Goal: Task Accomplishment & Management: Use online tool/utility

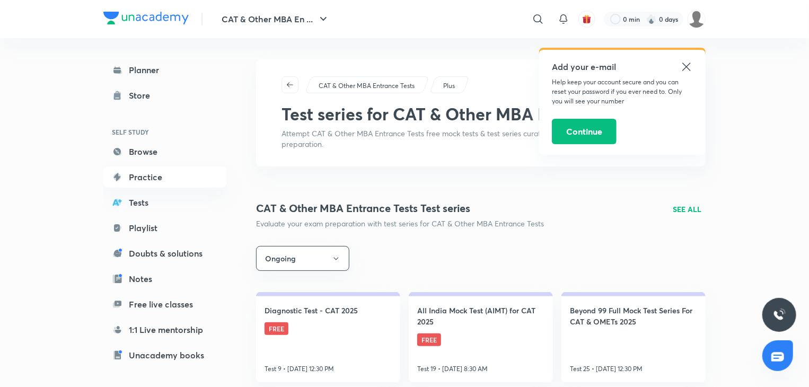
scroll to position [45, 0]
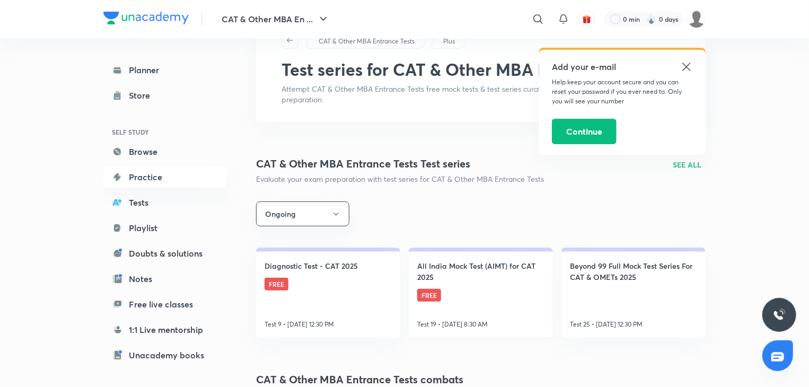
click at [494, 282] on link "All India Mock Test (AIMT) for CAT 2025 FREE Test 19 • Oct 12, 8:30 AM" at bounding box center [481, 292] width 144 height 90
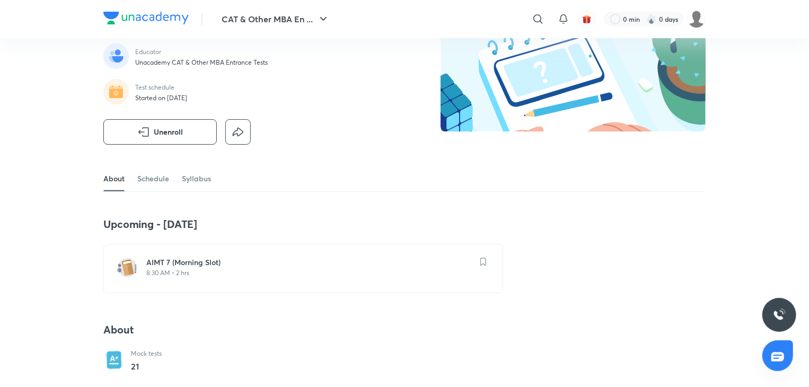
scroll to position [80, 0]
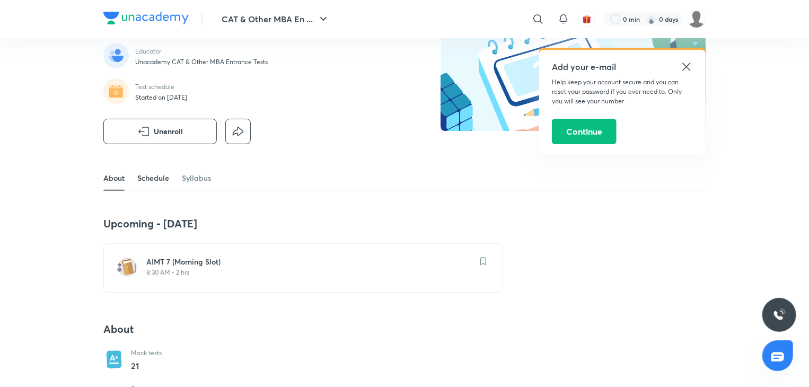
click at [154, 184] on link "Schedule" at bounding box center [153, 177] width 32 height 25
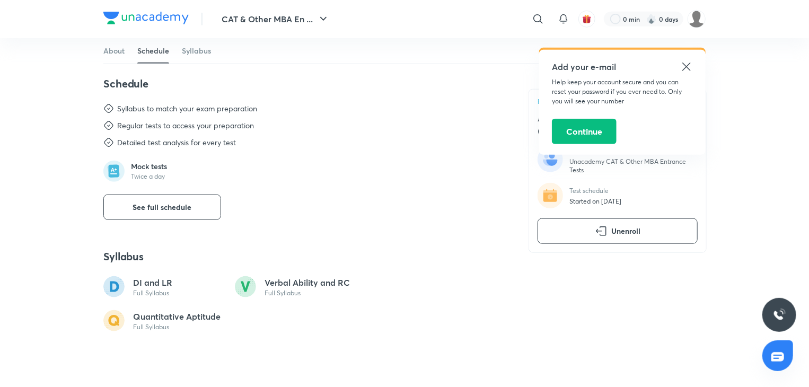
scroll to position [507, 0]
click at [176, 212] on button "See full schedule" at bounding box center [162, 205] width 118 height 25
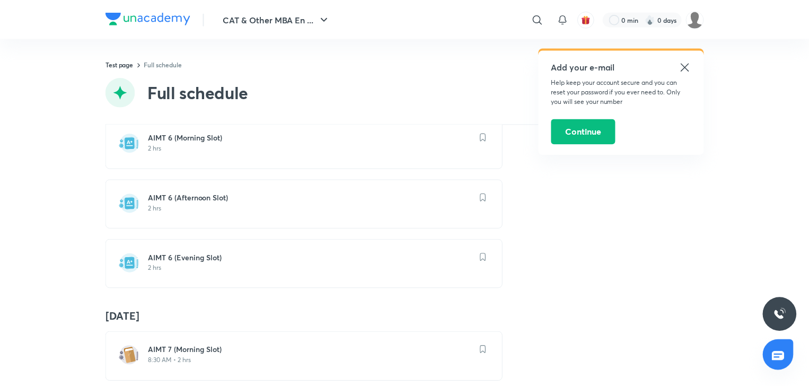
scroll to position [1212, 0]
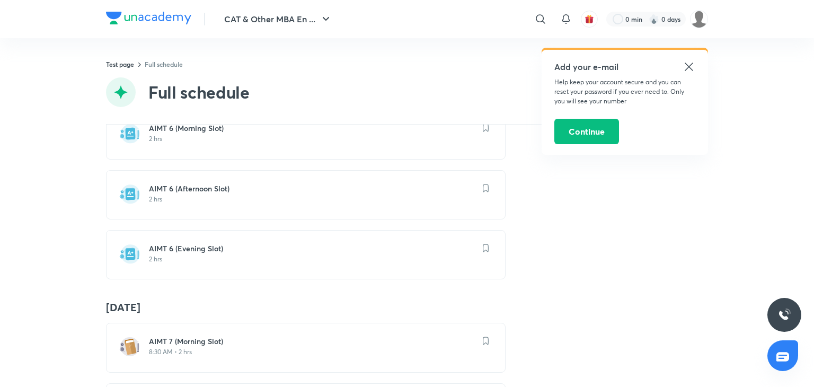
click at [181, 243] on h6 "AIMT 6 (Evening Slot)" at bounding box center [312, 248] width 326 height 11
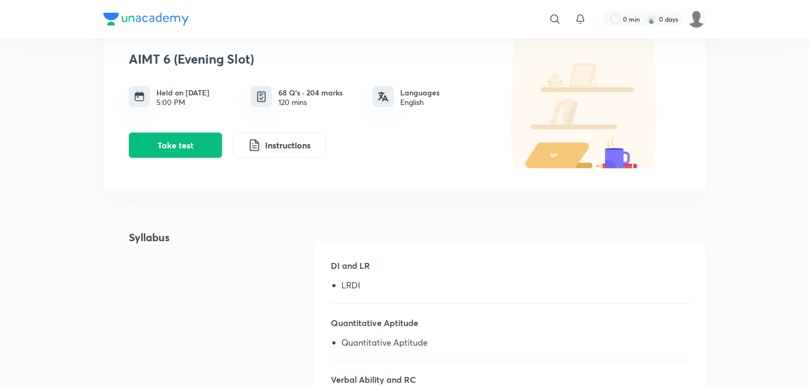
scroll to position [95, 0]
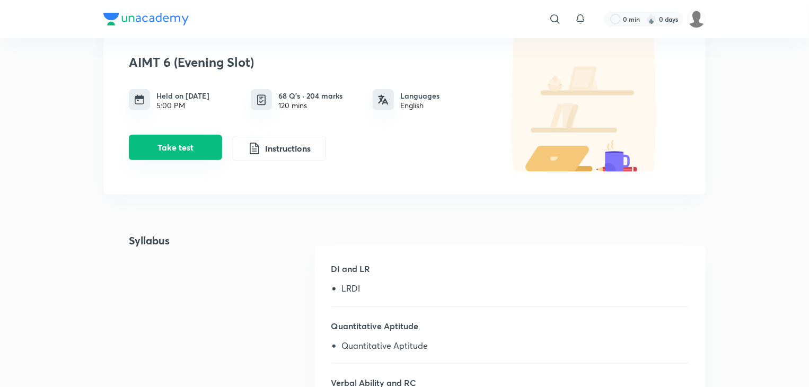
click at [197, 153] on button "Take test" at bounding box center [175, 147] width 93 height 25
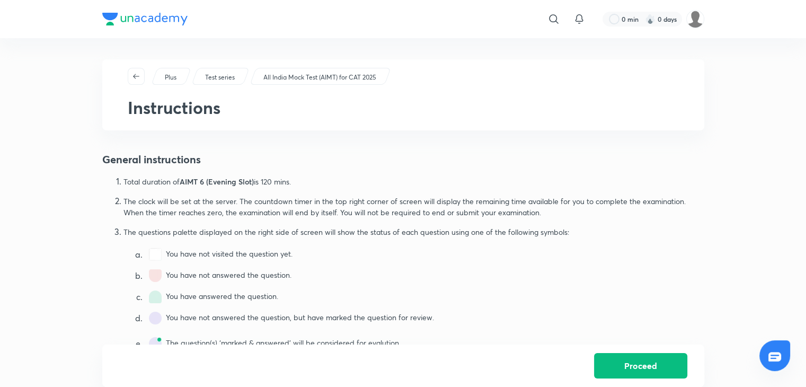
scroll to position [110, 0]
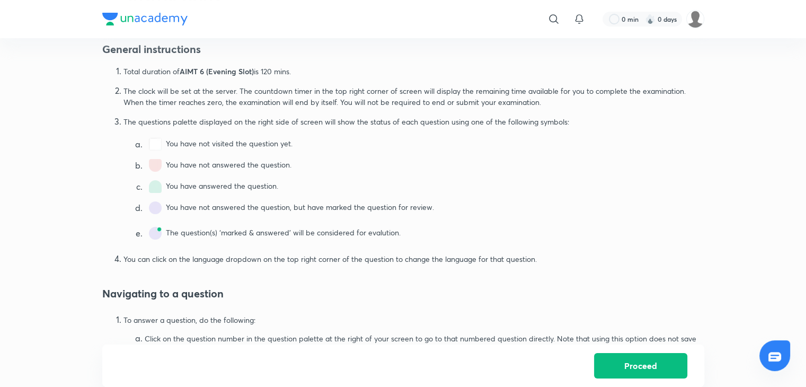
click at [595, 351] on div "Proceed" at bounding box center [403, 365] width 602 height 42
click at [626, 371] on button "Proceed" at bounding box center [640, 364] width 93 height 25
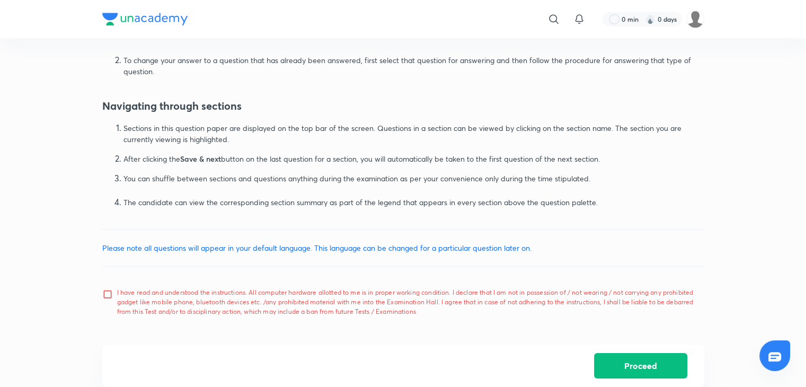
scroll to position [635, 0]
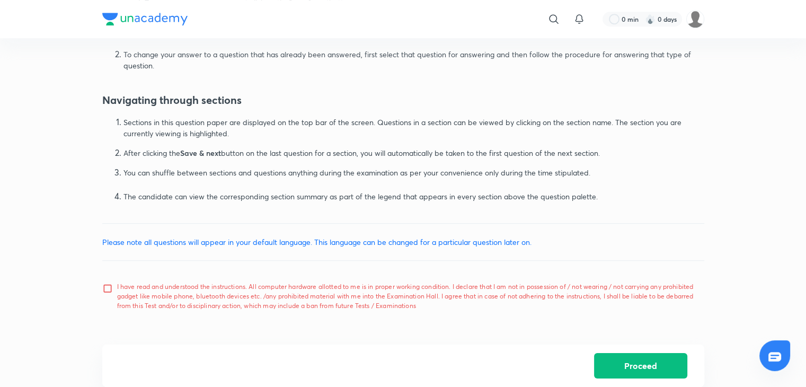
click at [189, 293] on p "I have read and understood the instructions. All computer hardware allotted to …" at bounding box center [406, 296] width 579 height 29
click at [117, 293] on input "I have read and understood the instructions. All computer hardware allotted to …" at bounding box center [109, 296] width 15 height 26
checkbox input "true"
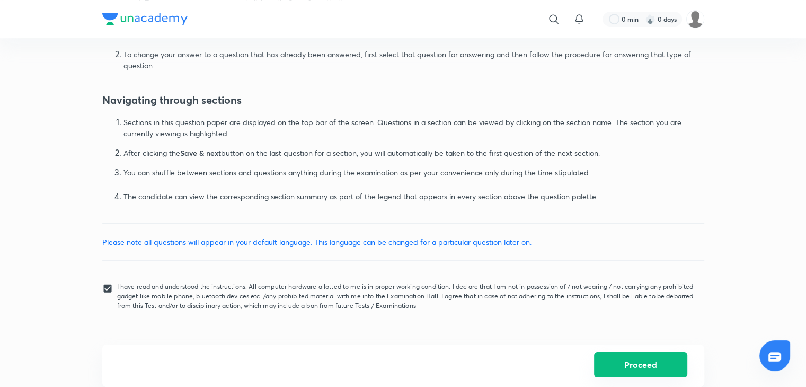
click at [627, 361] on button "Proceed" at bounding box center [640, 364] width 93 height 25
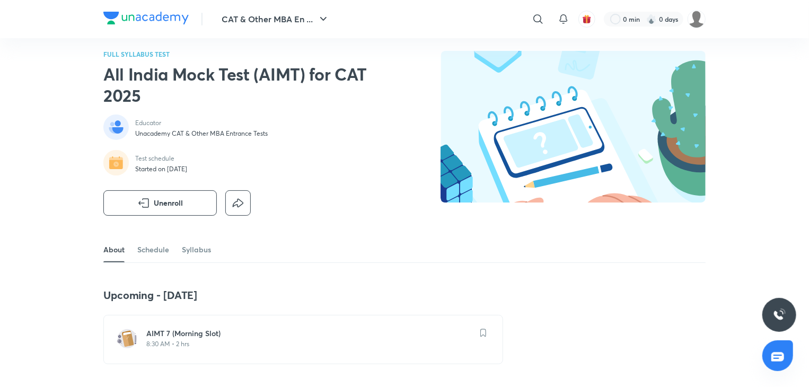
scroll to position [8, 0]
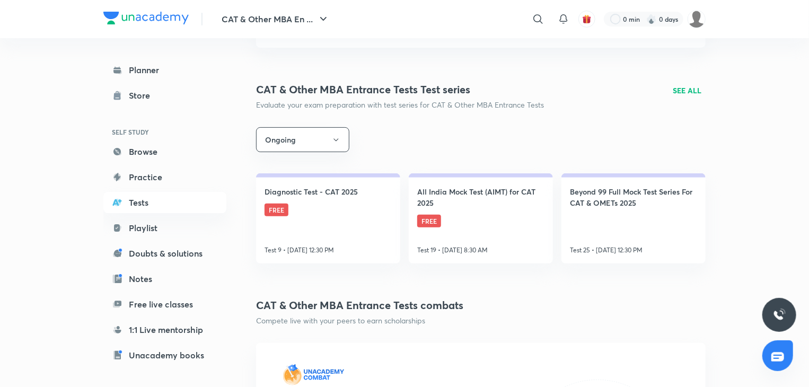
scroll to position [119, 0]
click at [621, 228] on link "Beyond 99 Full Mock Test Series For CAT & OMETs 2025 Test 25 • Oct 5, 12:30 PM" at bounding box center [633, 218] width 144 height 90
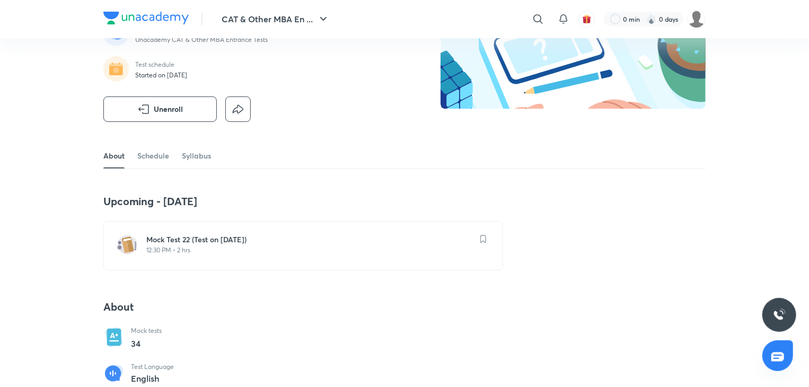
scroll to position [102, 0]
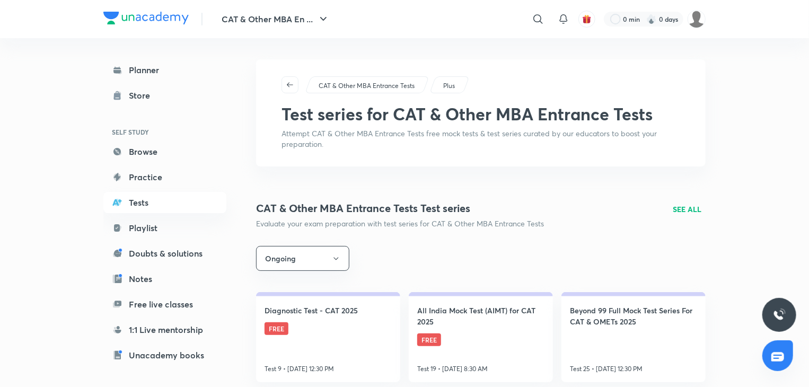
click at [687, 206] on p "SEE ALL" at bounding box center [686, 208] width 29 height 11
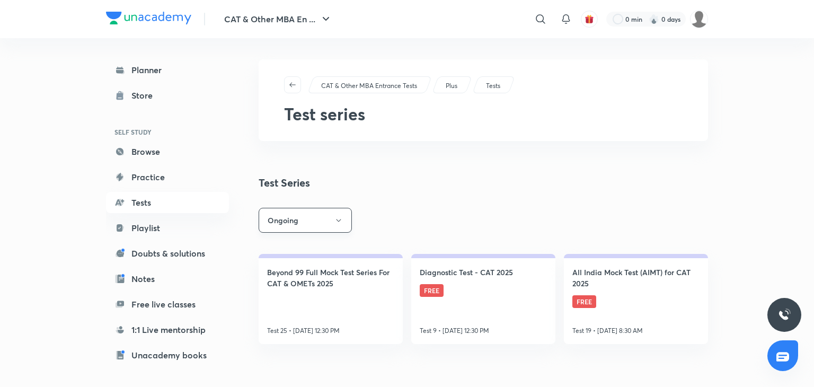
click at [318, 221] on button "Ongoing" at bounding box center [305, 220] width 93 height 25
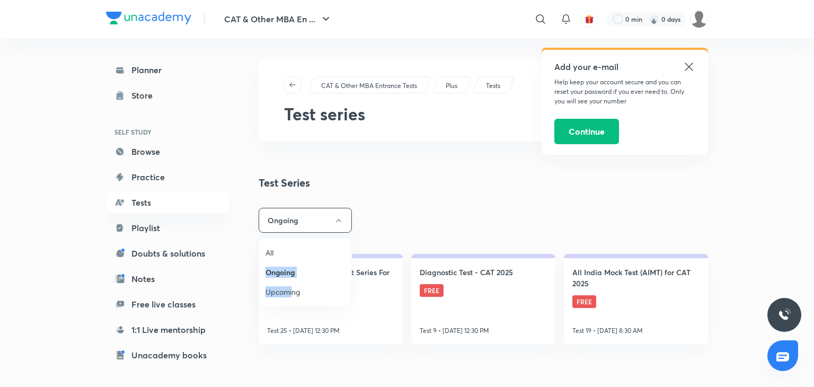
drag, startPoint x: 294, startPoint y: 290, endPoint x: 276, endPoint y: 250, distance: 44.1
click at [276, 250] on ul "All Ongoing Upcoming" at bounding box center [305, 271] width 92 height 67
click at [274, 250] on span "All" at bounding box center [304, 252] width 79 height 11
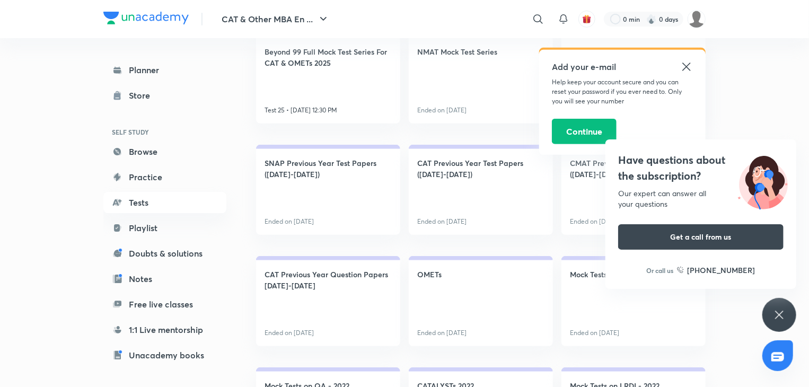
scroll to position [189, 0]
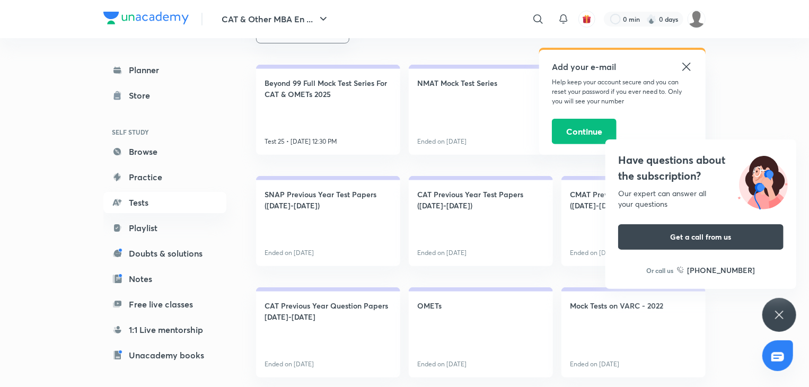
click at [776, 309] on icon at bounding box center [779, 314] width 13 height 13
click at [771, 312] on div "Have questions about the subscription? Our expert can answer all your questions…" at bounding box center [779, 315] width 34 height 34
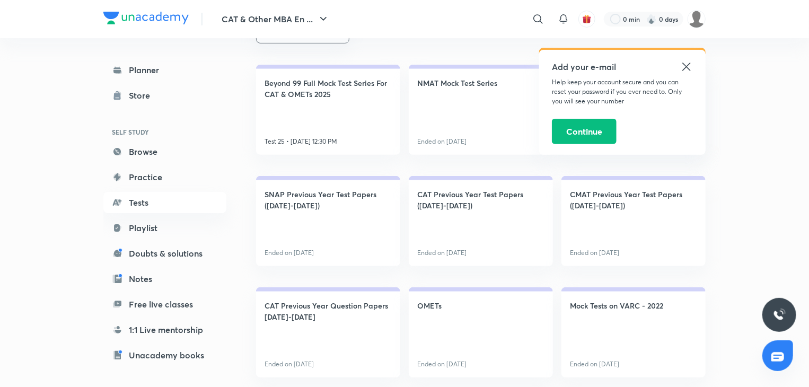
click at [678, 58] on div "Add your e-mail Help keep your account secure and you can reset your password i…" at bounding box center [622, 102] width 166 height 105
click at [682, 64] on icon at bounding box center [686, 66] width 13 height 13
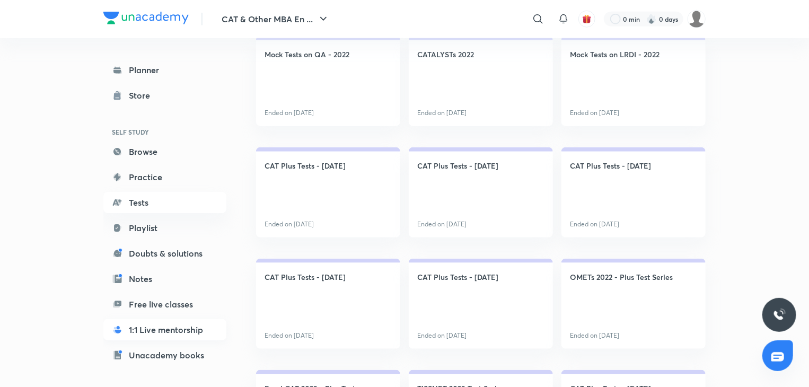
scroll to position [90, 0]
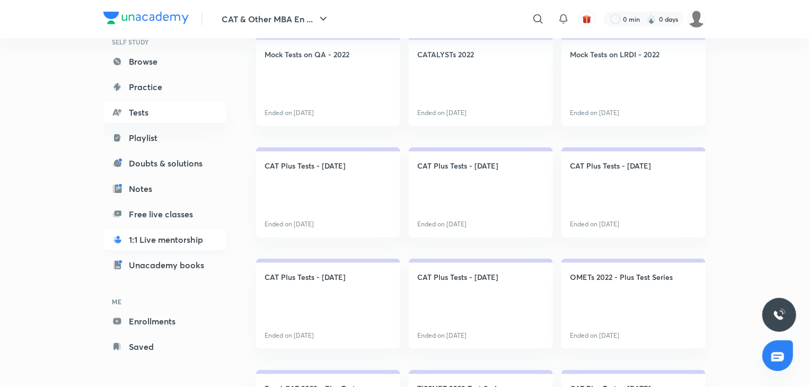
click at [158, 321] on link "Enrollments" at bounding box center [164, 321] width 123 height 21
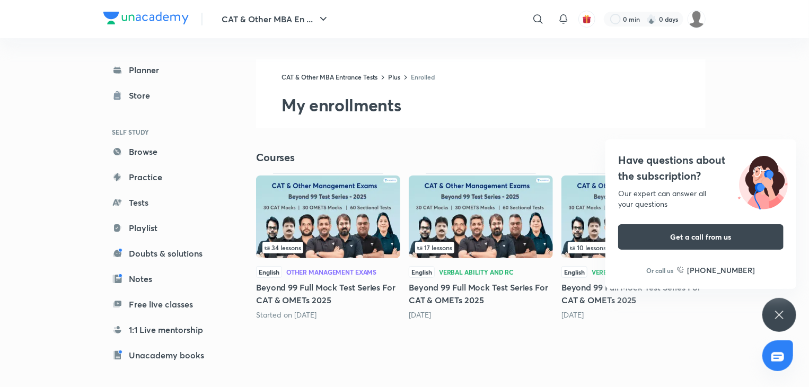
click at [448, 221] on img at bounding box center [481, 216] width 144 height 83
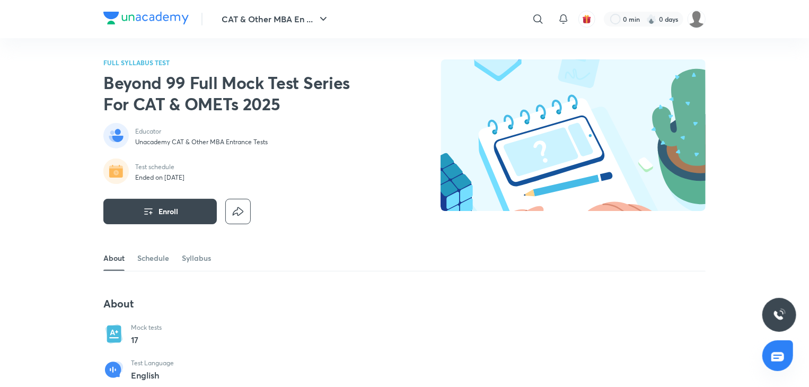
click at [770, 303] on div at bounding box center [779, 315] width 34 height 34
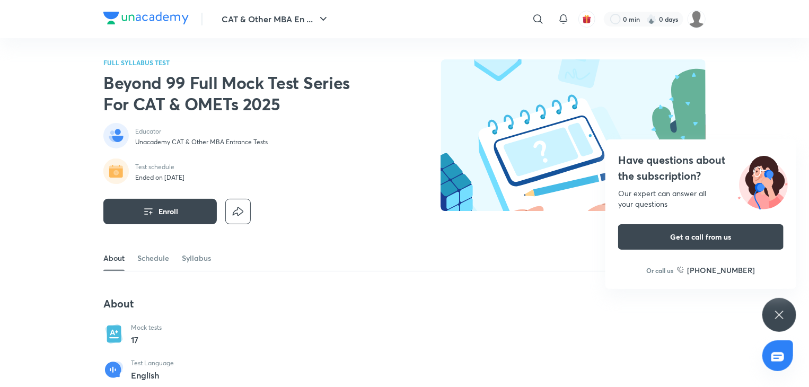
click at [773, 314] on icon at bounding box center [779, 314] width 13 height 13
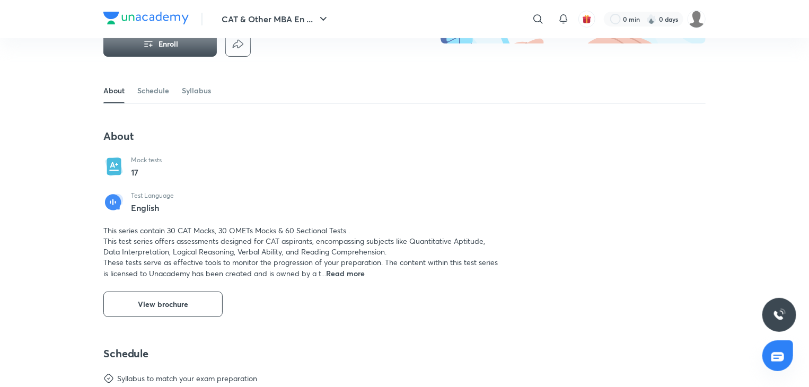
scroll to position [168, 0]
click at [157, 97] on link "Schedule" at bounding box center [153, 89] width 32 height 25
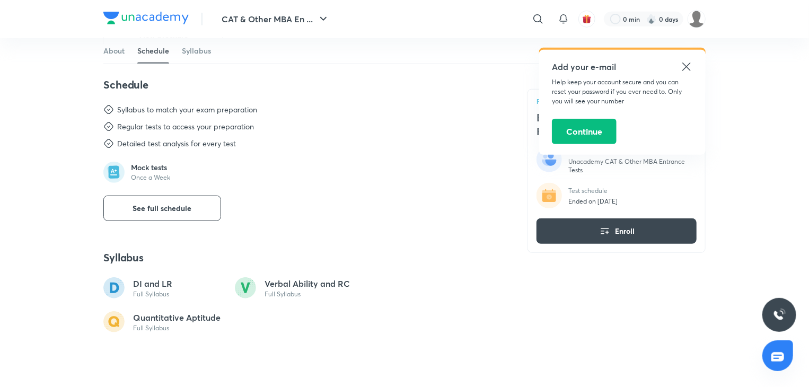
scroll to position [439, 0]
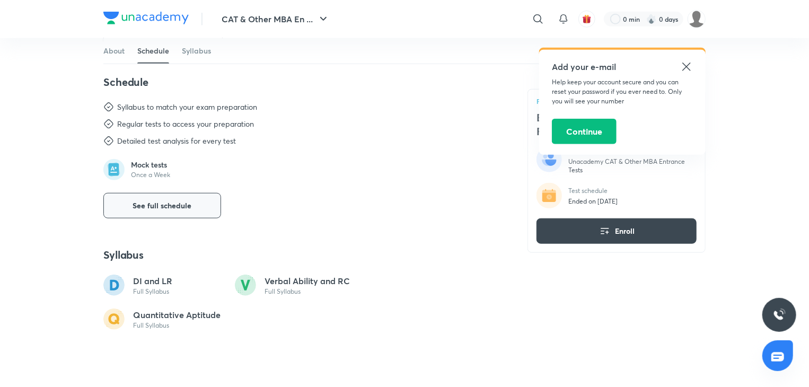
click at [167, 208] on span "See full schedule" at bounding box center [162, 205] width 59 height 11
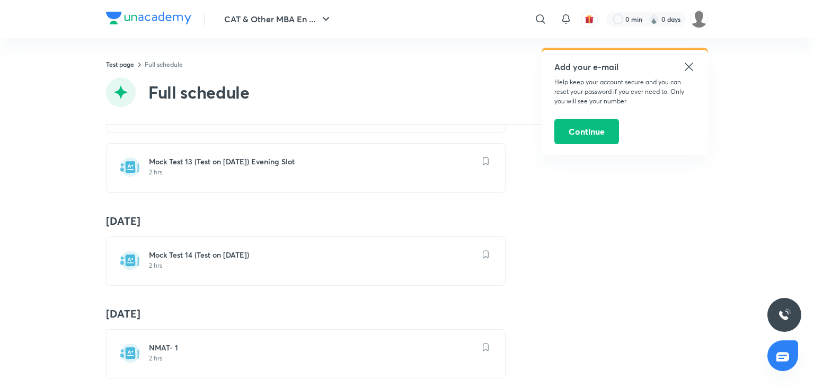
scroll to position [1272, 0]
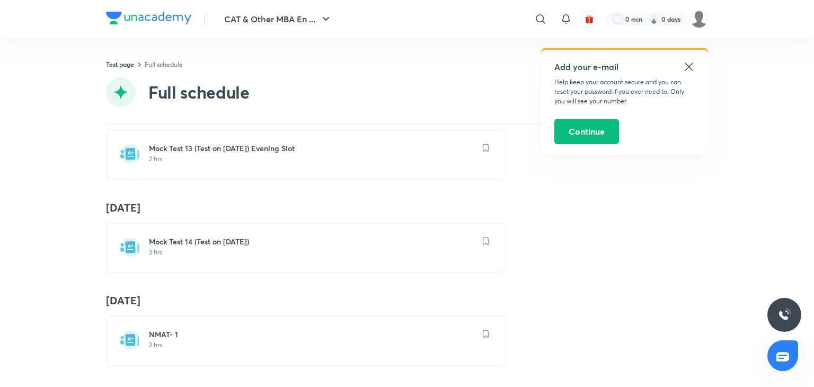
click at [240, 249] on div "Mock Test 14 (Test on 21.09.2025) 2 hrs" at bounding box center [312, 247] width 326 height 23
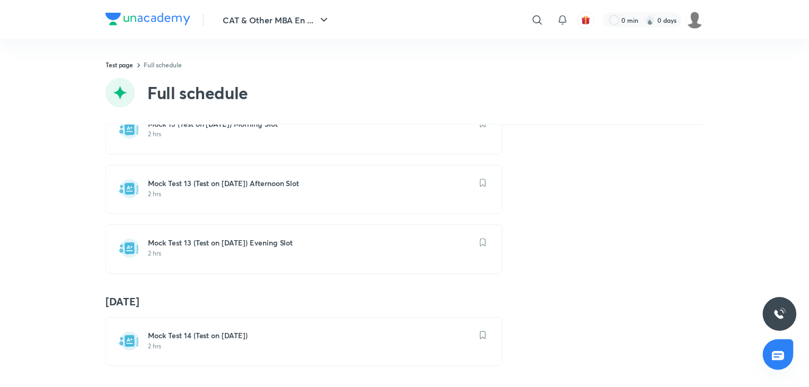
scroll to position [1272, 0]
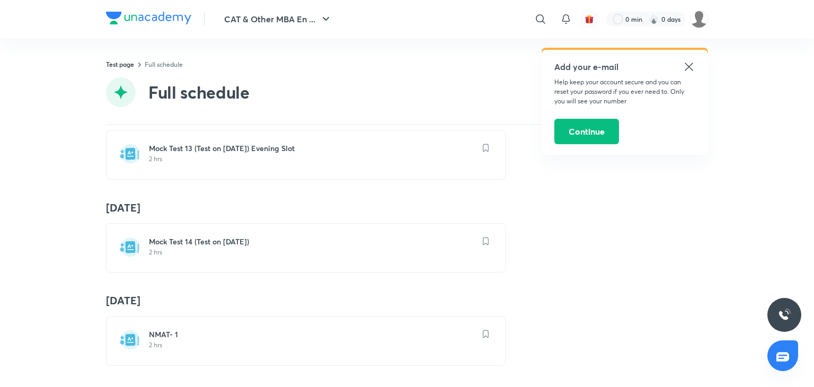
click at [332, 258] on div "Mock Test 14 (Test on 21.09.2025) 2 hrs" at bounding box center [306, 247] width 400 height 49
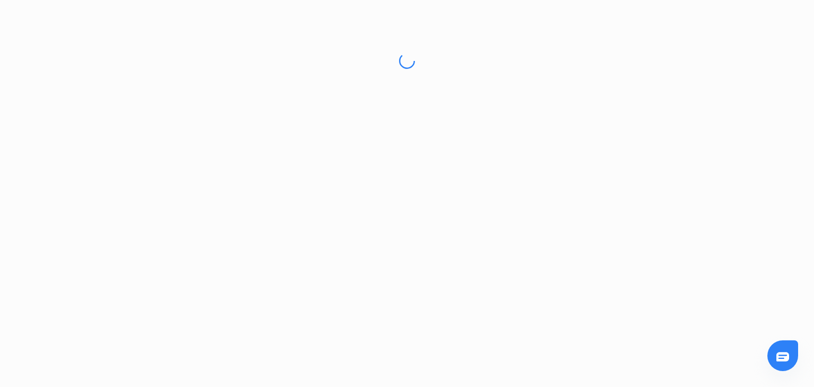
click at [331, 122] on html "No internet connection Mock Test 14 (Test on 21.09.2025) | Unacademy Unacademy …" at bounding box center [407, 61] width 814 height 122
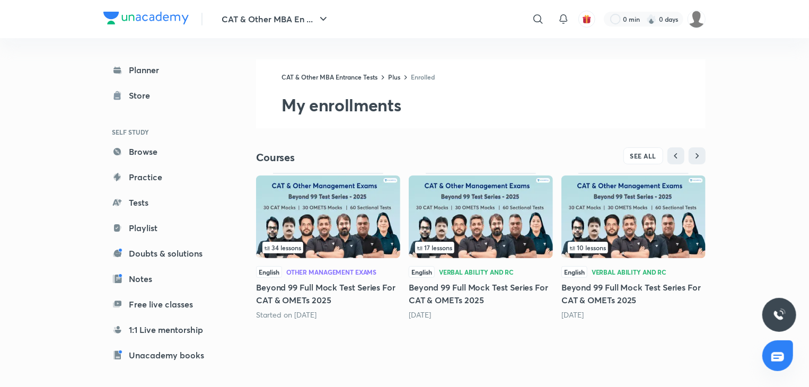
scroll to position [11, 0]
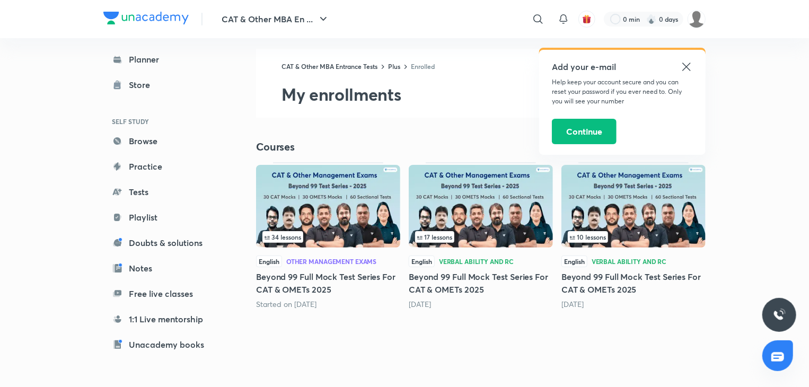
click at [638, 252] on div "10 lessons English Verbal Ability and RC Beyond 99 Full Mock Test Series For CA…" at bounding box center [633, 235] width 144 height 147
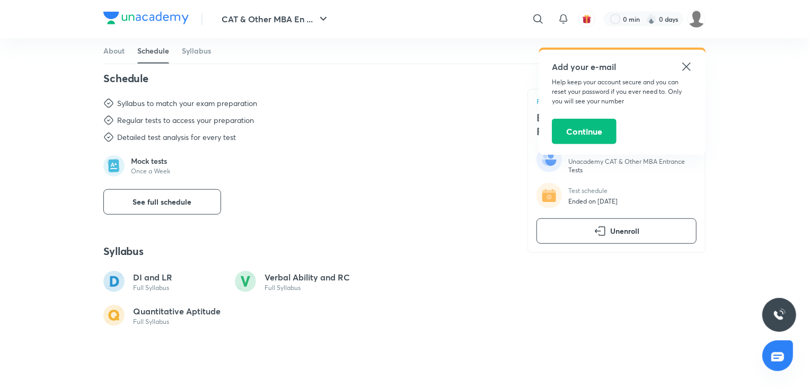
scroll to position [443, 0]
click at [180, 201] on span "See full schedule" at bounding box center [162, 201] width 59 height 11
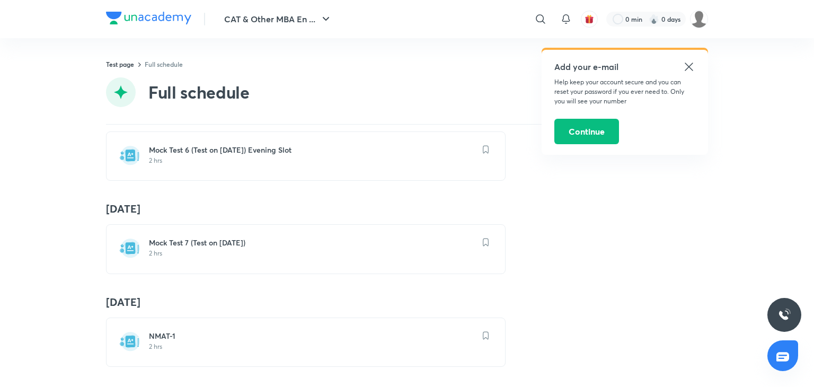
scroll to position [619, 0]
click at [278, 240] on h6 "Mock Test 7 (Test on [DATE])" at bounding box center [312, 241] width 326 height 11
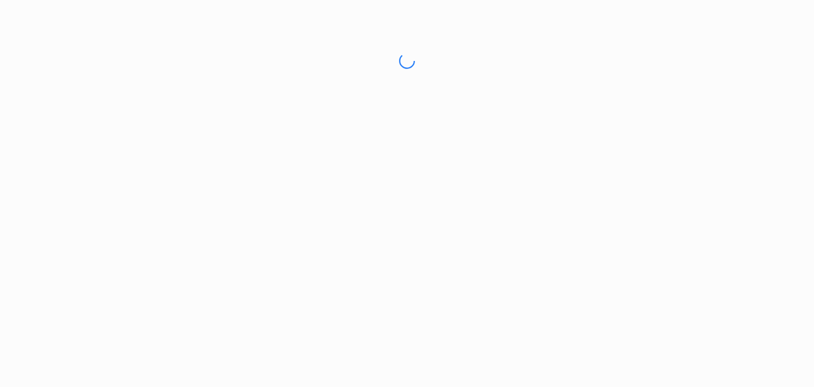
click at [278, 122] on html "No internet connection Mock Test 7 (Test on 21.09.2025) | Unacademy" at bounding box center [407, 61] width 814 height 122
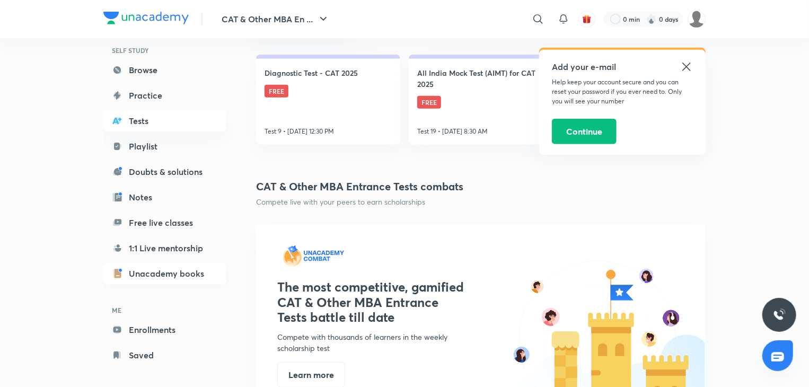
scroll to position [90, 0]
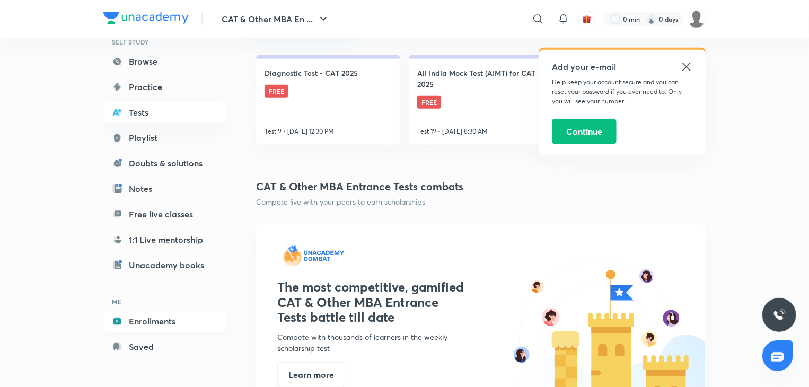
click at [163, 317] on link "Enrollments" at bounding box center [164, 321] width 123 height 21
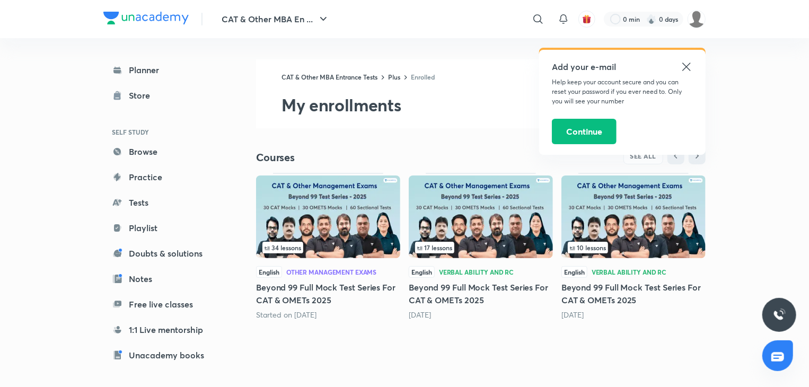
click at [437, 304] on h5 "Beyond 99 Full Mock Test Series For CAT & OMETs 2025" at bounding box center [481, 293] width 144 height 25
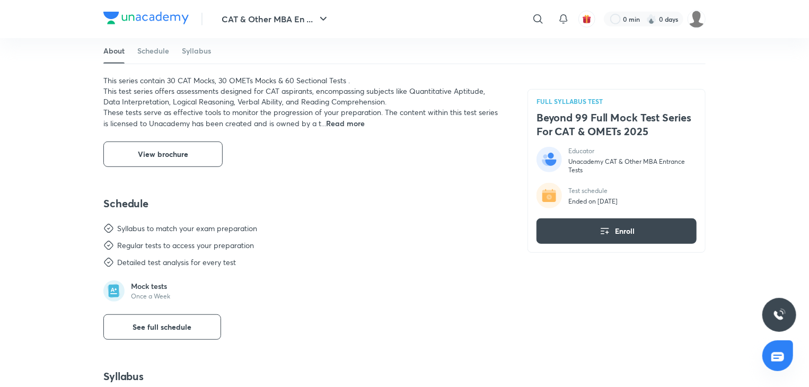
scroll to position [295, 0]
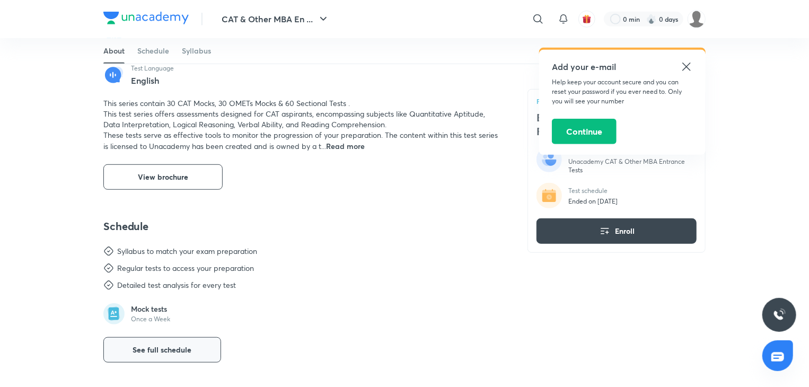
click at [149, 349] on span "See full schedule" at bounding box center [162, 349] width 59 height 11
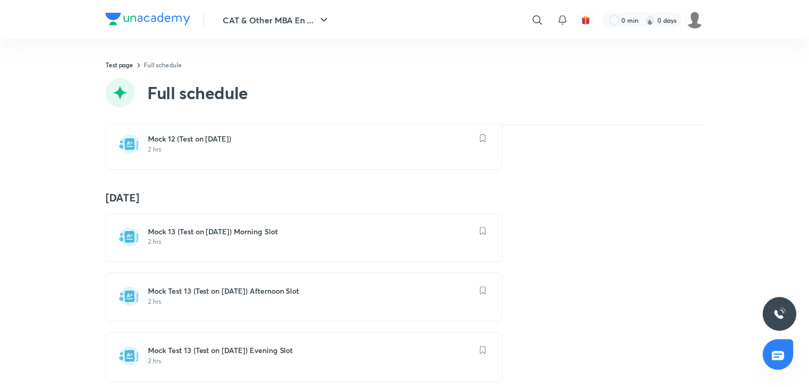
scroll to position [1272, 0]
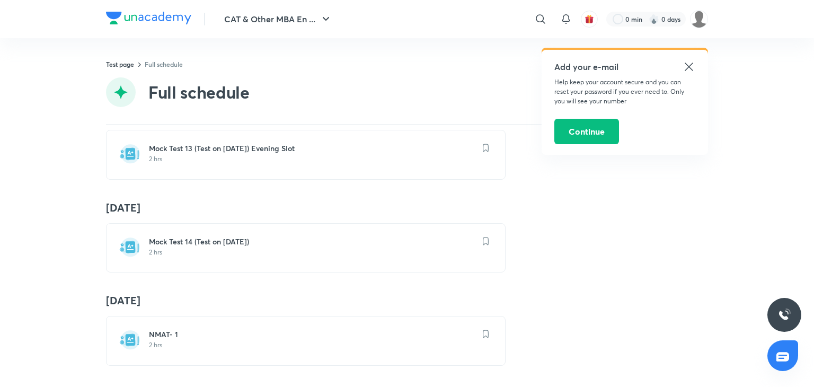
click at [203, 236] on h6 "Mock Test 14 (Test on 21.09.2025)" at bounding box center [312, 241] width 326 height 11
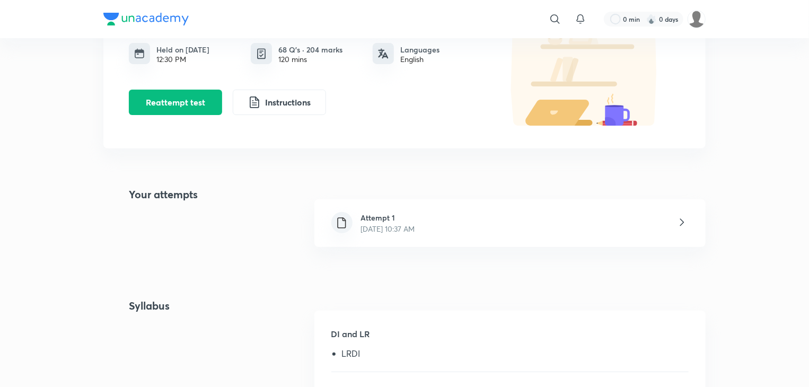
scroll to position [110, 0]
click at [415, 218] on h6 "Attempt 1" at bounding box center [388, 216] width 54 height 11
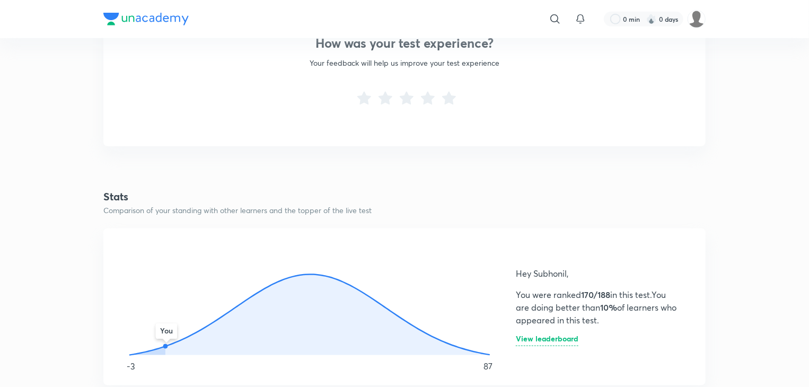
scroll to position [410, 0]
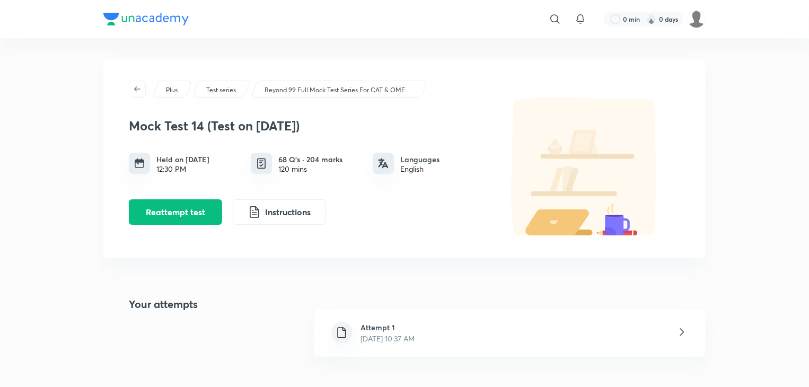
click at [146, 88] on div "Plus Test series Beyond 99 Full Mock Test Series For CAT & OMETs 2025" at bounding box center [404, 89] width 551 height 17
click at [140, 90] on icon "button" at bounding box center [137, 89] width 8 height 8
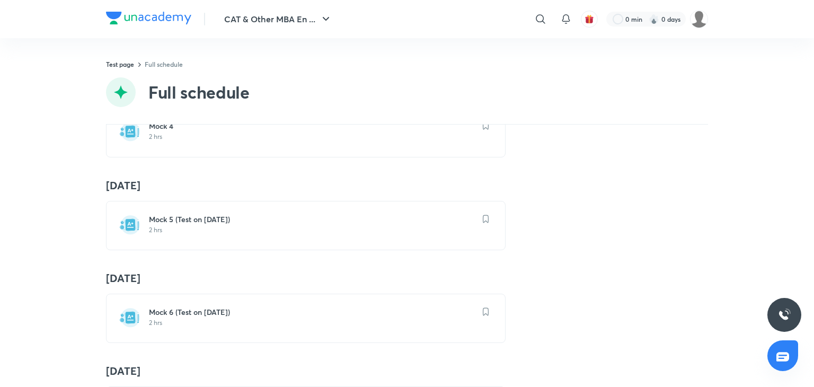
scroll to position [350, 0]
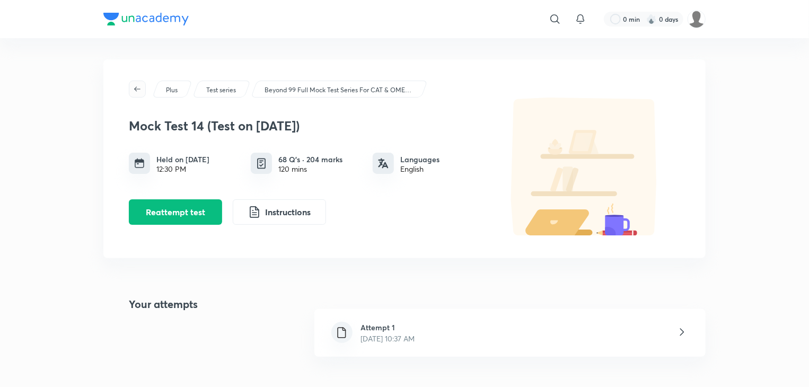
click at [139, 87] on icon "button" at bounding box center [137, 89] width 8 height 8
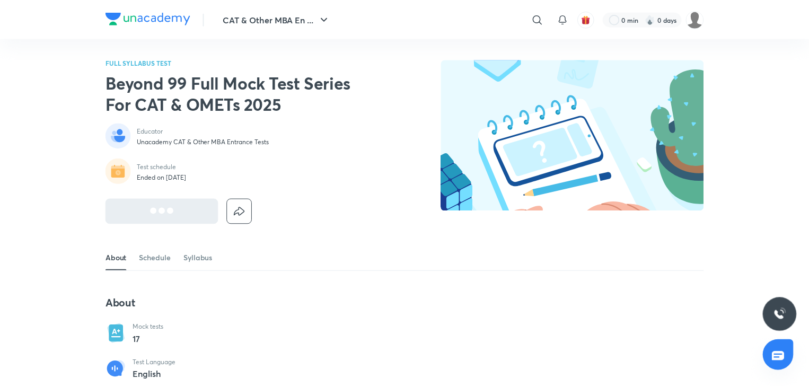
scroll to position [271, 0]
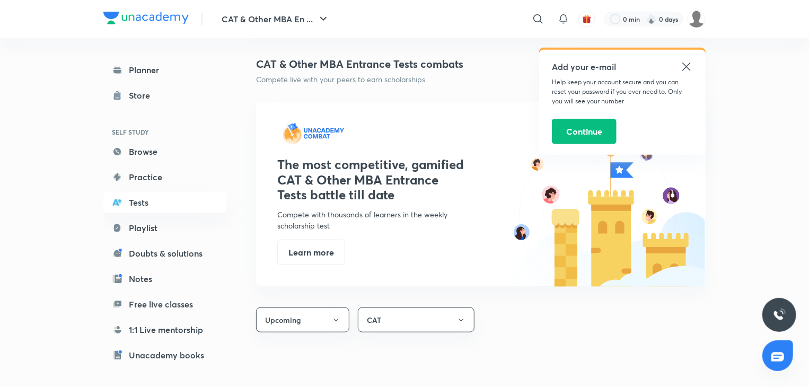
scroll to position [90, 0]
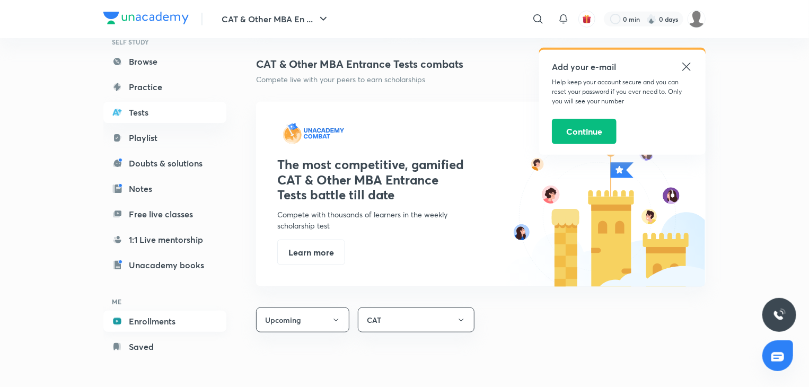
click at [152, 319] on link "Enrollments" at bounding box center [164, 321] width 123 height 21
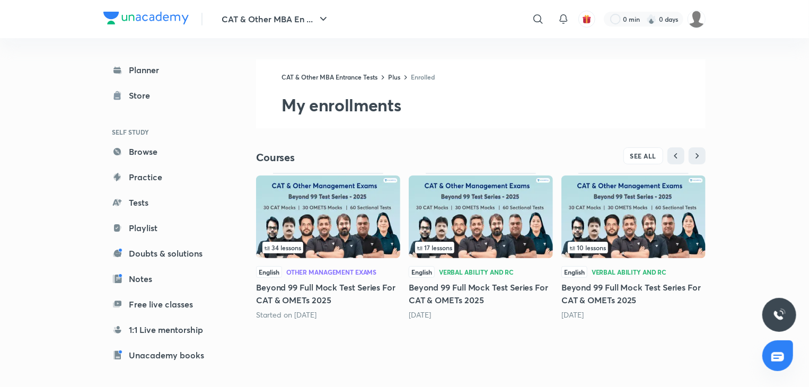
click at [615, 270] on div "Verbal Ability and RC" at bounding box center [628, 272] width 75 height 6
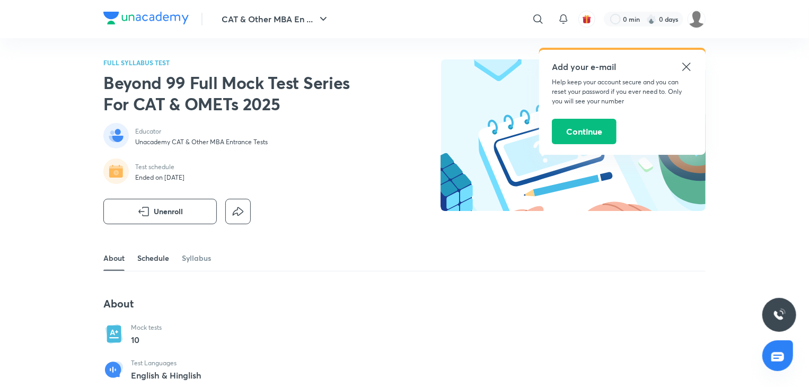
click at [145, 255] on link "Schedule" at bounding box center [153, 257] width 32 height 25
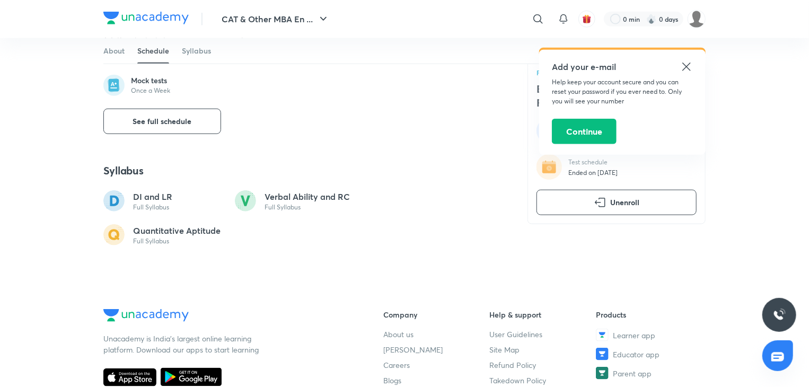
scroll to position [524, 0]
click at [175, 127] on button "See full schedule" at bounding box center [162, 120] width 118 height 25
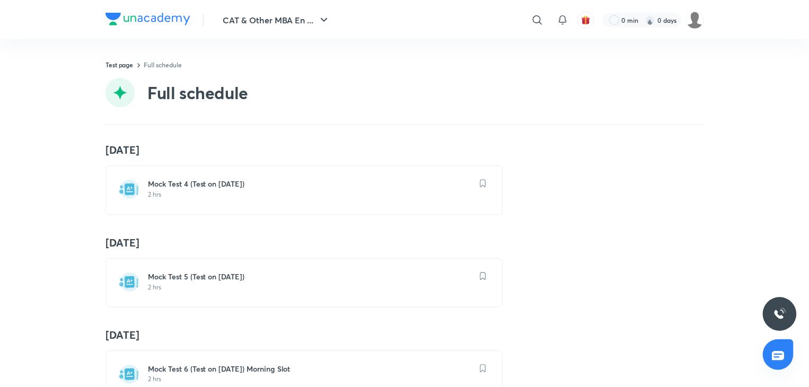
scroll to position [623, 0]
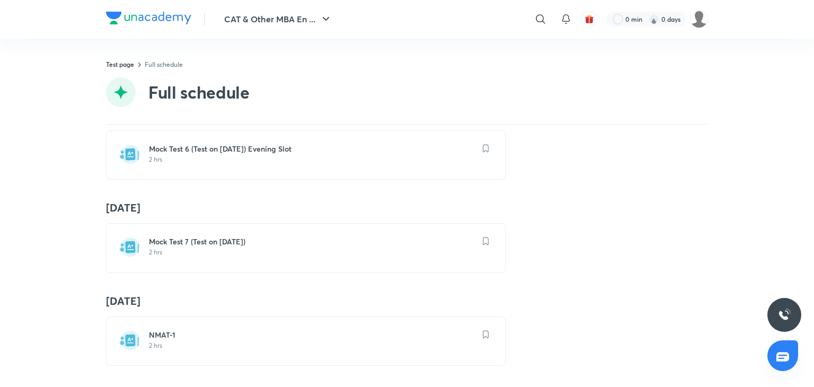
click at [222, 238] on h6 "Mock Test 7 (Test on [DATE])" at bounding box center [312, 241] width 326 height 11
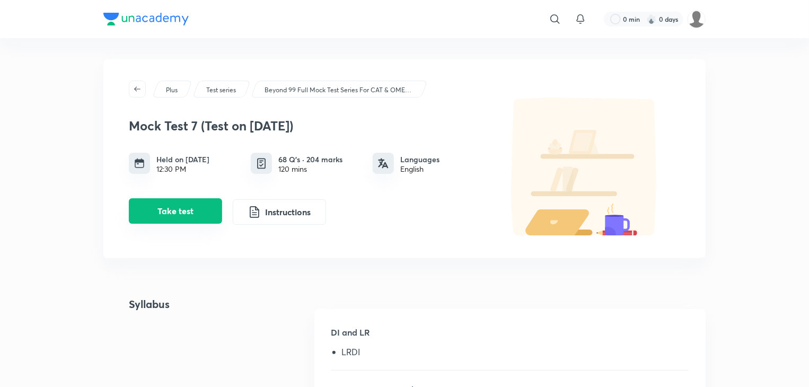
click at [185, 220] on button "Take test" at bounding box center [175, 210] width 93 height 25
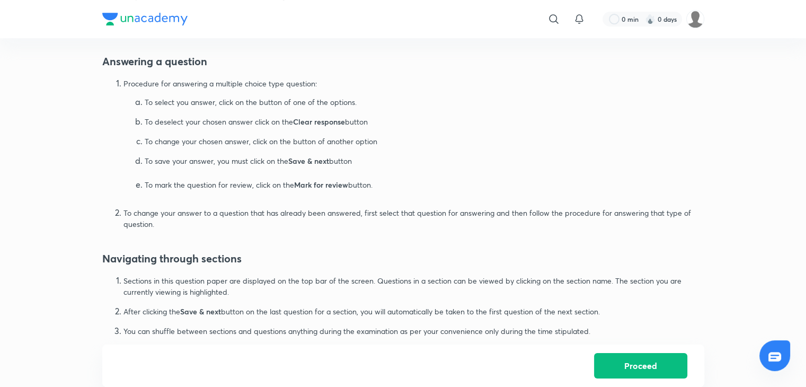
scroll to position [635, 0]
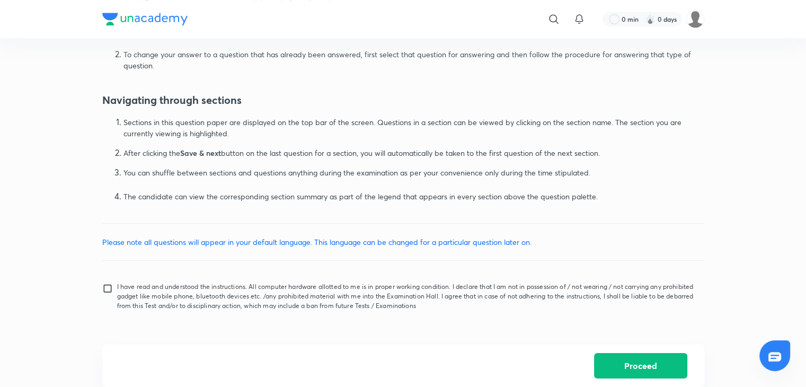
click at [164, 283] on p "I have read and understood the instructions. All computer hardware allotted to …" at bounding box center [406, 296] width 579 height 29
click at [117, 283] on input "I have read and understood the instructions. All computer hardware allotted to …" at bounding box center [109, 296] width 15 height 26
checkbox input "true"
click at [610, 369] on button "Proceed" at bounding box center [640, 364] width 93 height 25
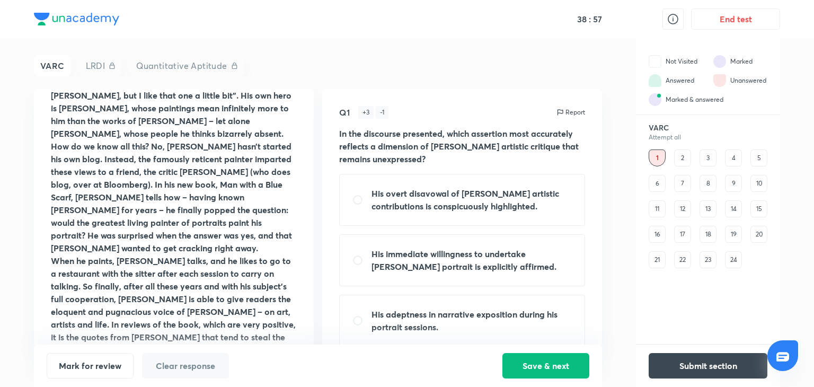
scroll to position [140, 0]
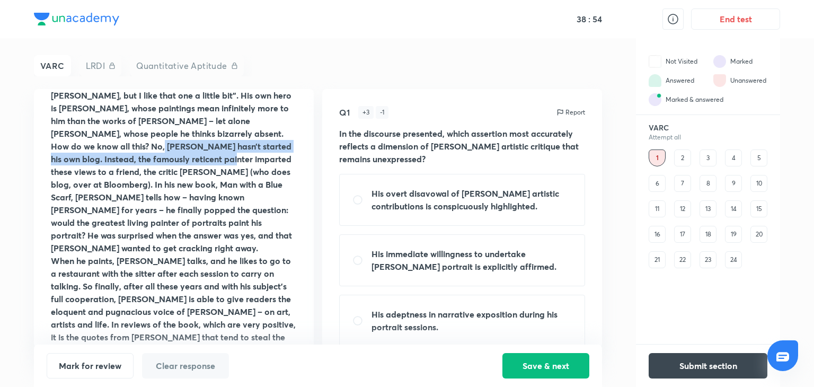
drag, startPoint x: 164, startPoint y: 135, endPoint x: 240, endPoint y: 143, distance: 76.2
click at [240, 143] on strong "How do we know all this? No, [PERSON_NAME] hasn’t started his own blog. Instead…" at bounding box center [171, 196] width 241 height 113
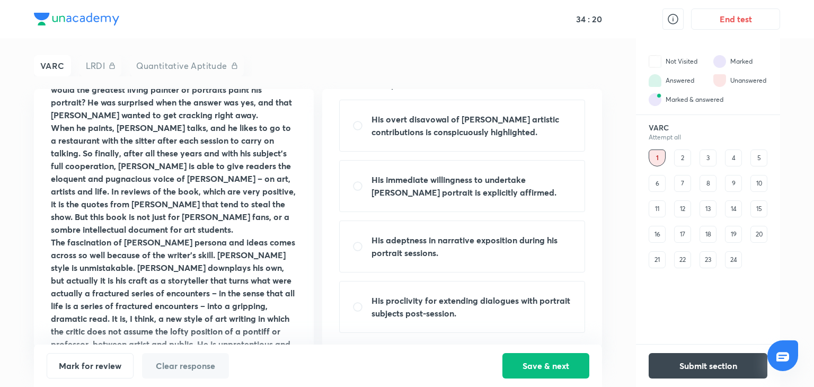
scroll to position [273, 0]
click at [414, 242] on strong "His adeptness in narrative exposition during his portrait sessions." at bounding box center [464, 246] width 186 height 24
radio input "true"
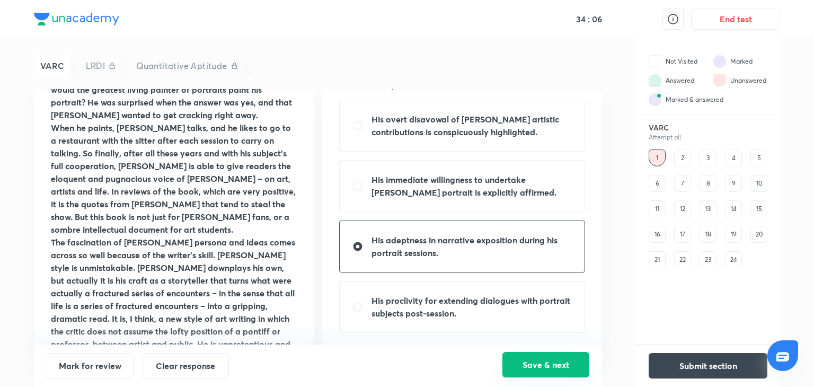
click at [534, 361] on button "Save & next" at bounding box center [545, 364] width 87 height 25
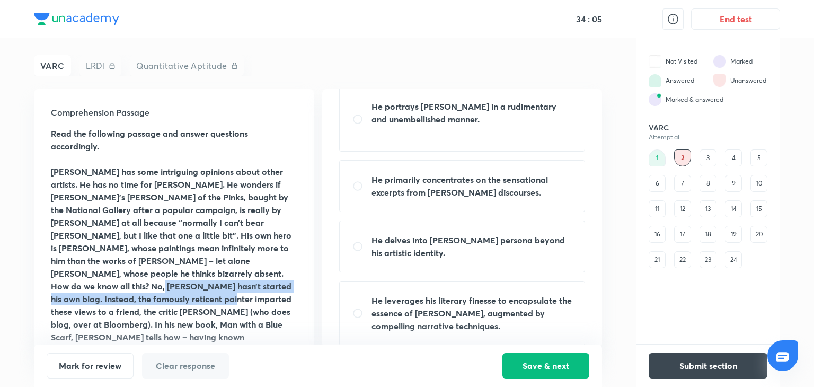
scroll to position [0, 0]
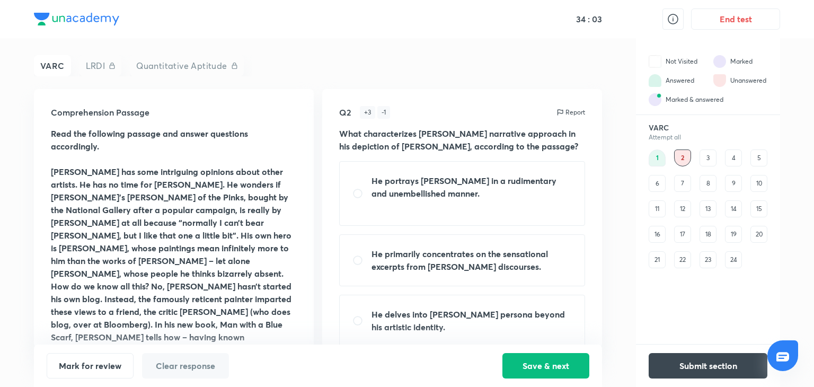
drag, startPoint x: 205, startPoint y: 235, endPoint x: 184, endPoint y: 266, distance: 37.0
click at [184, 266] on p "[PERSON_NAME] has some intriguing opinions about other artists. He has no time …" at bounding box center [174, 222] width 246 height 114
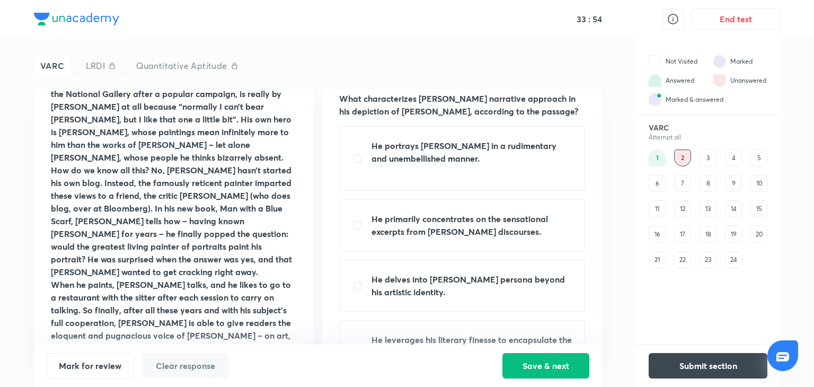
scroll to position [88, 0]
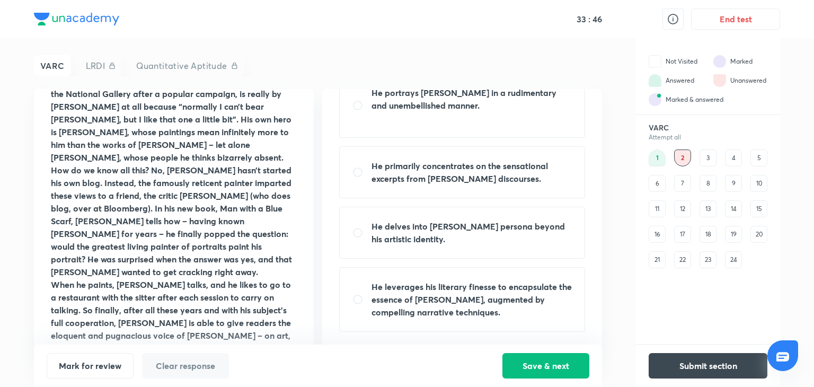
drag, startPoint x: 454, startPoint y: 306, endPoint x: 434, endPoint y: 307, distance: 19.6
click at [434, 307] on strong "He leverages his literary finesse to encapsulate the essence of [PERSON_NAME], …" at bounding box center [471, 299] width 200 height 37
radio input "true"
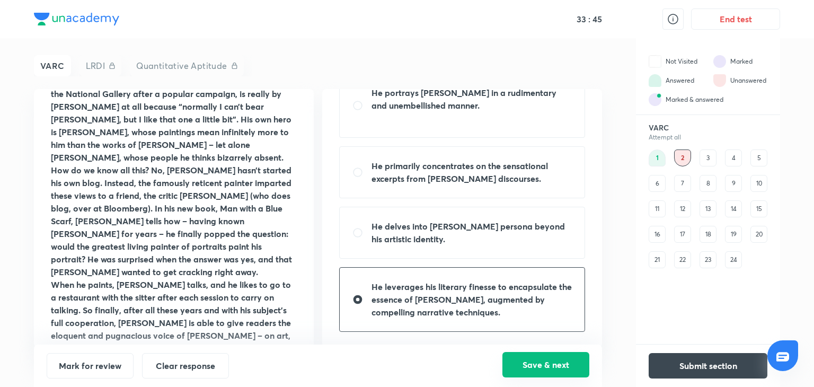
click at [532, 357] on button "Save & next" at bounding box center [545, 364] width 87 height 25
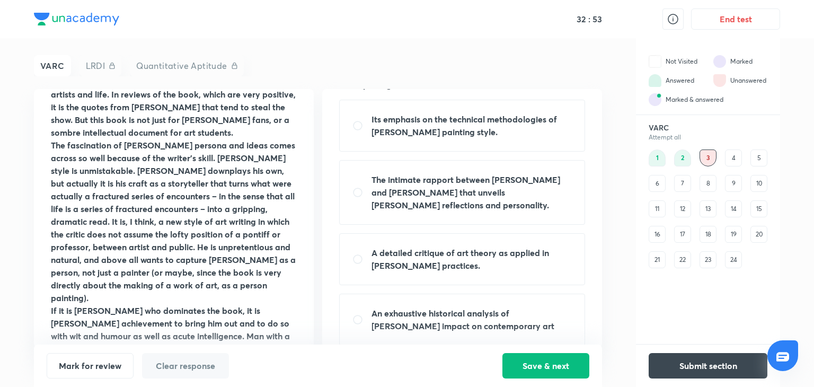
scroll to position [394, 0]
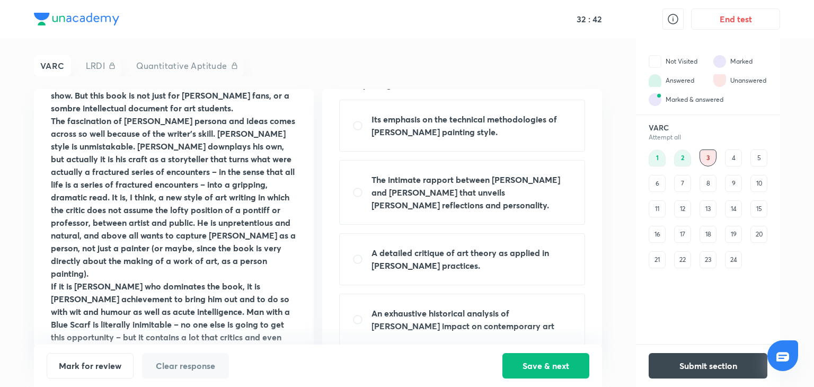
click at [365, 258] on div "A detailed critique of art theory as applied in [PERSON_NAME] practices." at bounding box center [462, 259] width 246 height 52
radio input "true"
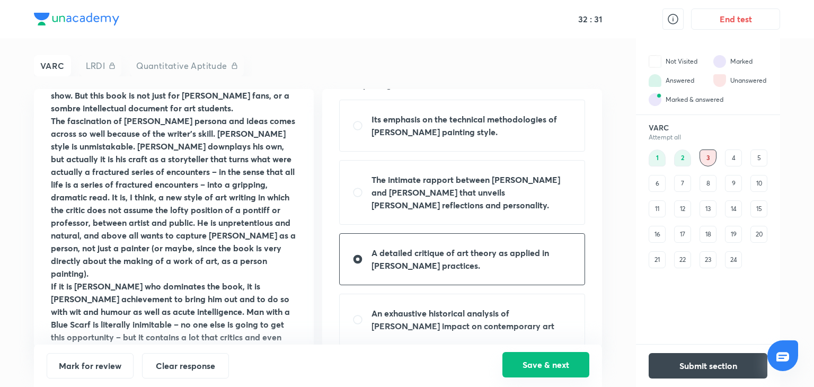
click at [522, 363] on button "Save & next" at bounding box center [545, 364] width 87 height 25
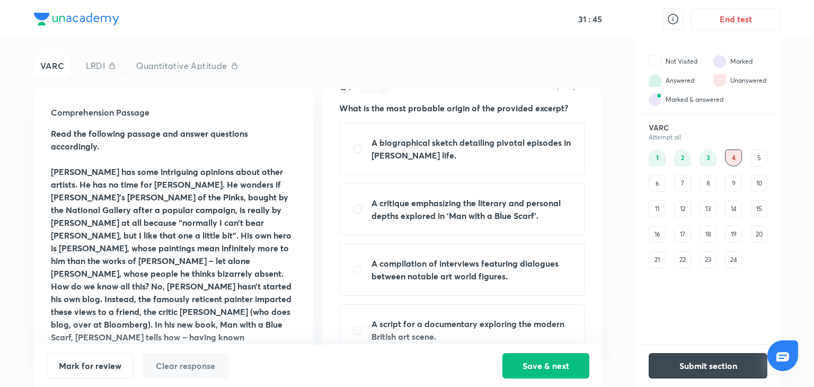
scroll to position [50, 0]
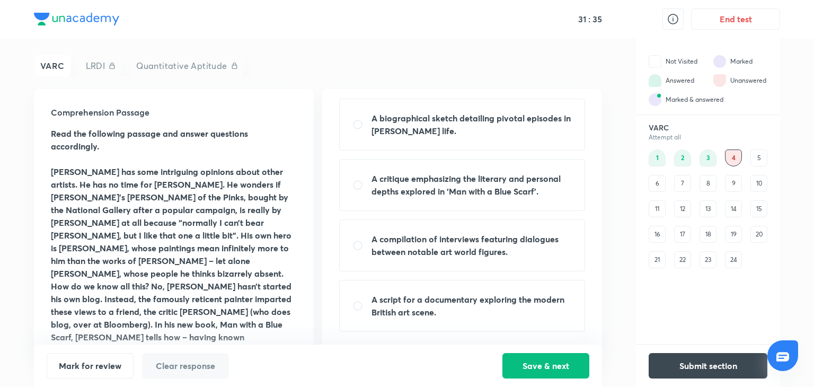
click at [382, 178] on strong "A critique emphasizing the literary and personal depths explored in ‘Man with a…" at bounding box center [465, 185] width 189 height 24
radio input "true"
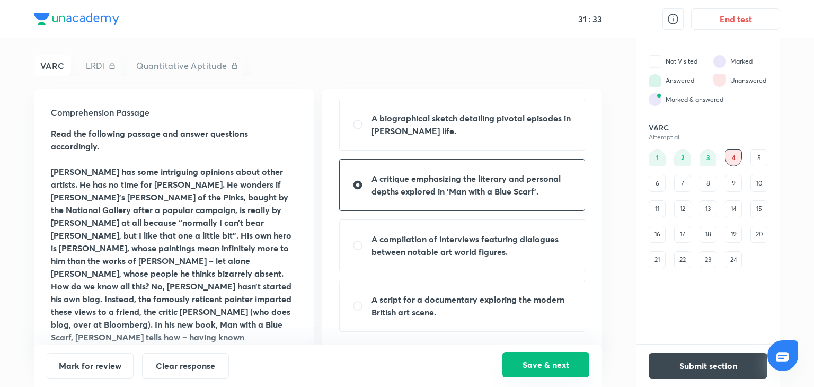
click at [533, 369] on button "Save & next" at bounding box center [545, 364] width 87 height 25
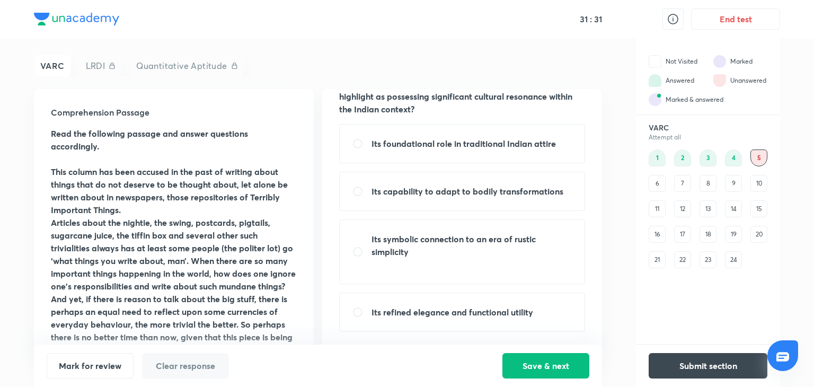
click at [685, 236] on div "17" at bounding box center [682, 234] width 17 height 17
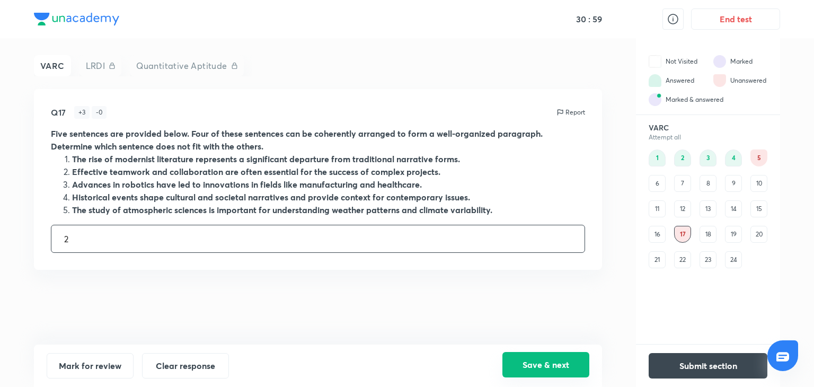
type input "2"
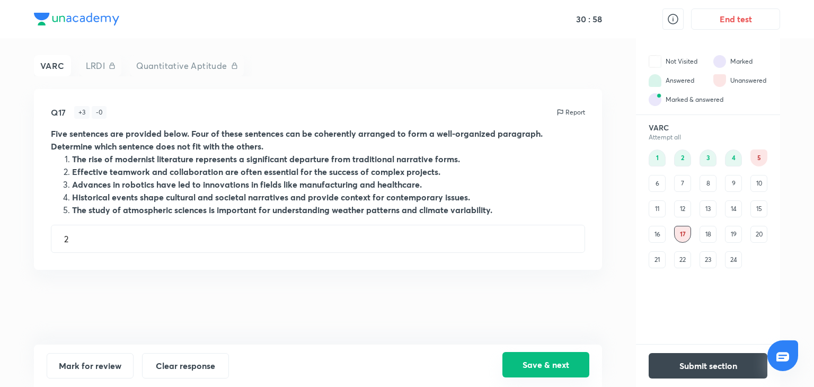
click at [542, 362] on button "Save & next" at bounding box center [545, 364] width 87 height 25
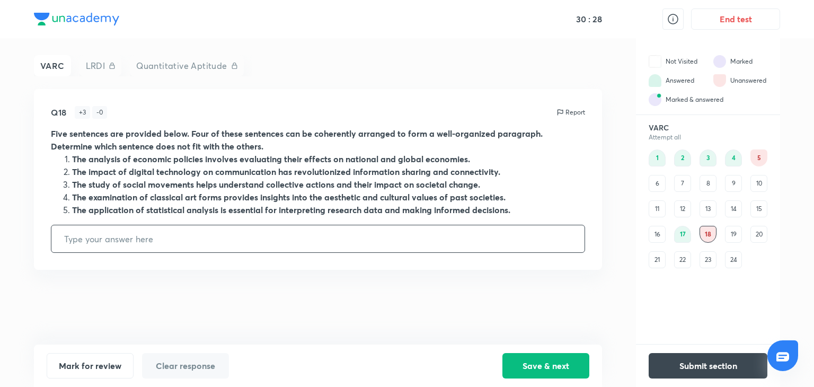
click at [108, 242] on input "text" at bounding box center [317, 238] width 533 height 27
type input "4"
click at [547, 367] on button "Save & next" at bounding box center [545, 364] width 87 height 25
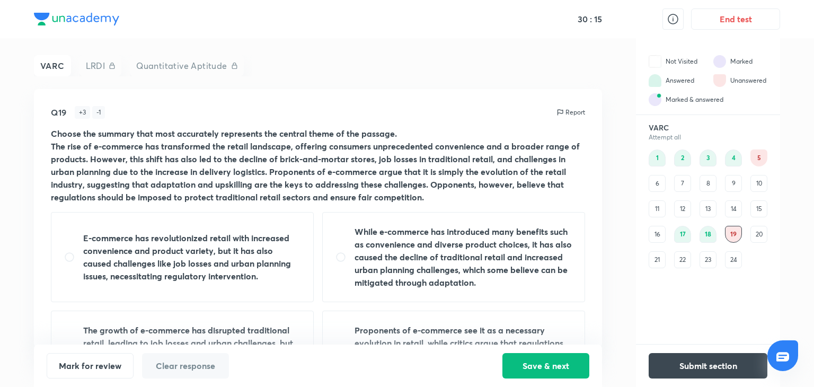
click at [419, 274] on strong "While e-commerce has introduced many benefits such as convenience and diverse p…" at bounding box center [462, 257] width 217 height 62
radio input "true"
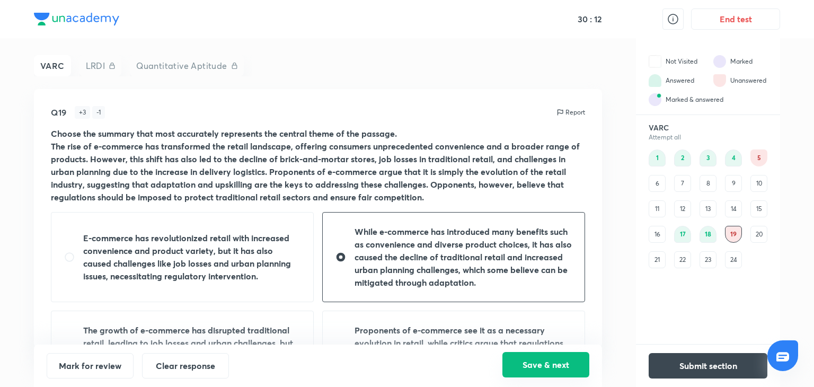
click at [524, 367] on button "Save & next" at bounding box center [545, 364] width 87 height 25
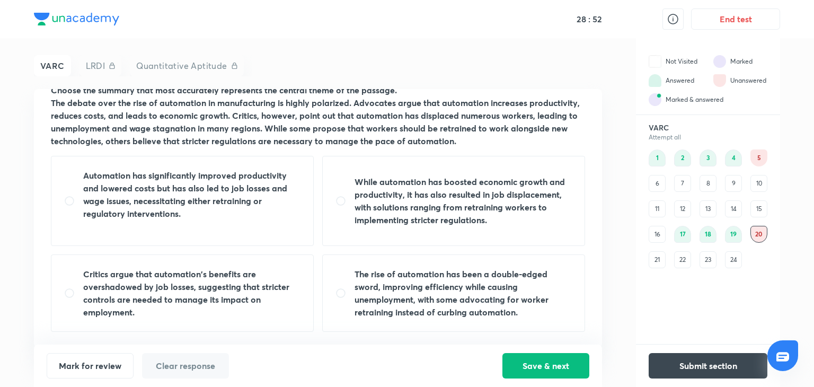
scroll to position [44, 0]
click at [434, 223] on strong "While automation has boosted economic growth and productivity, it has also resu…" at bounding box center [459, 199] width 210 height 49
radio input "true"
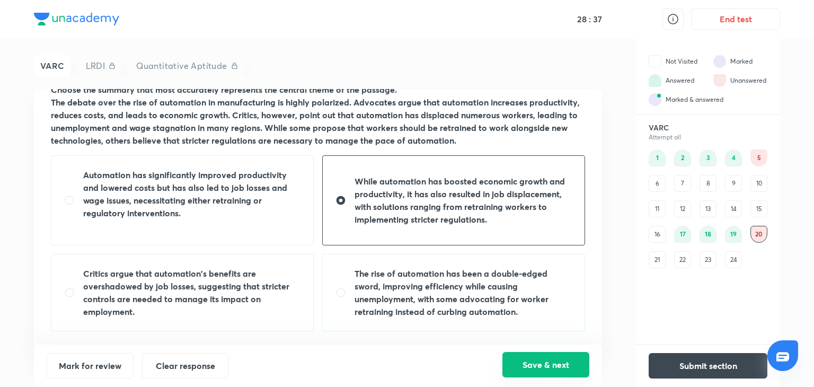
click at [522, 373] on button "Save & next" at bounding box center [545, 364] width 87 height 25
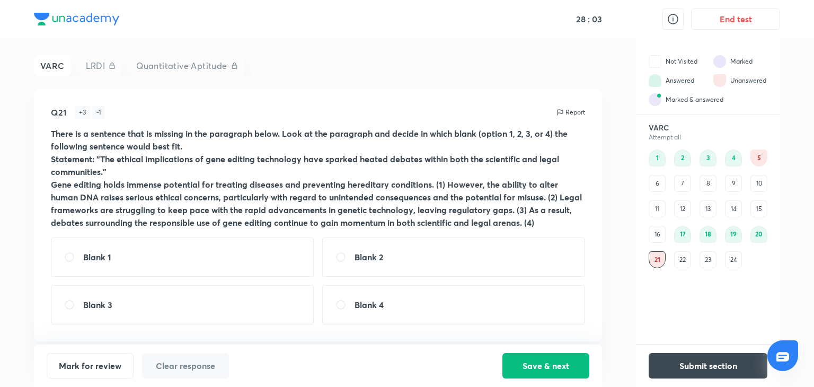
click at [159, 298] on div "Blank 3" at bounding box center [182, 304] width 263 height 39
radio input "true"
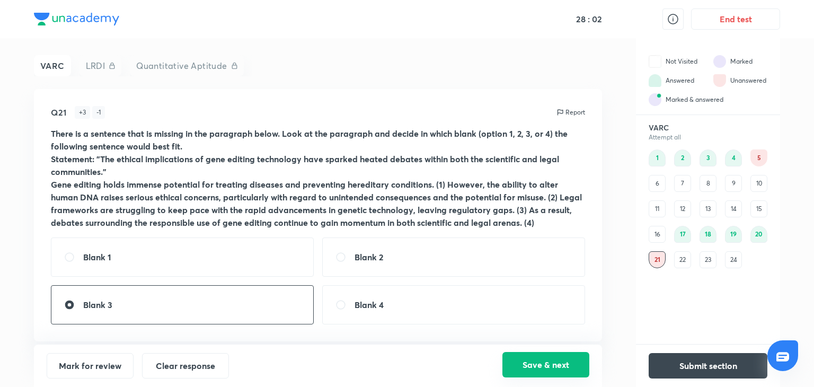
click at [531, 362] on button "Save & next" at bounding box center [545, 364] width 87 height 25
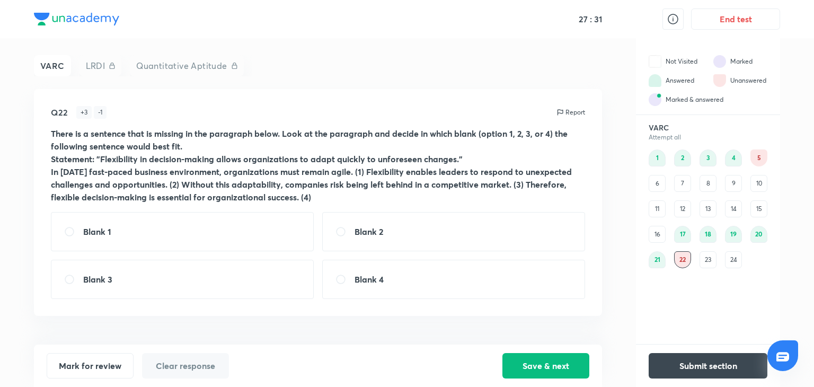
click at [388, 225] on div "Blank 2" at bounding box center [453, 231] width 263 height 39
radio input "true"
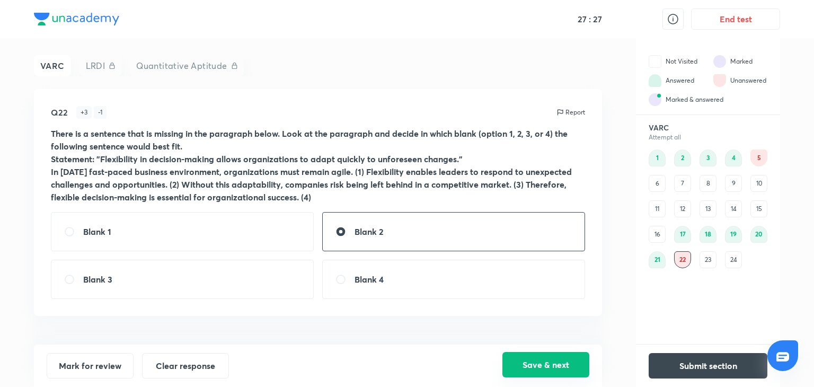
click at [547, 365] on button "Save & next" at bounding box center [545, 364] width 87 height 25
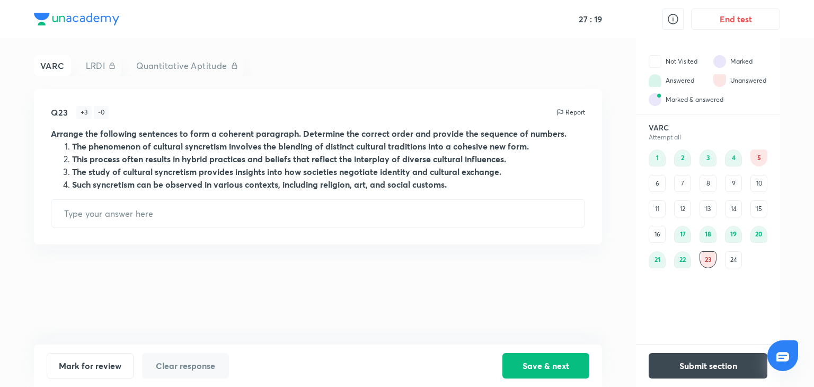
click at [728, 255] on div "24" at bounding box center [733, 259] width 17 height 17
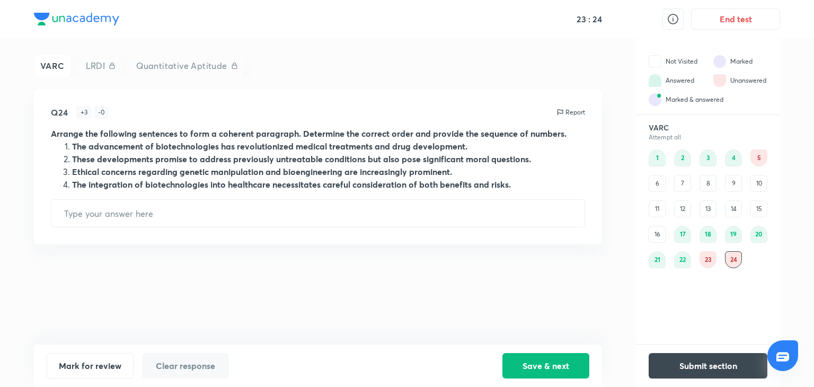
click at [757, 162] on div "5" at bounding box center [758, 157] width 17 height 17
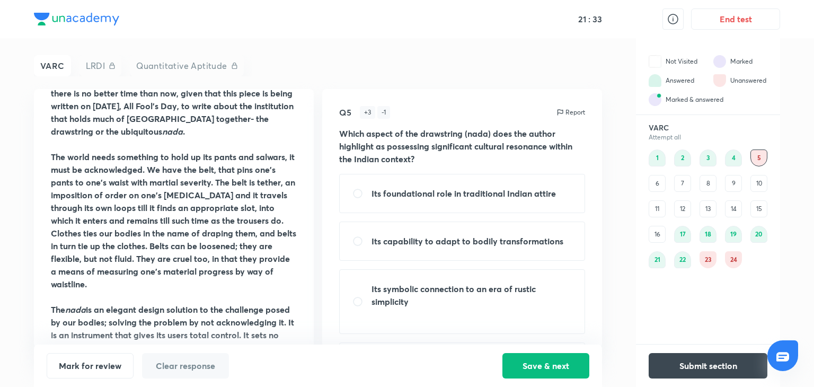
scroll to position [244, 0]
click at [184, 223] on strong "The world needs something to hold up its pants and salwars, it must be acknowle…" at bounding box center [173, 220] width 245 height 138
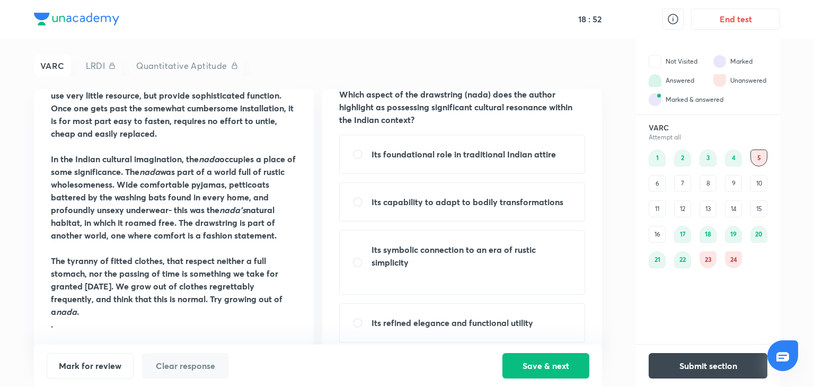
scroll to position [50, 0]
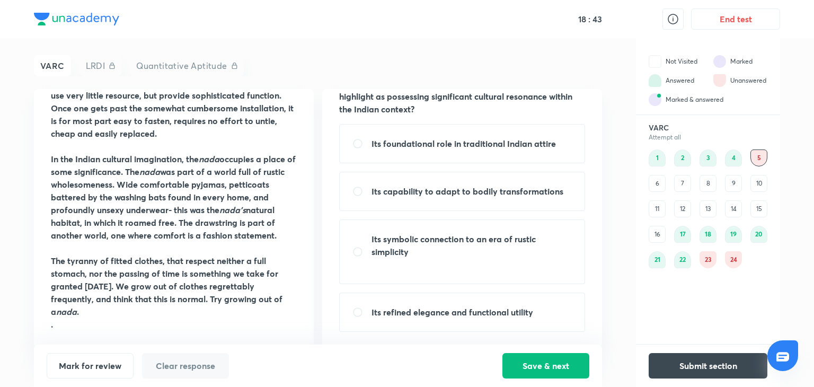
click at [434, 139] on strong "Its foundational role in traditional Indian attire" at bounding box center [463, 143] width 184 height 11
radio input "true"
click at [528, 365] on button "Save & next" at bounding box center [545, 364] width 87 height 25
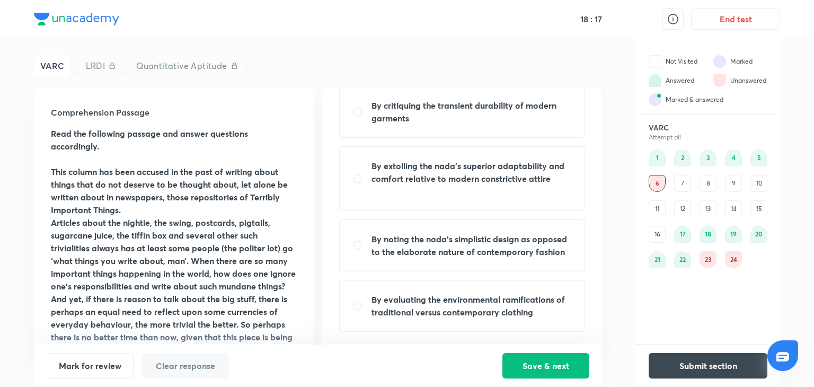
scroll to position [74, 0]
click at [388, 191] on p at bounding box center [471, 192] width 200 height 13
radio input "true"
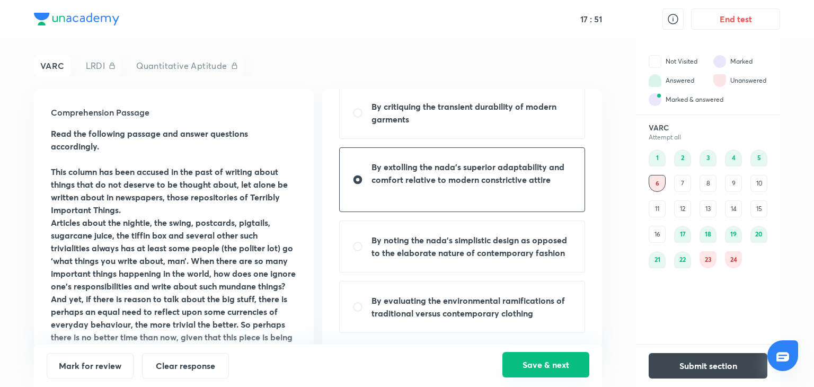
click at [540, 369] on button "Save & next" at bounding box center [545, 364] width 87 height 25
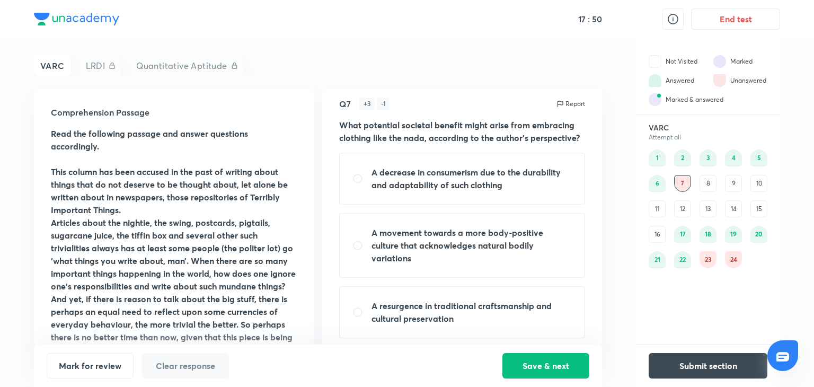
scroll to position [0, 0]
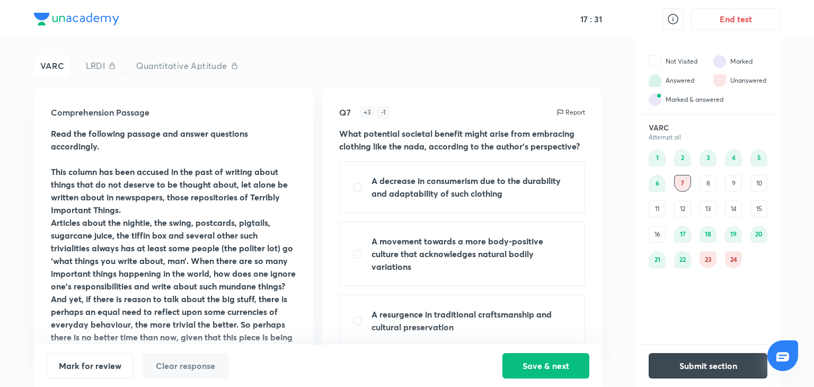
click at [403, 265] on div "A movement towards a more body-positive culture that acknowledges natural bodil…" at bounding box center [462, 253] width 246 height 65
radio input "true"
click at [547, 365] on button "Save & next" at bounding box center [545, 364] width 87 height 25
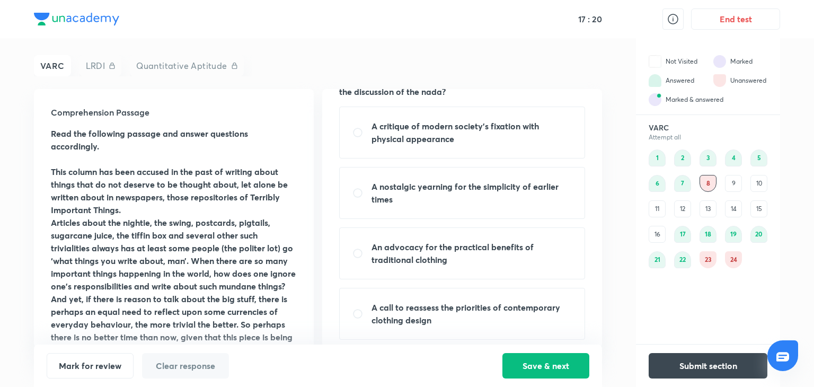
scroll to position [63, 0]
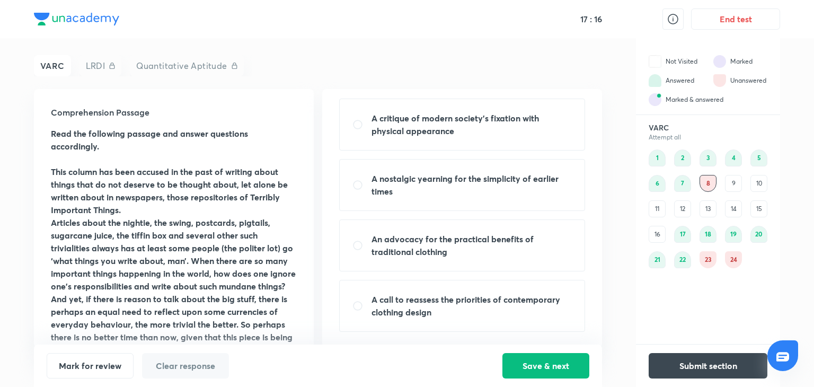
click at [454, 300] on strong "A call to reassess the priorities of contemporary clothing design" at bounding box center [465, 306] width 189 height 24
radio input "true"
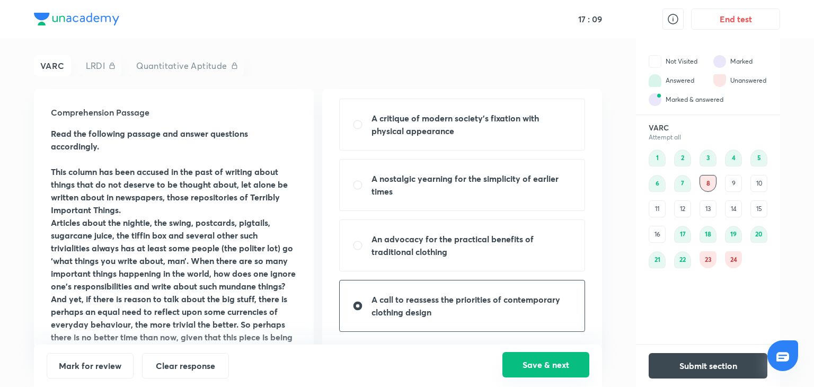
click at [554, 358] on button "Save & next" at bounding box center [545, 364] width 87 height 25
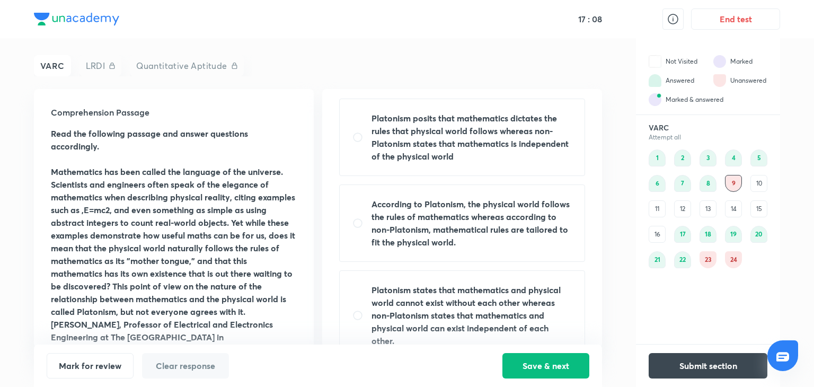
scroll to position [0, 0]
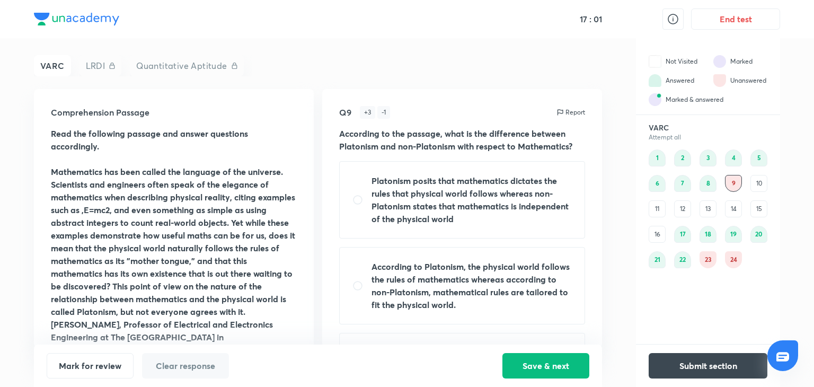
click at [657, 183] on div "6" at bounding box center [657, 183] width 17 height 17
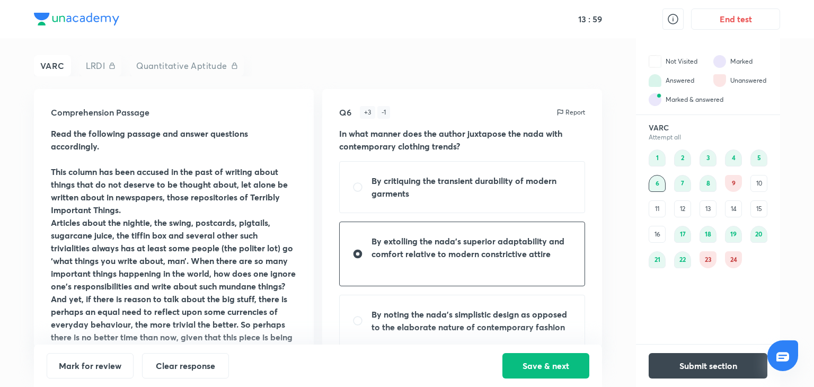
click at [730, 181] on div "9" at bounding box center [733, 183] width 17 height 17
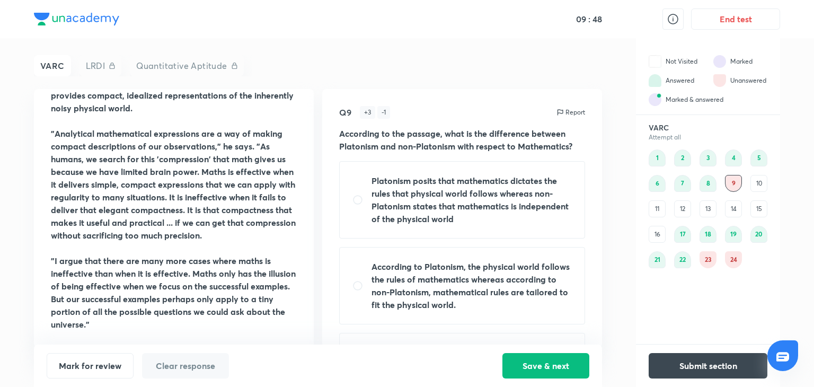
click at [485, 268] on strong "According to Platonism, the physical world follows the rules of mathematics whe…" at bounding box center [470, 285] width 198 height 49
radio input "true"
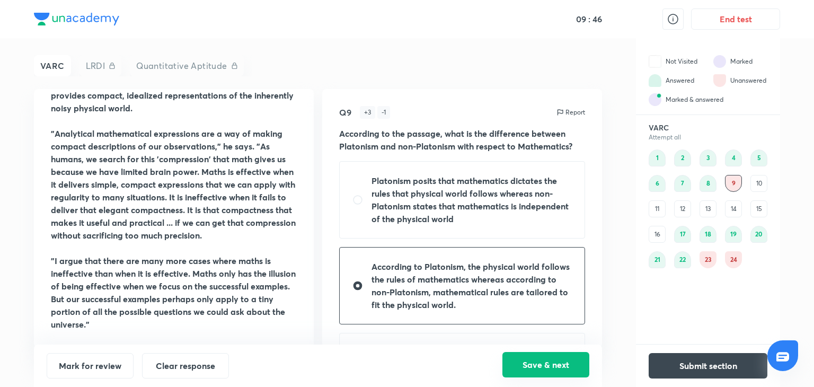
click at [553, 363] on button "Save & next" at bounding box center [545, 364] width 87 height 25
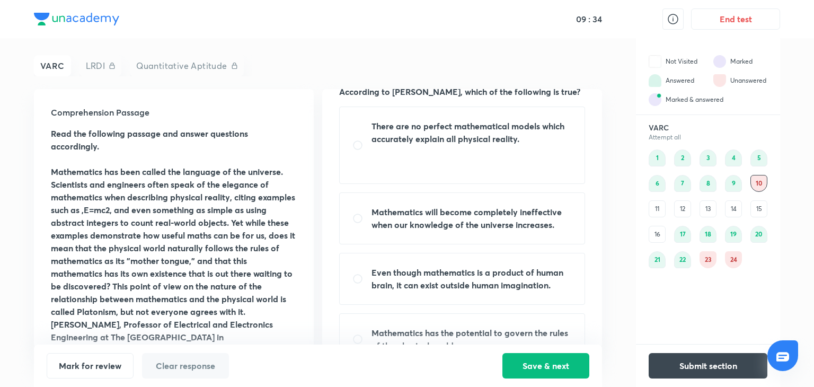
scroll to position [38, 0]
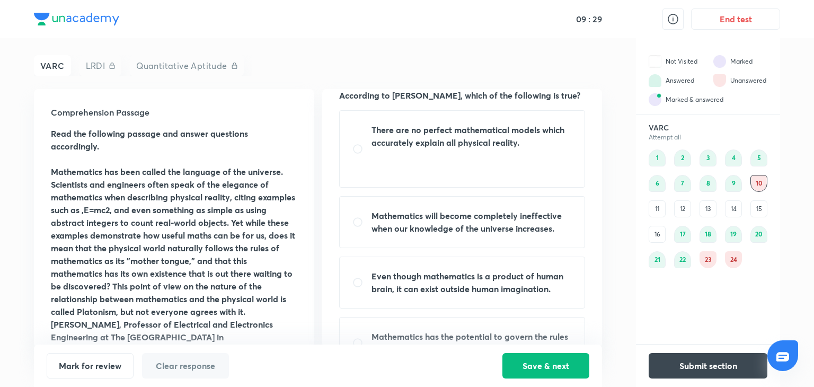
click at [407, 167] on p at bounding box center [471, 168] width 200 height 13
radio input "true"
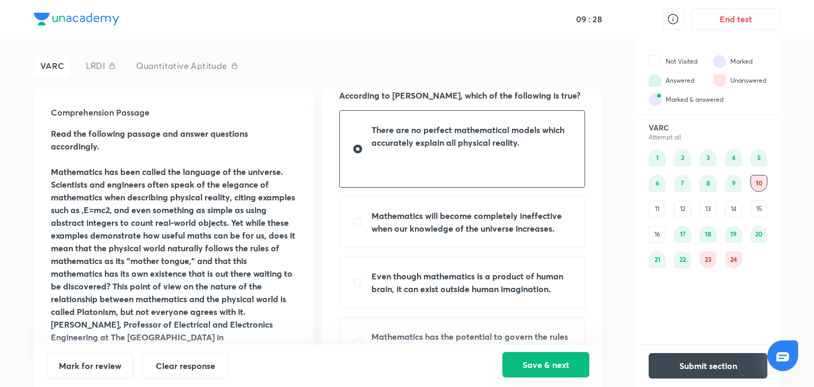
click at [519, 364] on button "Save & next" at bounding box center [545, 364] width 87 height 25
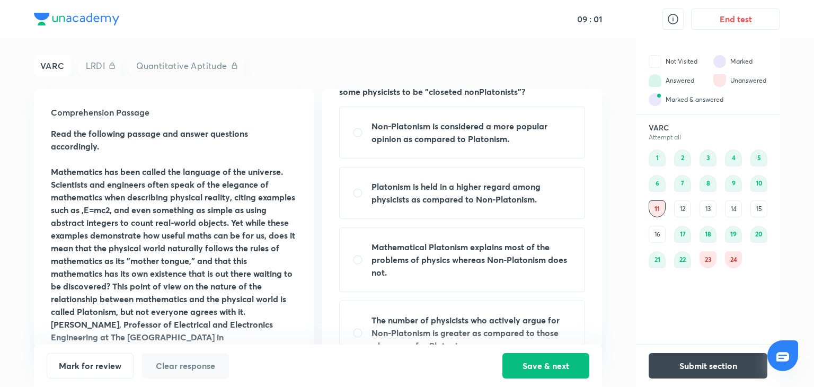
scroll to position [54, 0]
click at [389, 210] on div "Platonism is held in a higher regard among physicists as compared to Non-Platon…" at bounding box center [462, 194] width 246 height 52
radio input "true"
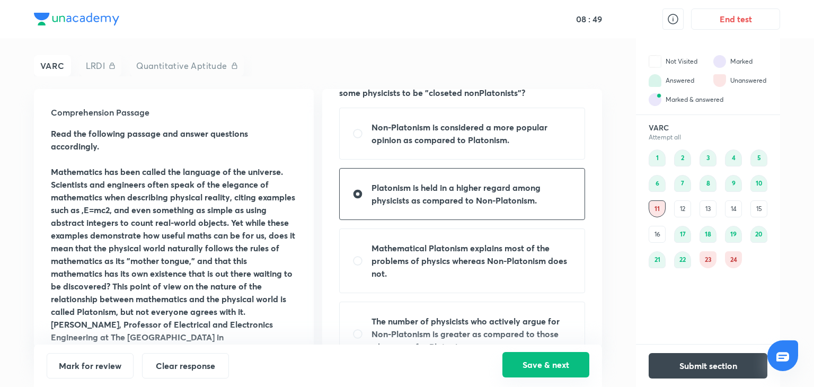
click at [510, 364] on button "Save & next" at bounding box center [545, 364] width 87 height 25
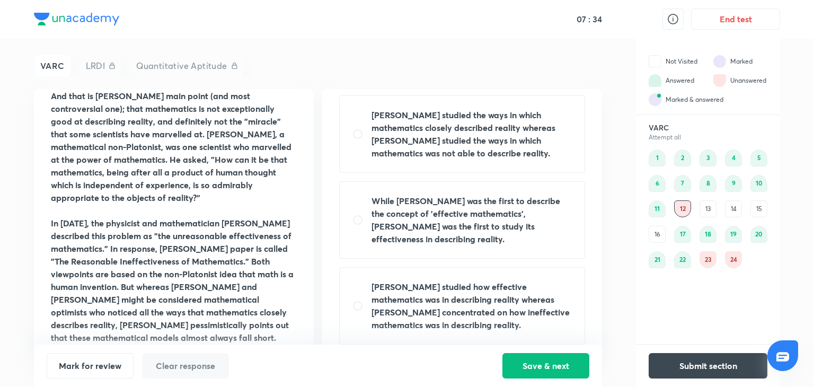
scroll to position [150, 0]
click at [478, 304] on strong "[PERSON_NAME] studied how effective mathematics was in describing reality where…" at bounding box center [470, 306] width 198 height 49
radio input "true"
click at [534, 371] on button "Save & next" at bounding box center [545, 364] width 87 height 25
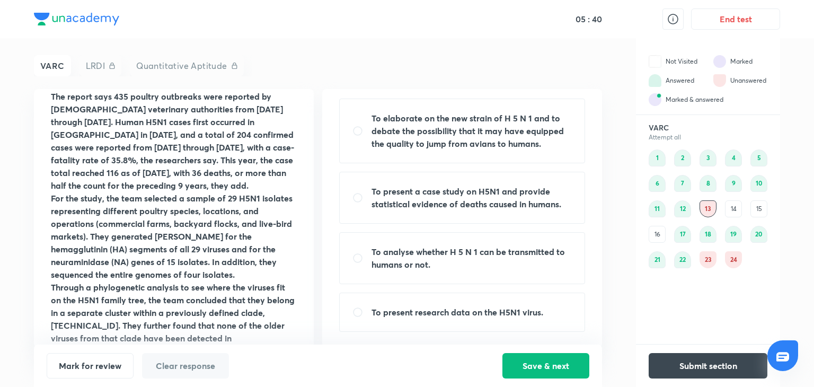
scroll to position [216, 0]
click at [153, 249] on strong "For the study, the team selected a sample of 29 H5N1 isolates representing diff…" at bounding box center [172, 235] width 242 height 87
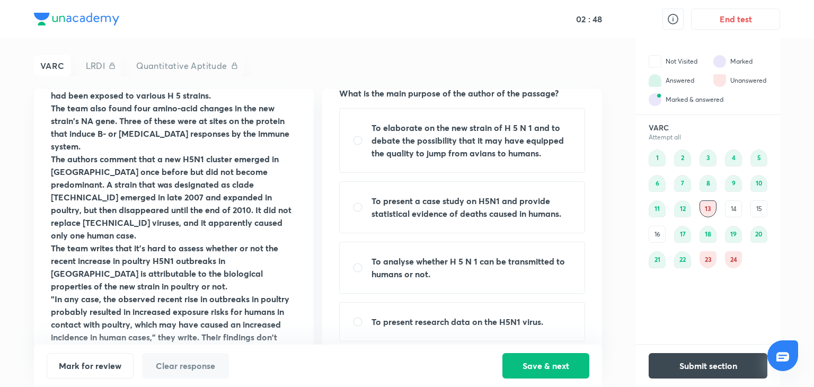
scroll to position [40, 0]
click at [470, 139] on strong "To elaborate on the new strain of H 5 N 1 and to debate the possibility that it…" at bounding box center [467, 140] width 192 height 37
radio input "true"
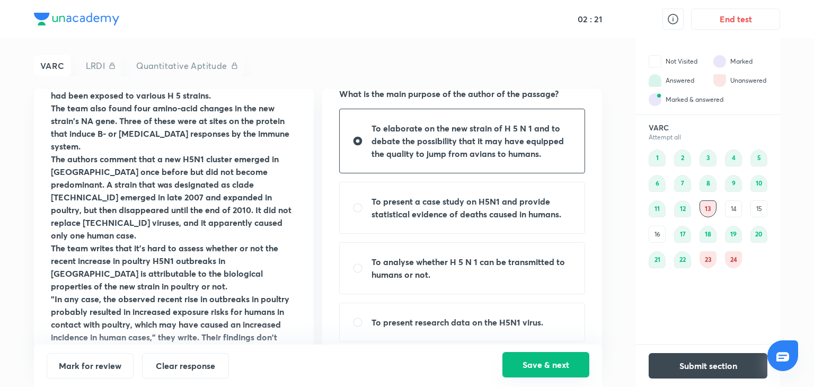
click at [536, 368] on button "Save & next" at bounding box center [545, 364] width 87 height 25
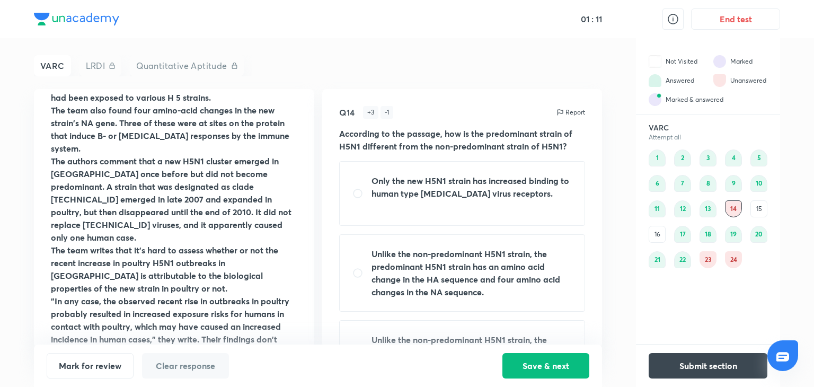
scroll to position [801, 0]
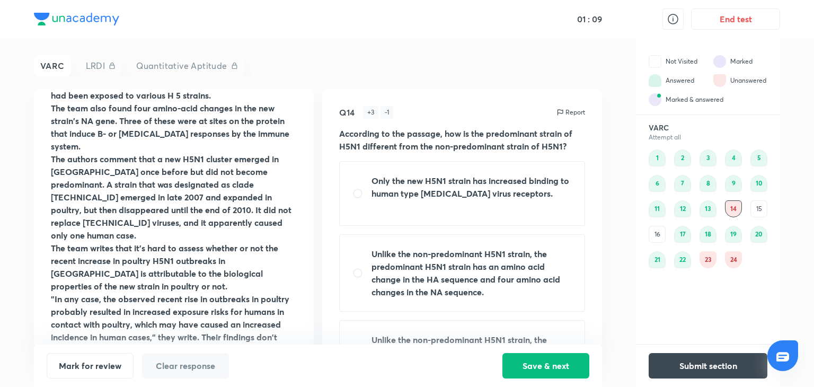
click at [215, 325] on p ""In any case, the observed recent rise in outbreaks in poultry probably resulte…" at bounding box center [174, 330] width 246 height 76
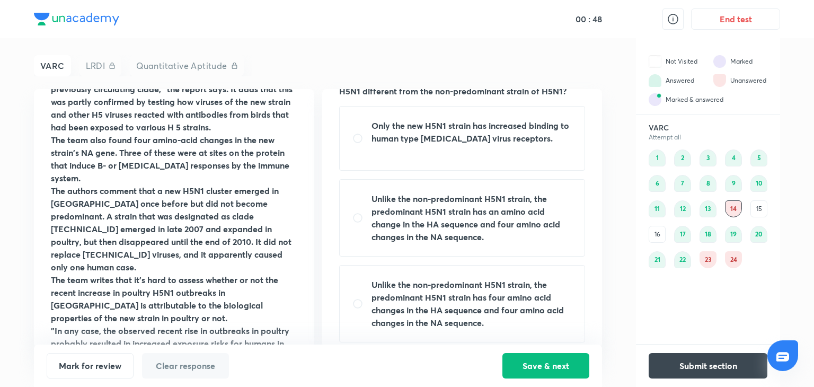
scroll to position [57, 0]
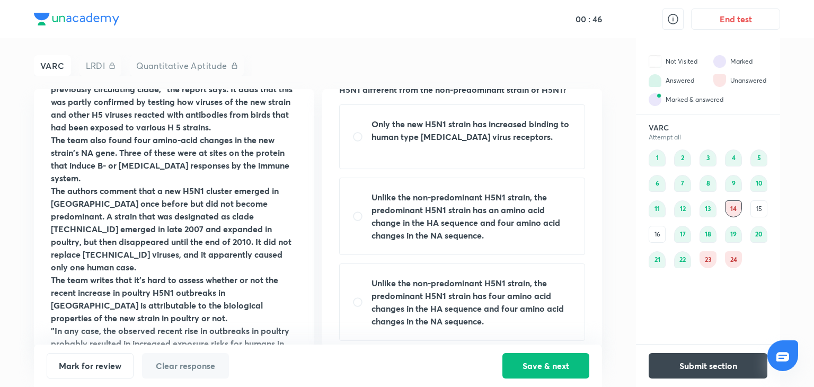
click at [427, 225] on strong "Unlike the non-predominant H5N1 strain, the predominant H5N1 strain has an amin…" at bounding box center [465, 215] width 189 height 49
radio input "true"
click at [521, 366] on button "Save & next" at bounding box center [545, 364] width 87 height 25
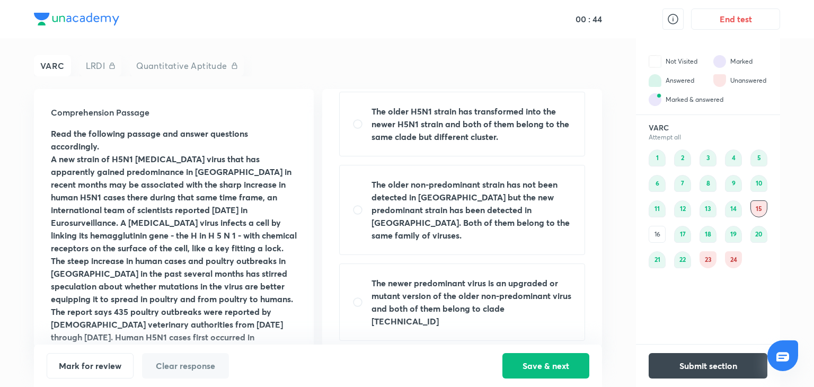
scroll to position [0, 0]
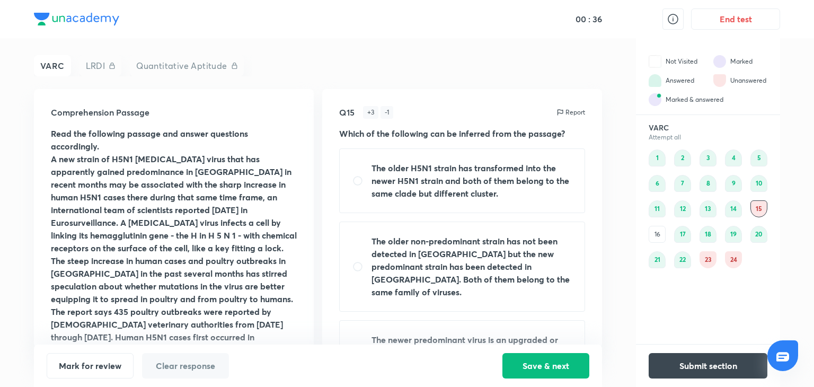
click at [421, 168] on strong "The older H5N1 strain has transformed into the newer H5N1 strain and both of th…" at bounding box center [470, 180] width 198 height 37
radio input "true"
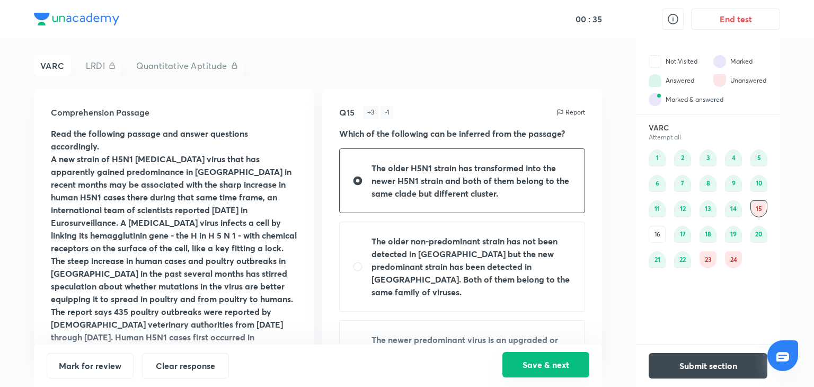
click at [524, 369] on button "Save & next" at bounding box center [545, 364] width 87 height 25
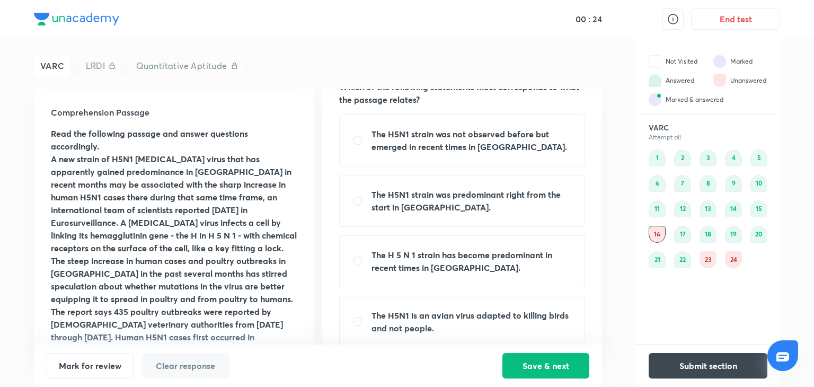
scroll to position [48, 0]
drag, startPoint x: 401, startPoint y: 278, endPoint x: 369, endPoint y: 259, distance: 37.3
click at [369, 259] on input "radio" at bounding box center [361, 260] width 19 height 11
radio input "true"
click at [522, 365] on button "Save & next" at bounding box center [545, 364] width 87 height 25
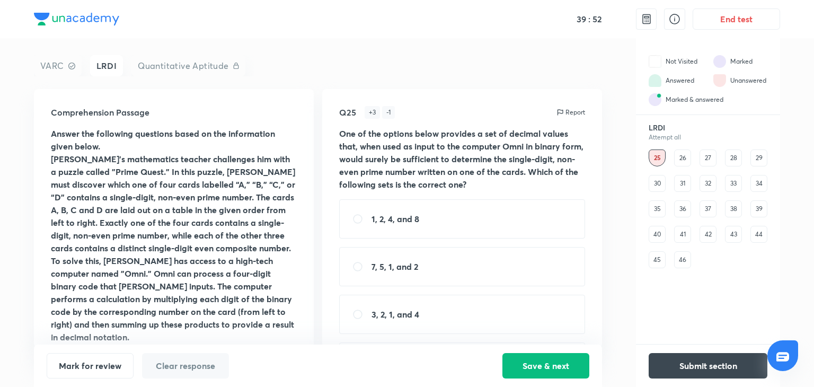
click at [759, 157] on div "29" at bounding box center [758, 157] width 17 height 17
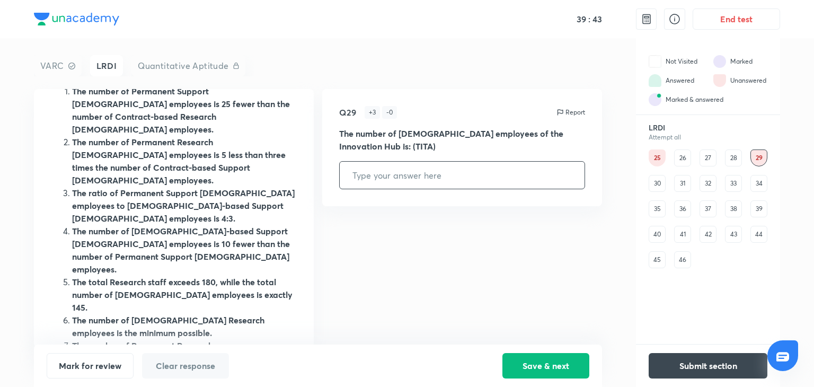
scroll to position [140, 0]
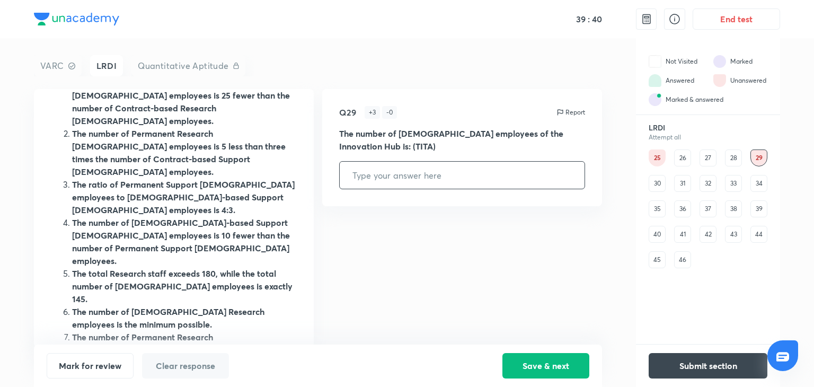
click at [754, 183] on div "34" at bounding box center [758, 183] width 17 height 17
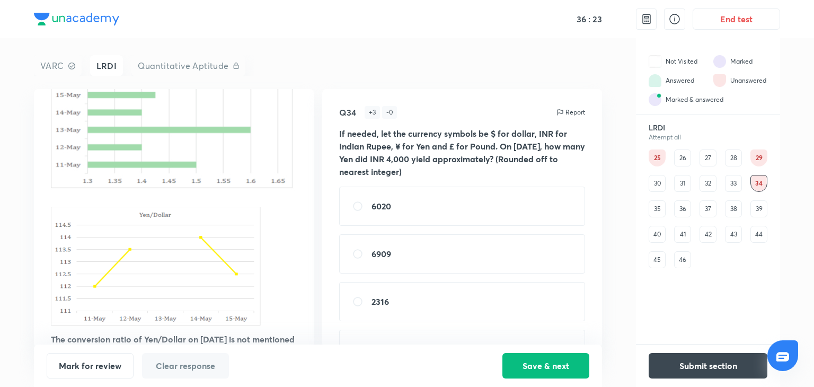
scroll to position [267, 0]
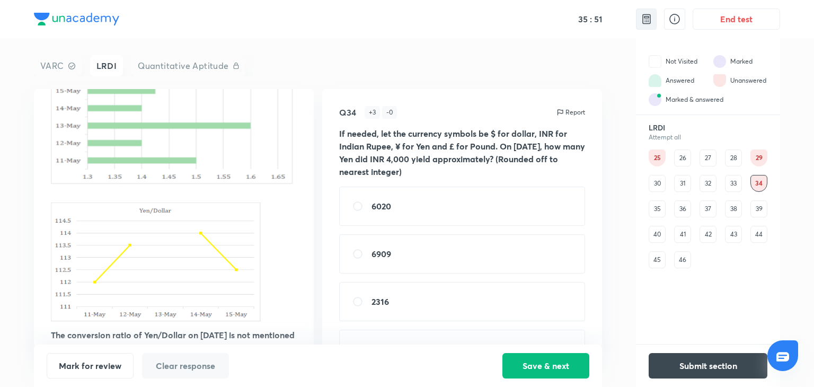
click at [651, 27] on div at bounding box center [646, 18] width 21 height 21
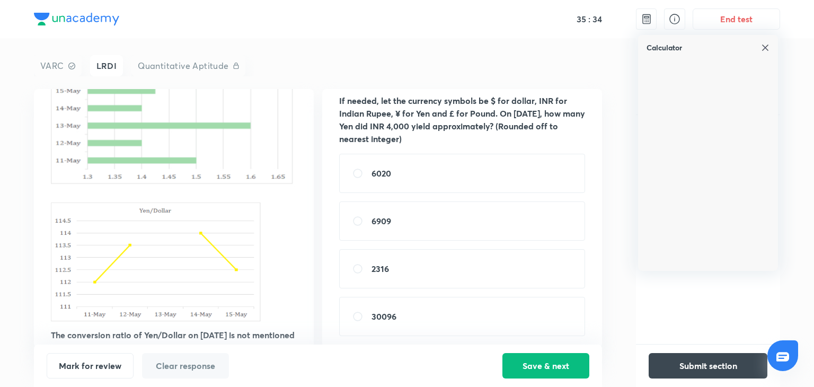
scroll to position [32, 0]
click at [760, 51] on div "Calculator" at bounding box center [708, 43] width 140 height 17
click at [765, 51] on img at bounding box center [765, 47] width 8 height 8
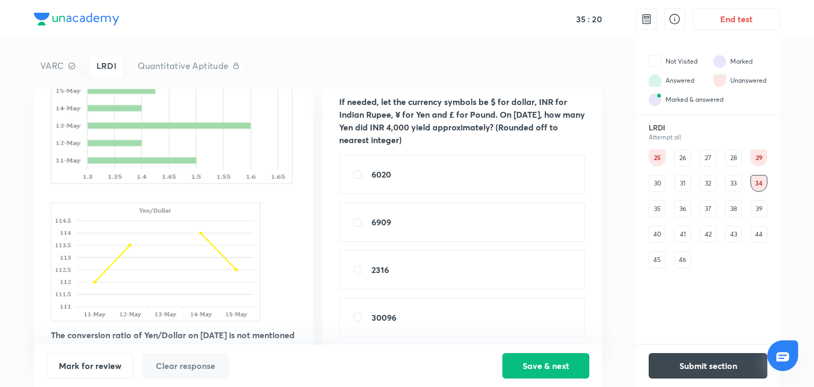
click at [413, 227] on div "6909" at bounding box center [462, 221] width 246 height 39
radio input "true"
click at [732, 179] on div "33" at bounding box center [733, 183] width 17 height 17
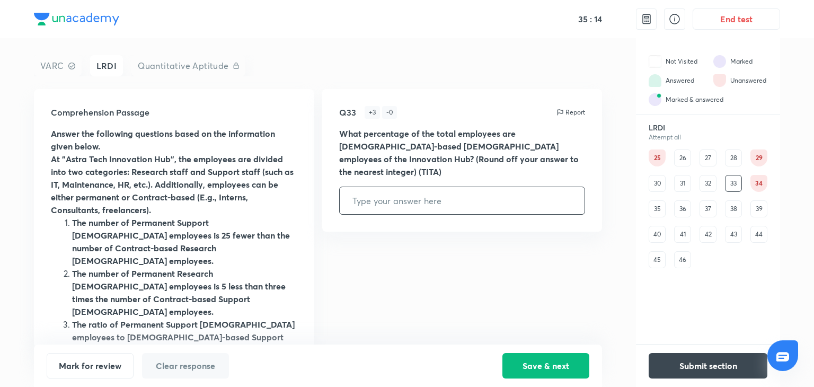
scroll to position [0, 0]
click at [761, 182] on div "34" at bounding box center [758, 183] width 17 height 17
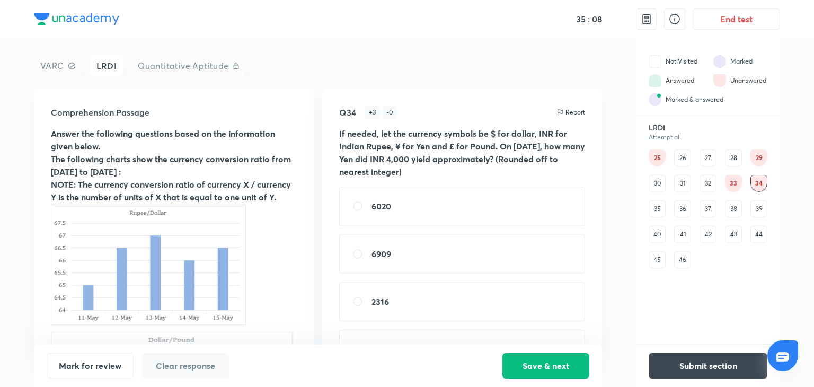
click at [484, 267] on div "6909" at bounding box center [462, 253] width 246 height 39
radio input "true"
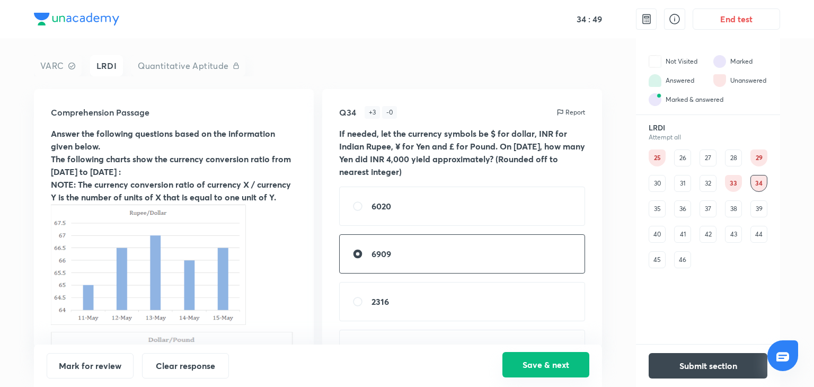
click at [532, 367] on button "Save & next" at bounding box center [545, 364] width 87 height 25
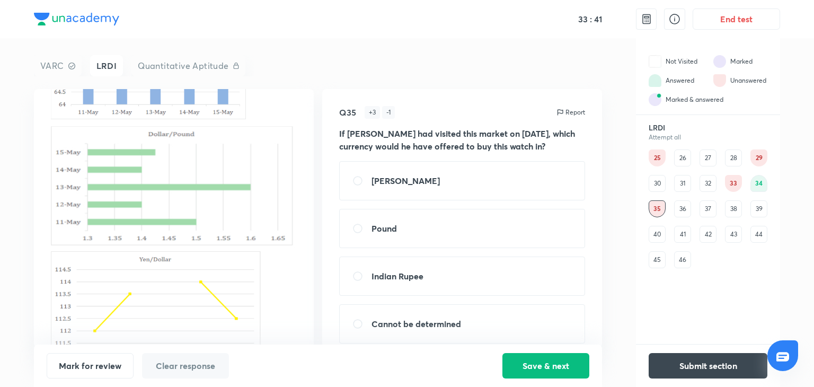
scroll to position [210, 0]
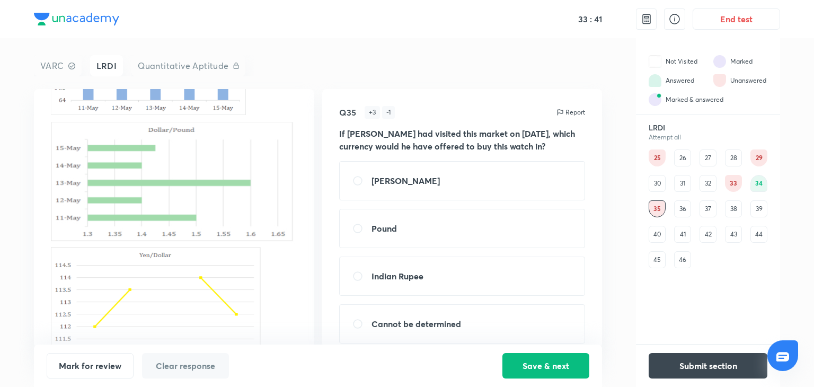
click at [401, 320] on strong "Cannot be determined" at bounding box center [416, 323] width 90 height 11
radio input "true"
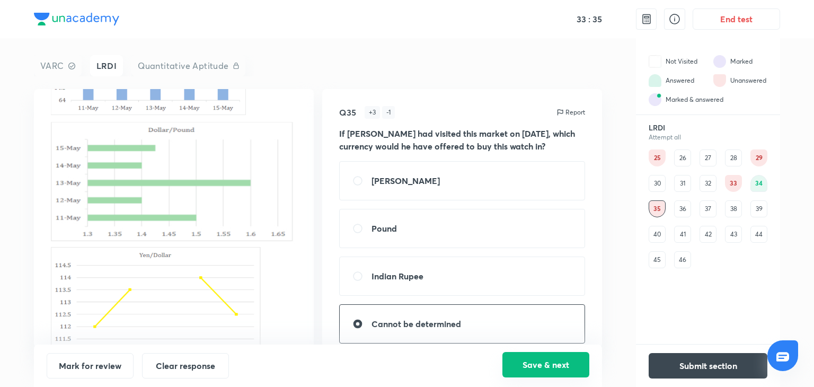
click at [543, 365] on button "Save & next" at bounding box center [545, 364] width 87 height 25
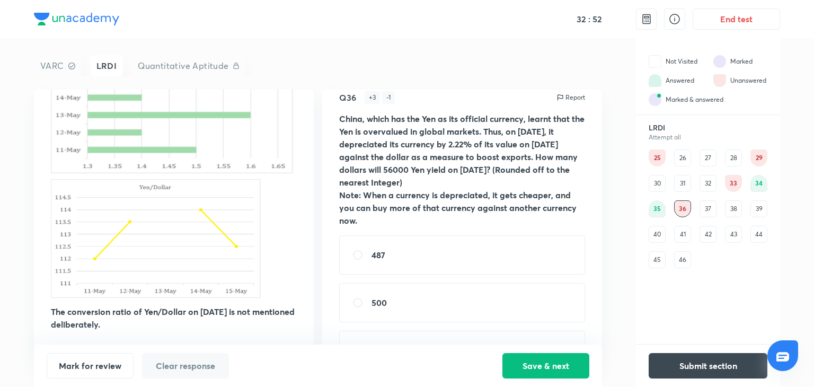
scroll to position [288, 0]
click at [644, 20] on img at bounding box center [646, 19] width 13 height 13
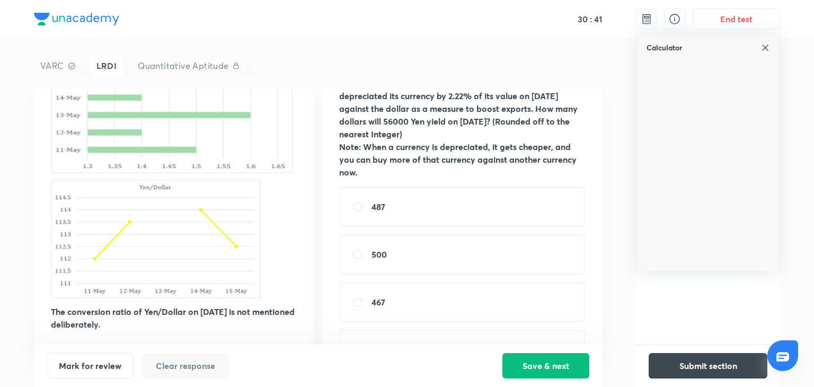
scroll to position [42, 0]
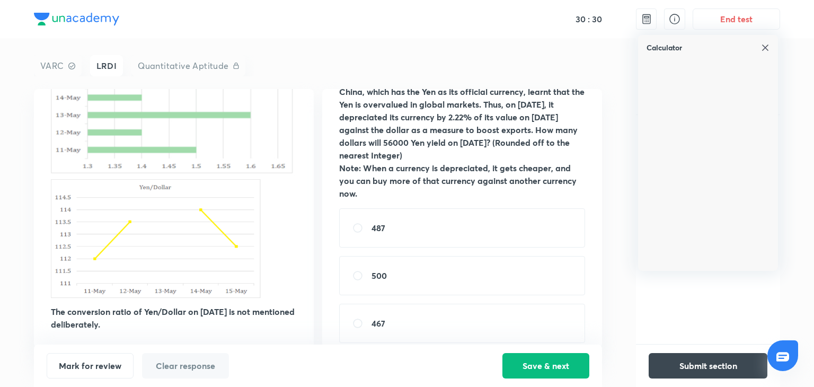
click at [458, 282] on div "500" at bounding box center [462, 275] width 246 height 39
radio input "true"
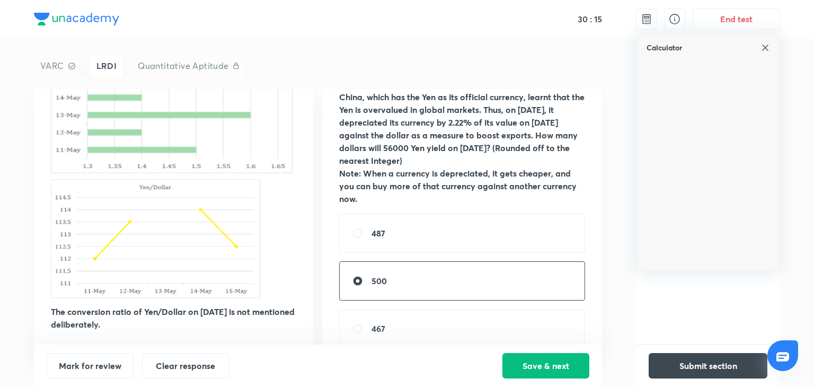
scroll to position [36, 0]
click at [507, 368] on button "Save & next" at bounding box center [545, 364] width 87 height 25
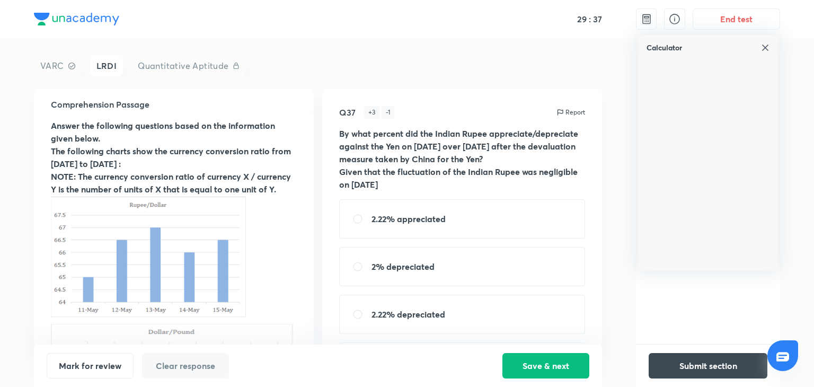
scroll to position [8, 0]
click at [767, 47] on img at bounding box center [765, 47] width 8 height 8
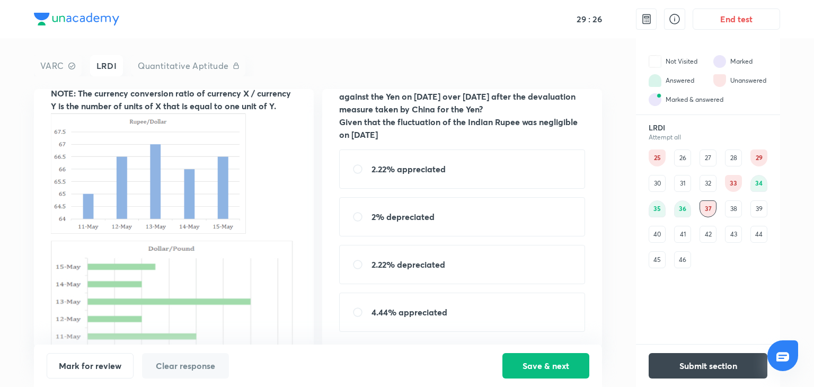
scroll to position [0, 0]
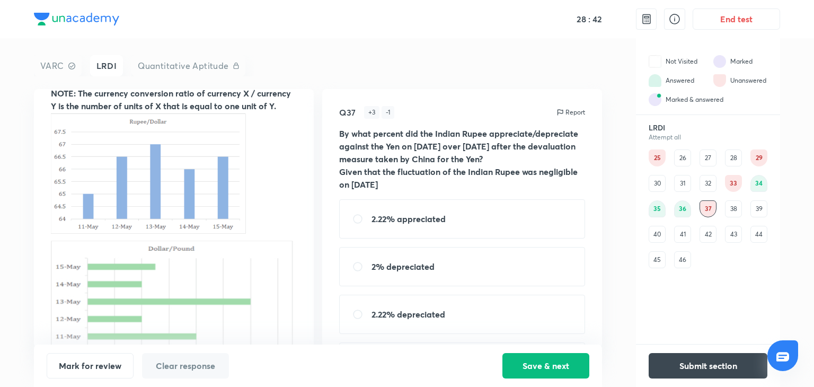
click at [386, 221] on strong "2.22% appreciated" at bounding box center [408, 218] width 74 height 11
radio input "true"
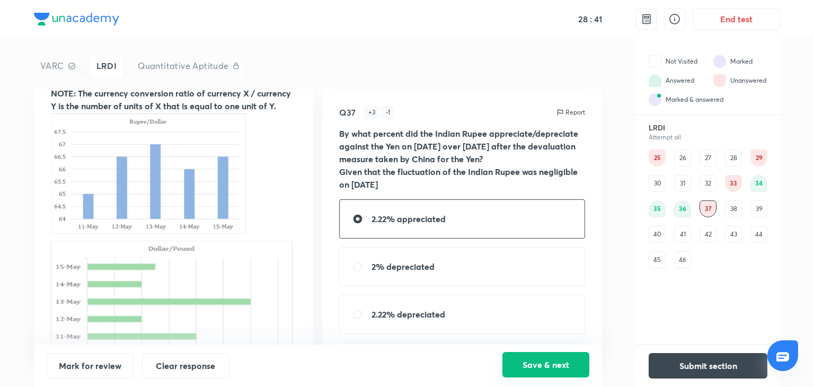
click at [530, 359] on button "Save & next" at bounding box center [545, 364] width 87 height 25
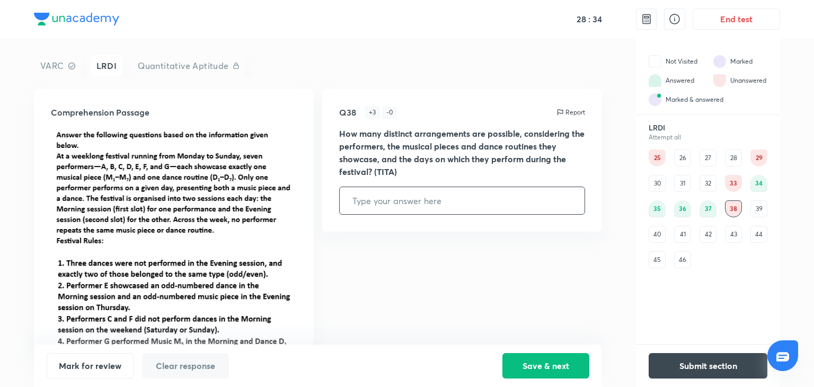
click at [710, 229] on div "42" at bounding box center [707, 234] width 17 height 17
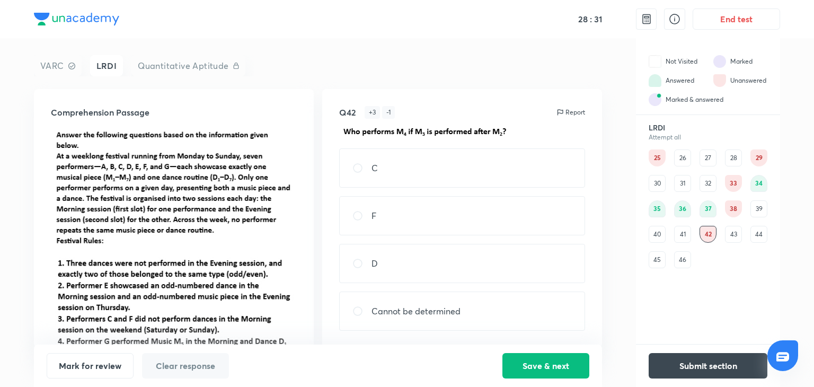
click at [736, 204] on div "38" at bounding box center [733, 208] width 17 height 17
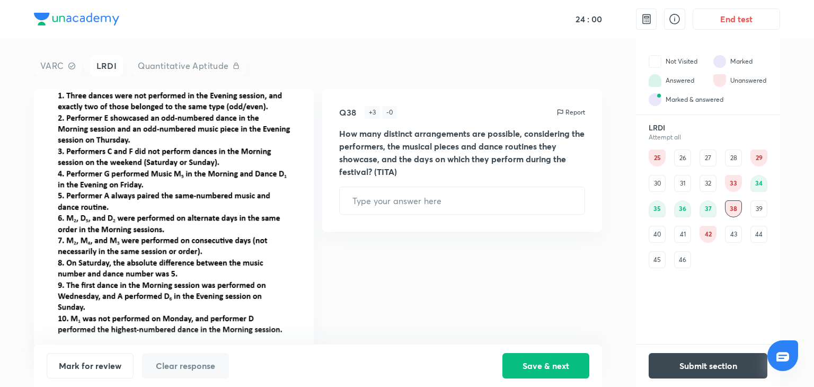
scroll to position [170, 0]
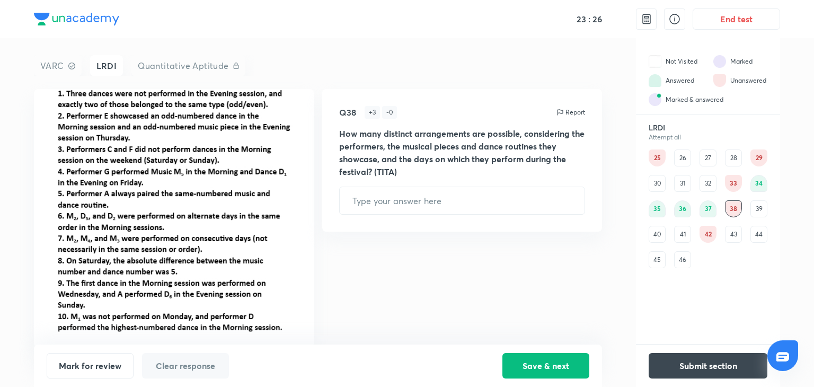
click at [657, 240] on div "40" at bounding box center [657, 234] width 17 height 17
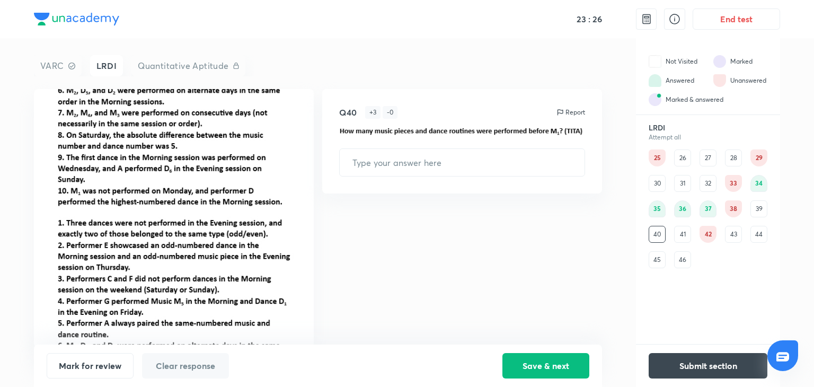
scroll to position [0, 0]
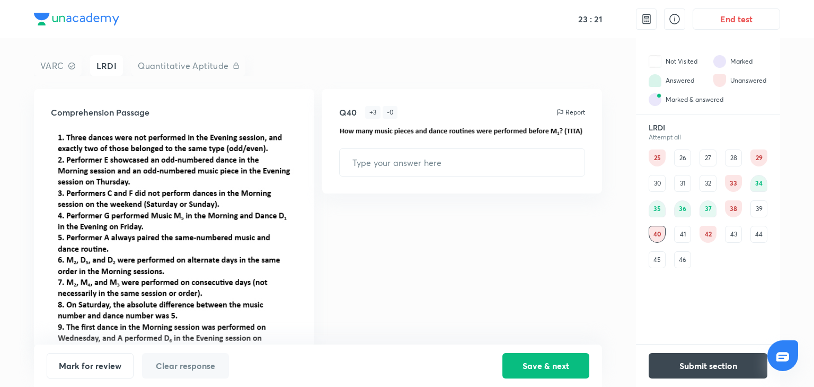
click at [659, 259] on div "45" at bounding box center [657, 259] width 17 height 17
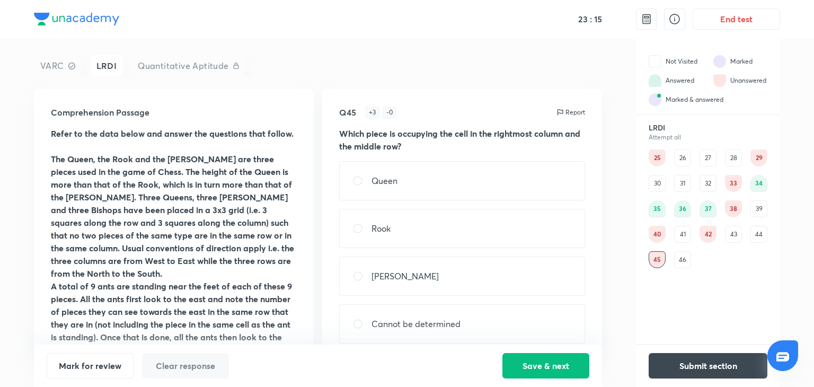
click at [737, 236] on div "43" at bounding box center [733, 234] width 17 height 17
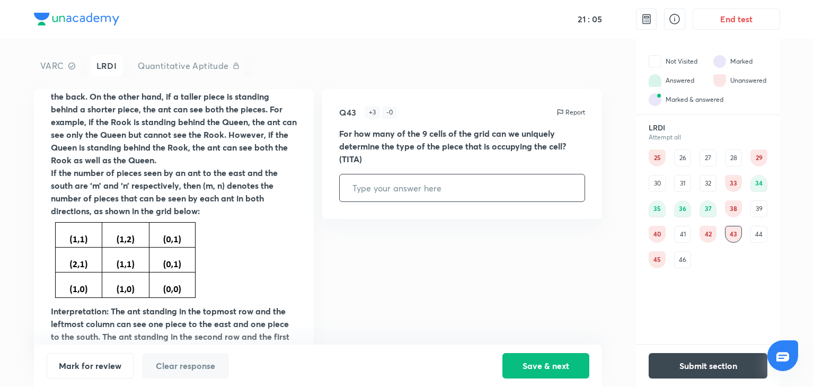
scroll to position [367, 0]
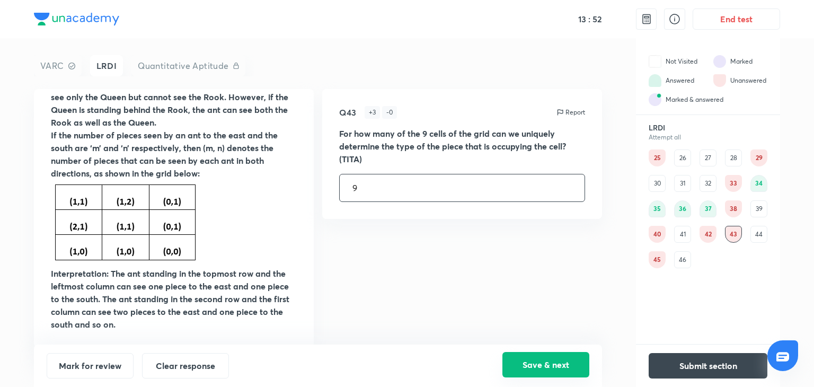
type input "9"
click at [526, 362] on button "Save & next" at bounding box center [545, 364] width 87 height 25
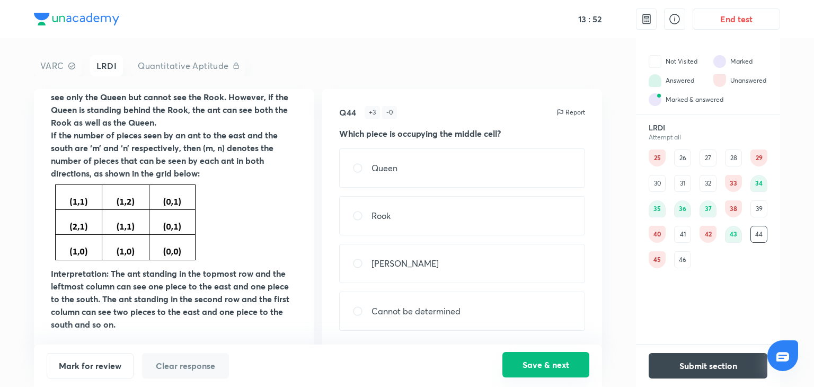
scroll to position [0, 0]
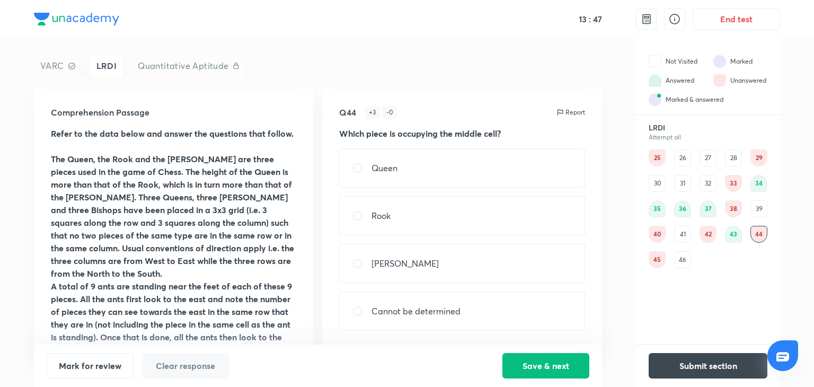
click at [423, 261] on div "[PERSON_NAME]" at bounding box center [462, 263] width 246 height 39
radio input "true"
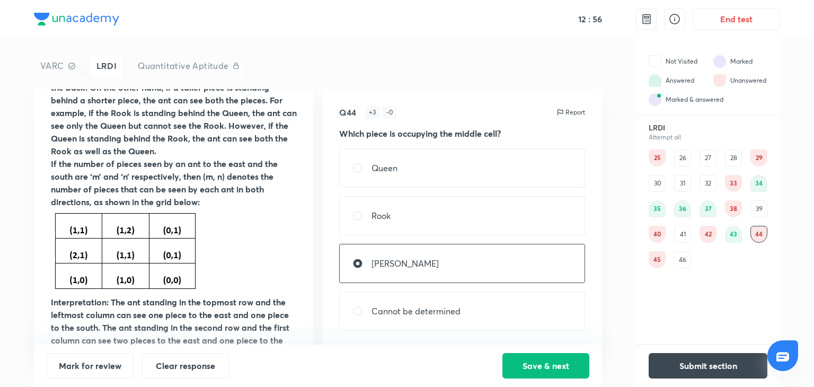
scroll to position [367, 0]
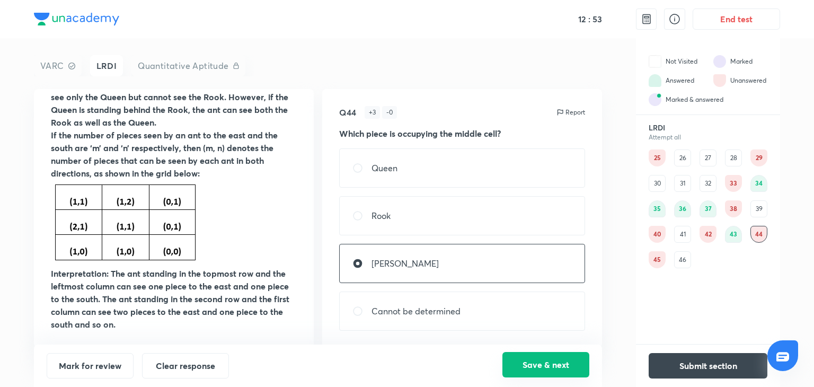
click at [535, 365] on button "Save & next" at bounding box center [545, 364] width 87 height 25
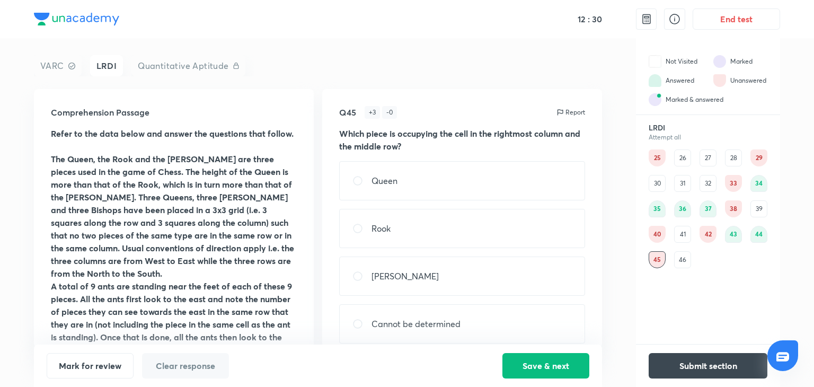
click at [442, 175] on div "Queen" at bounding box center [462, 180] width 246 height 39
radio input "true"
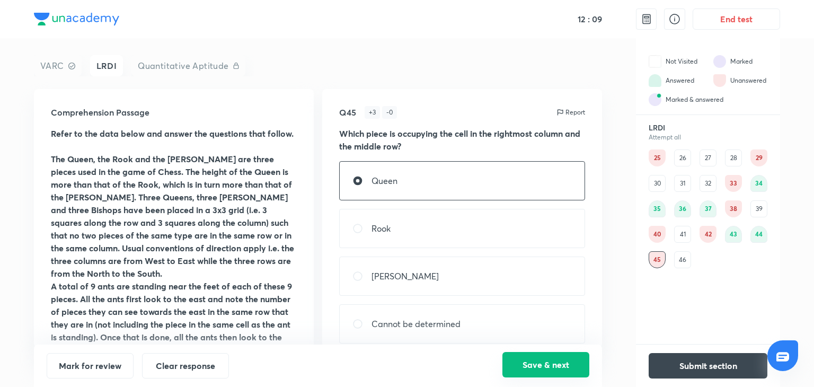
click at [542, 367] on button "Save & next" at bounding box center [545, 364] width 87 height 25
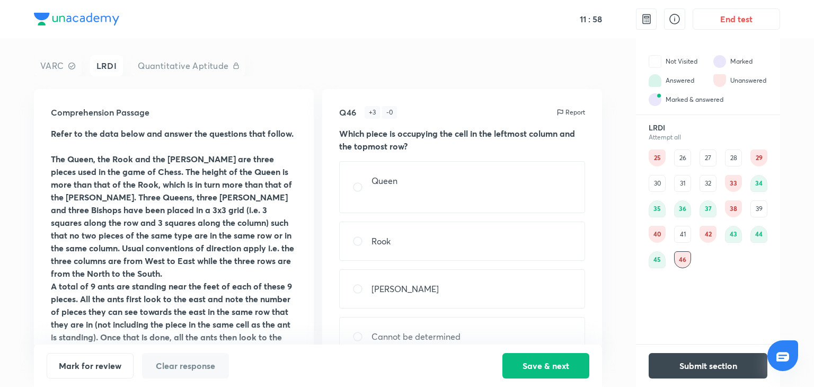
drag, startPoint x: 378, startPoint y: 204, endPoint x: 371, endPoint y: 193, distance: 12.4
click at [371, 193] on p at bounding box center [384, 193] width 26 height 13
radio input "true"
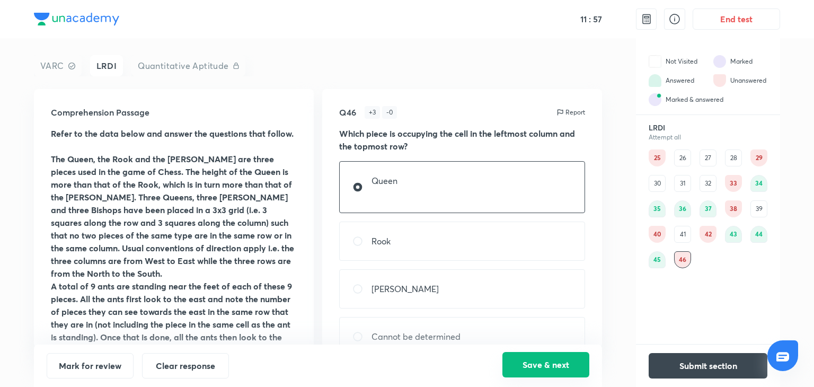
click at [535, 365] on button "Save & next" at bounding box center [545, 364] width 87 height 25
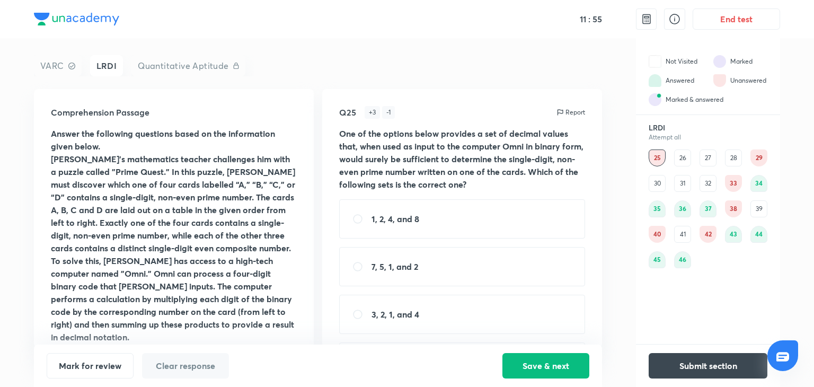
click at [681, 157] on div "26" at bounding box center [682, 157] width 17 height 17
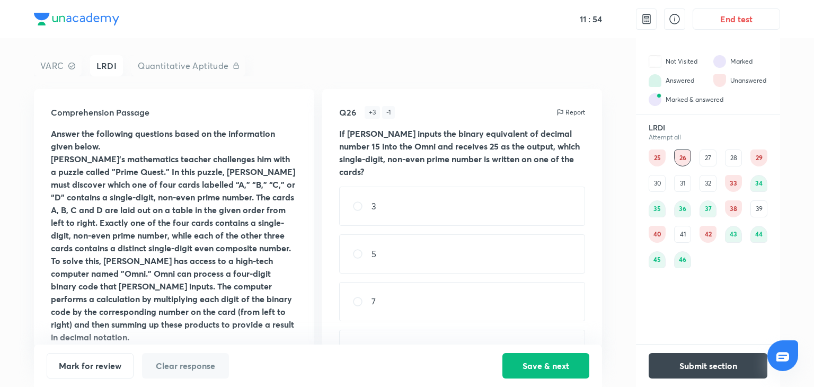
click at [700, 158] on div "27" at bounding box center [707, 157] width 17 height 17
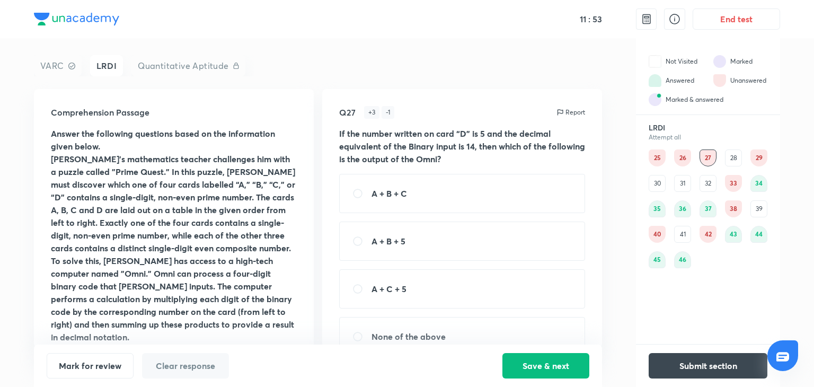
click at [719, 157] on div "25 26 27 28 29 30 31 32 33 34 35 36 37 38 39 40 41 42 43 44 45 46" at bounding box center [708, 208] width 119 height 119
click at [722, 157] on div "25 26 27 28 29 30 31 32 33 34 35 36 37 38 39 40 41 42 43 44 45 46" at bounding box center [708, 208] width 119 height 119
click at [727, 157] on div "28" at bounding box center [733, 157] width 17 height 17
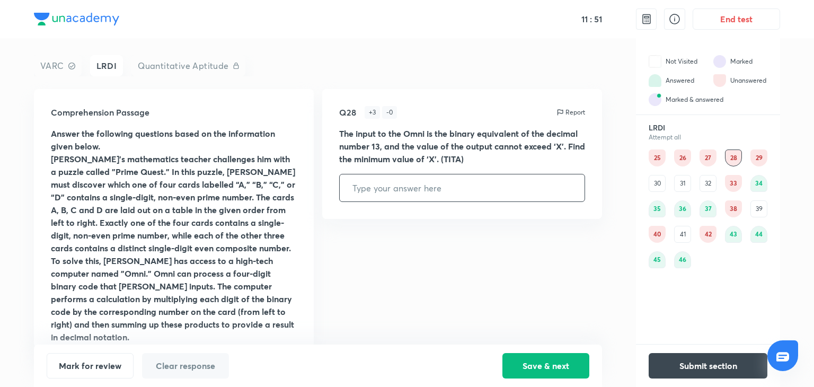
click at [760, 208] on div "39" at bounding box center [758, 208] width 17 height 17
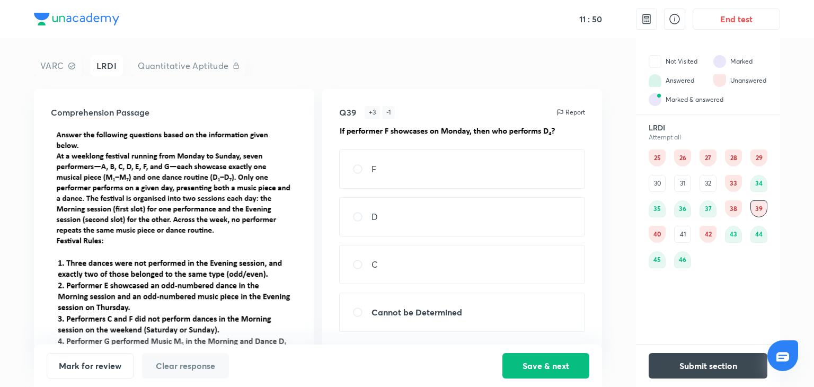
click at [686, 233] on div "41" at bounding box center [682, 234] width 17 height 17
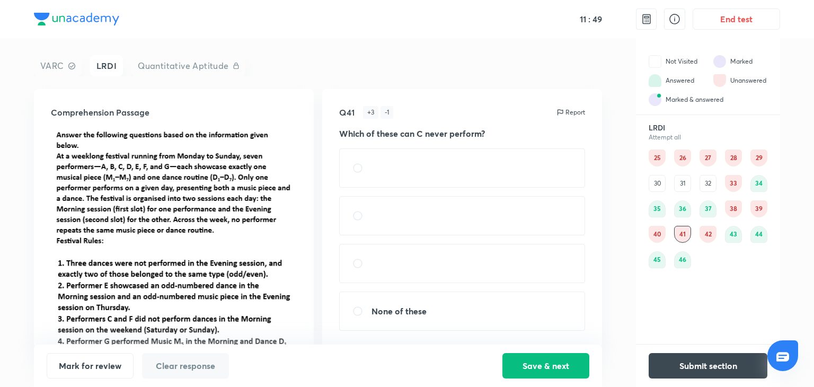
click at [658, 215] on div "35" at bounding box center [657, 208] width 17 height 17
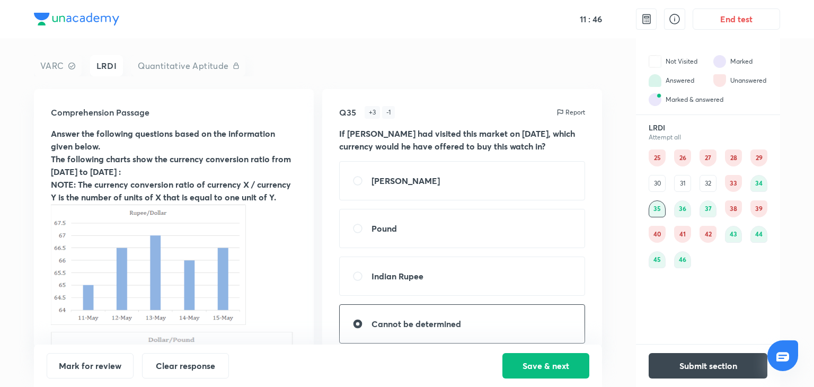
click at [681, 210] on div "36" at bounding box center [682, 208] width 17 height 17
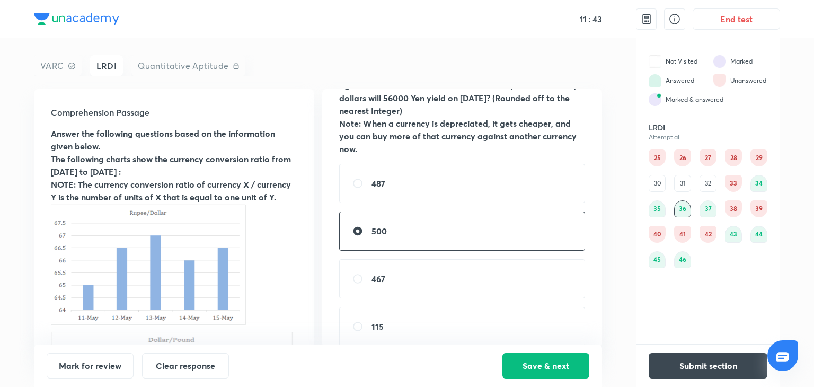
scroll to position [86, 0]
click at [458, 205] on div "487 500 467 115" at bounding box center [462, 255] width 246 height 182
click at [453, 189] on div "487" at bounding box center [462, 183] width 246 height 39
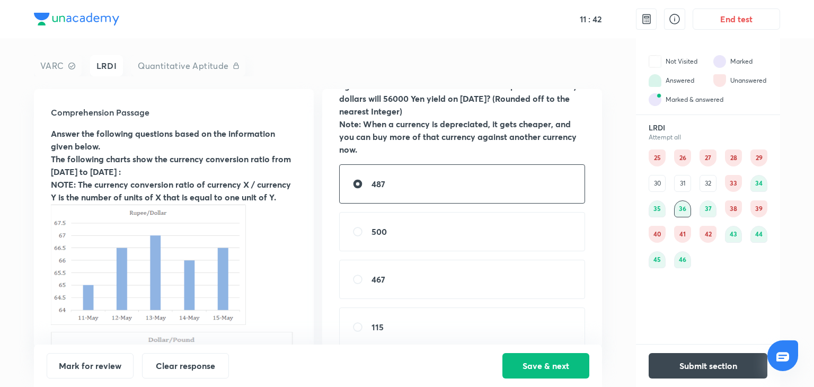
radio input "true"
radio input "false"
click at [524, 360] on button "Save & next" at bounding box center [545, 364] width 87 height 25
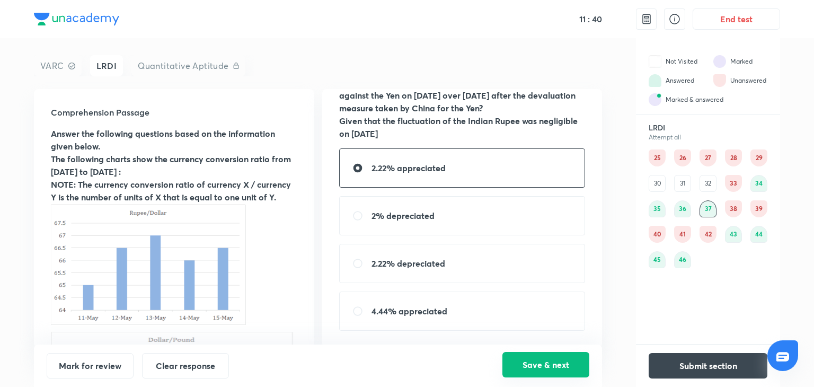
scroll to position [50, 0]
click at [657, 185] on div "30" at bounding box center [657, 183] width 17 height 17
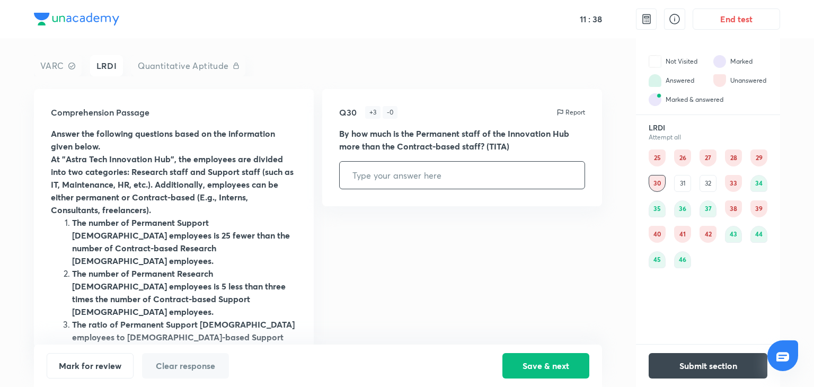
click at [685, 185] on div "31" at bounding box center [682, 183] width 17 height 17
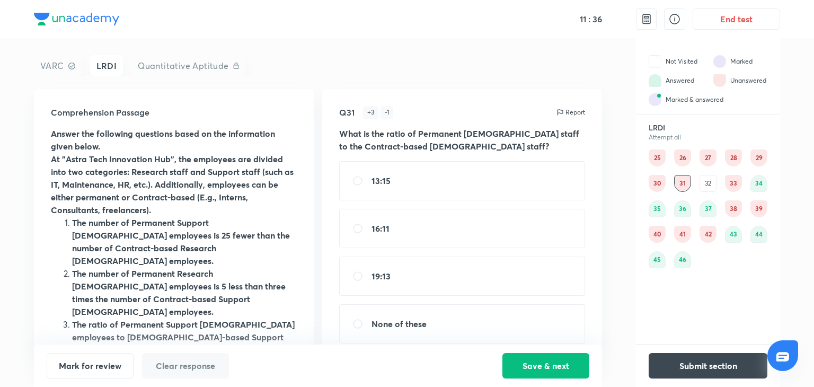
click at [706, 182] on div "32" at bounding box center [707, 183] width 17 height 17
click at [729, 212] on div "38" at bounding box center [733, 208] width 17 height 17
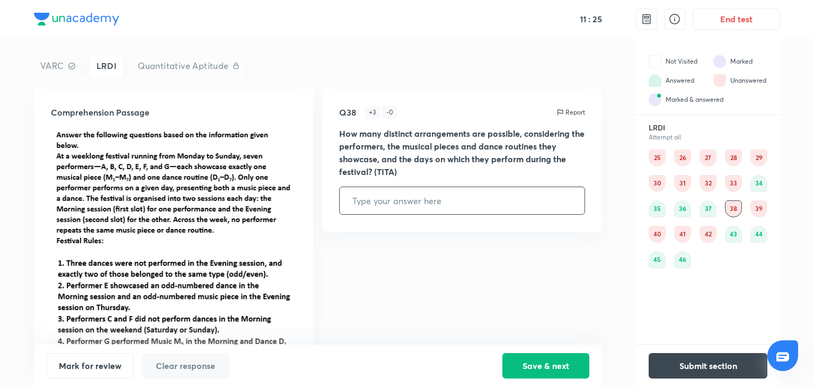
click at [729, 212] on div "38" at bounding box center [733, 208] width 17 height 17
drag, startPoint x: 755, startPoint y: 211, endPoint x: 487, endPoint y: 259, distance: 271.8
click at [487, 259] on div "Comprehension Passage Q38 + 3 - 0 Report How many distinct arrangements are pos…" at bounding box center [318, 218] width 568 height 259
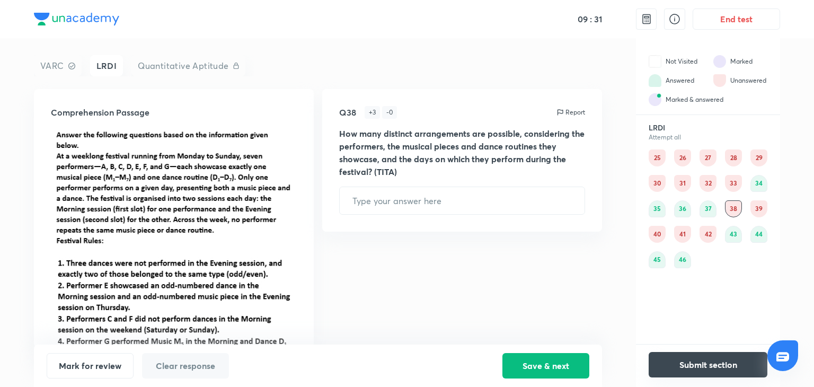
click at [666, 359] on button "Submit section" at bounding box center [708, 364] width 119 height 25
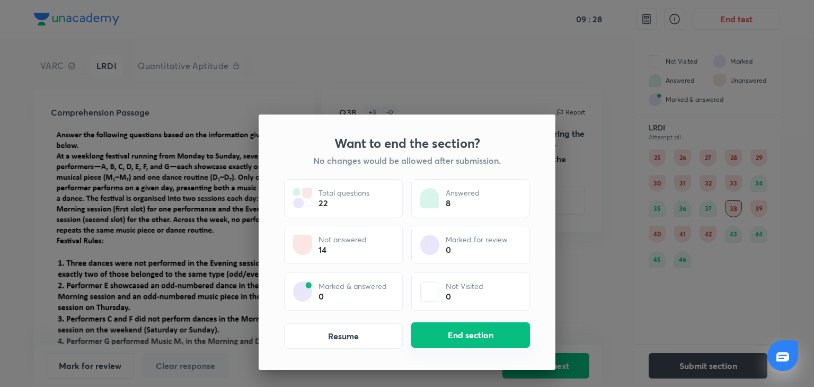
click at [480, 336] on button "End section" at bounding box center [470, 334] width 119 height 25
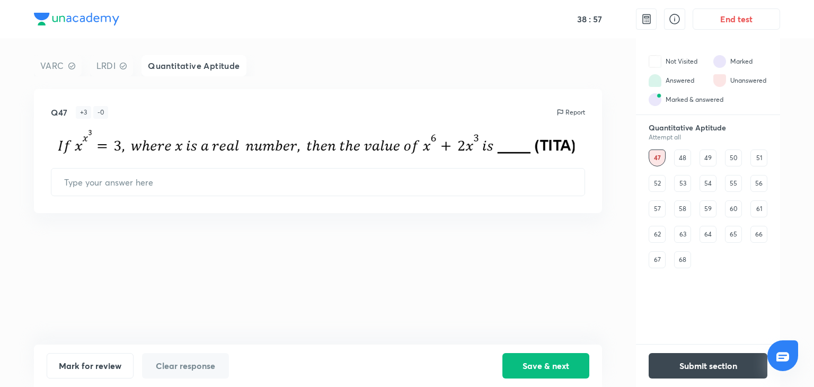
click at [680, 157] on div "48" at bounding box center [682, 157] width 17 height 17
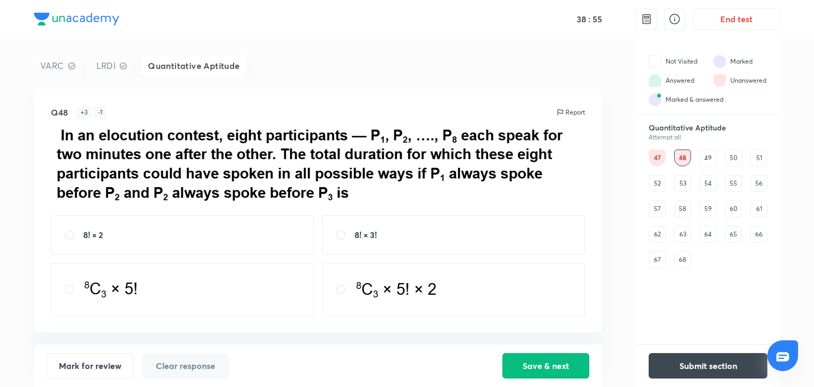
click at [716, 155] on div "47 48 49 50 51 52 53 54 55 56 57 58 59 60 61 62 63 64 65 66 67 68" at bounding box center [708, 208] width 119 height 119
click at [400, 270] on div at bounding box center [453, 289] width 263 height 53
radio input "true"
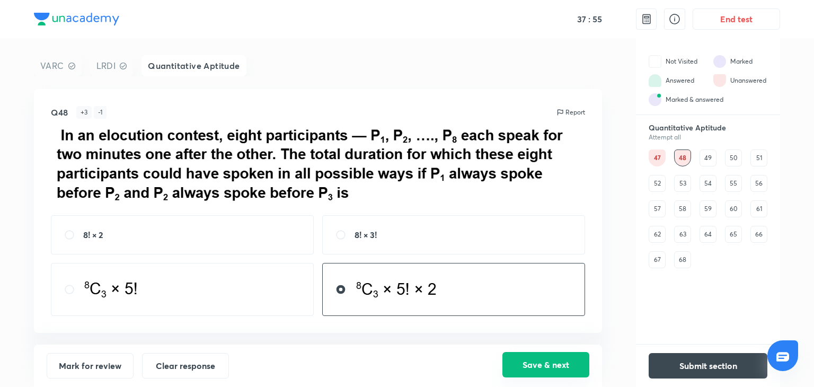
click at [526, 357] on button "Save & next" at bounding box center [545, 364] width 87 height 25
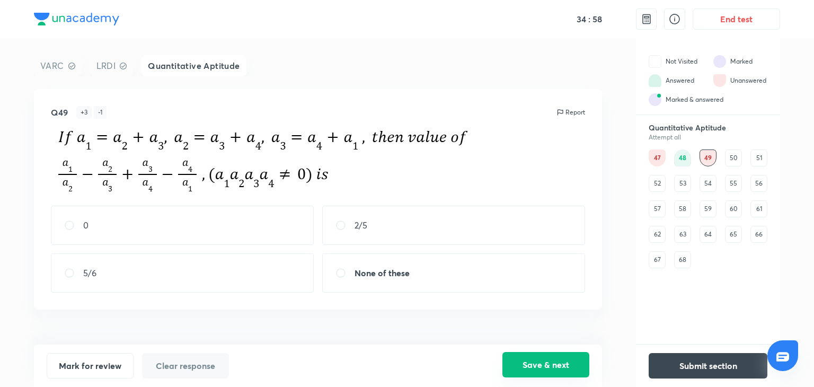
click at [502, 352] on button "Save & next" at bounding box center [545, 364] width 87 height 25
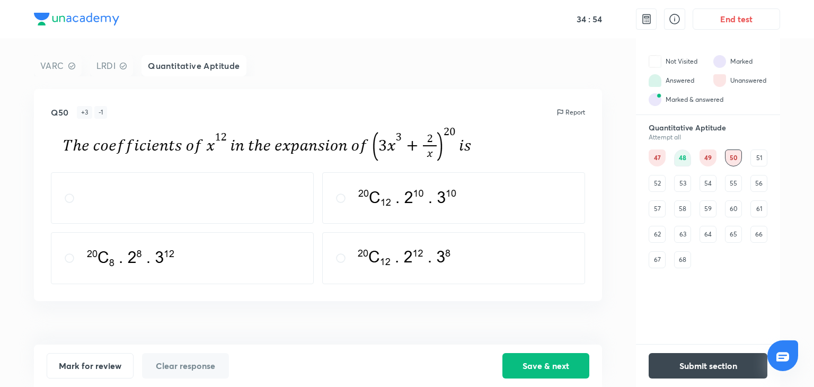
click at [705, 155] on div "49" at bounding box center [707, 157] width 17 height 17
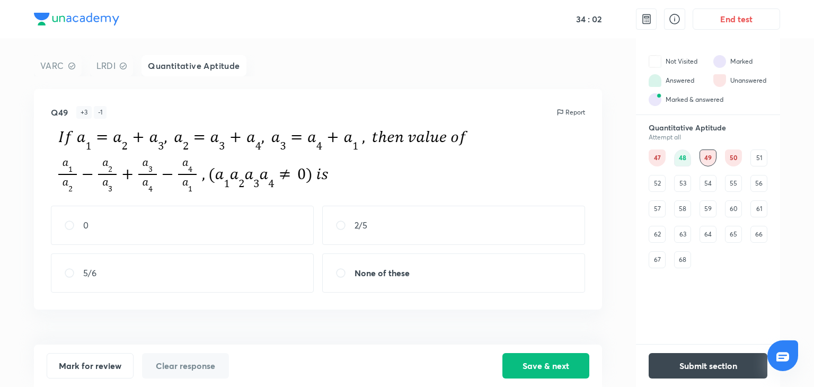
click at [218, 262] on div "5/6" at bounding box center [182, 272] width 263 height 39
radio input "true"
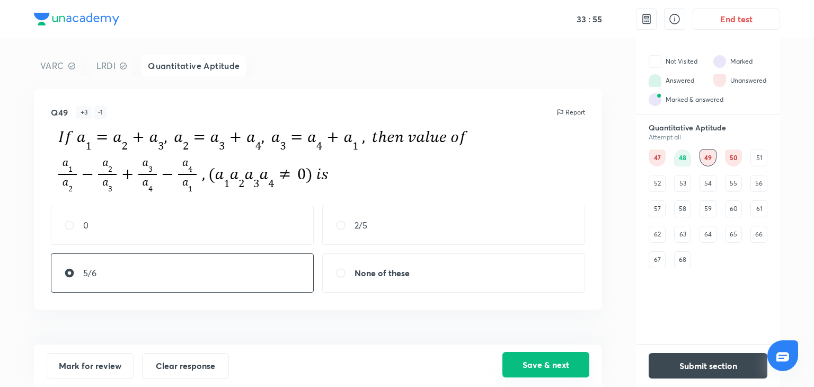
click at [534, 356] on button "Save & next" at bounding box center [545, 364] width 87 height 25
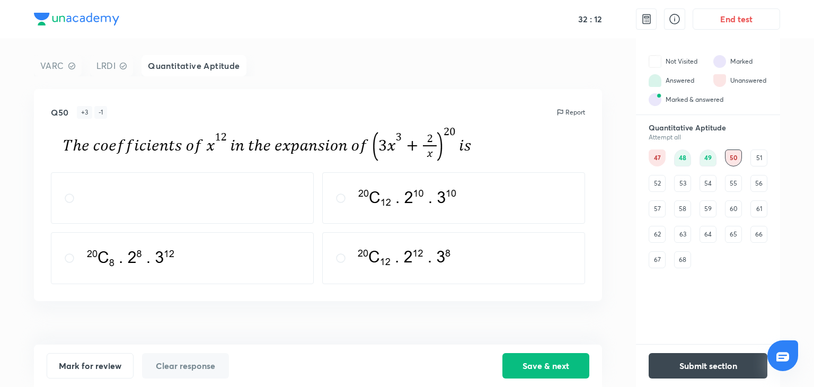
click at [423, 251] on img at bounding box center [404, 256] width 100 height 22
radio input "true"
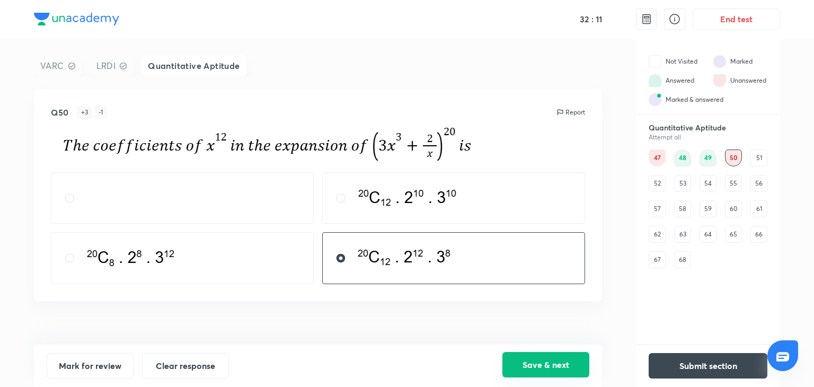
click at [550, 369] on button "Save & next" at bounding box center [545, 364] width 87 height 25
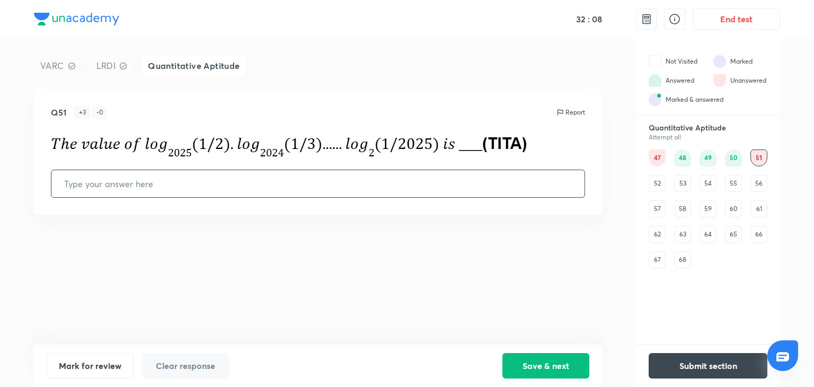
click at [653, 180] on div "52" at bounding box center [657, 183] width 17 height 17
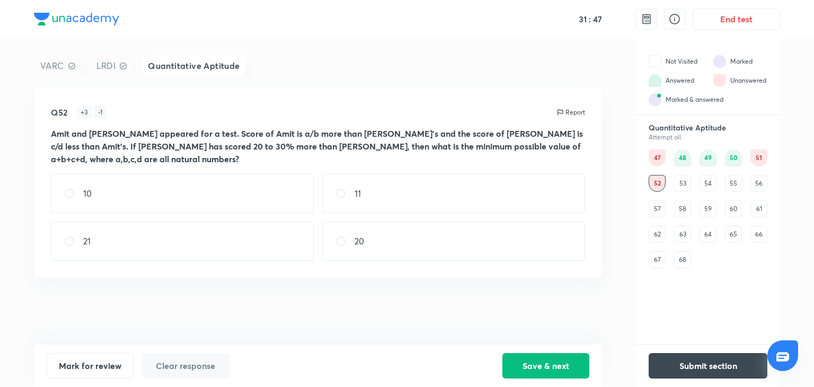
click at [681, 185] on div "53" at bounding box center [682, 183] width 17 height 17
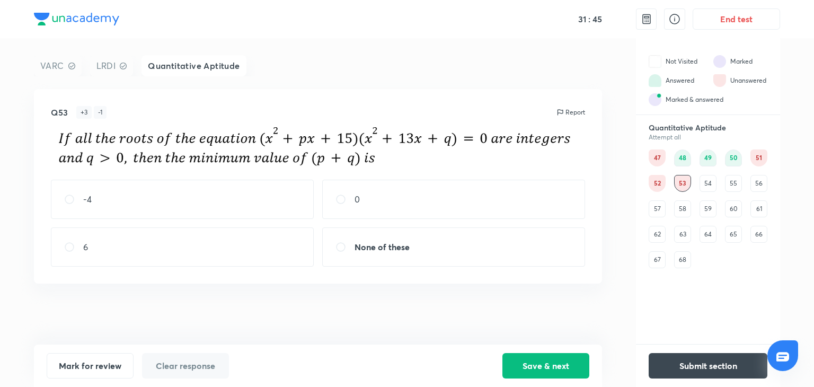
click at [708, 182] on div "54" at bounding box center [707, 183] width 17 height 17
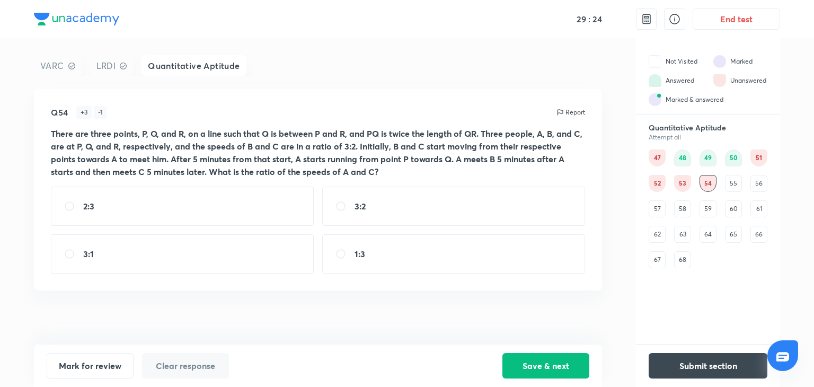
click at [735, 180] on div "55" at bounding box center [733, 183] width 17 height 17
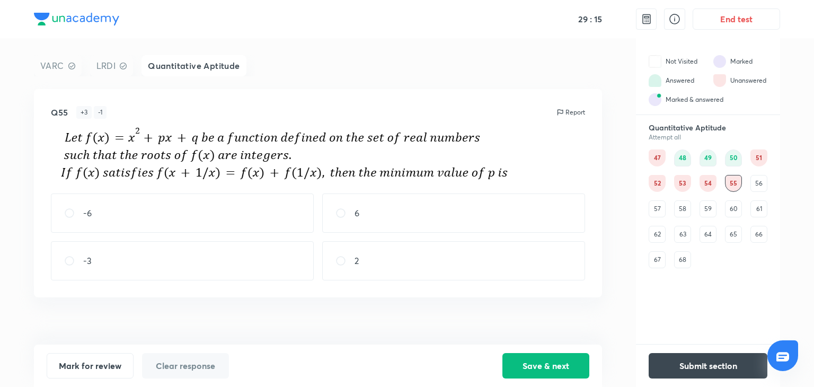
click at [755, 179] on div "56" at bounding box center [758, 183] width 17 height 17
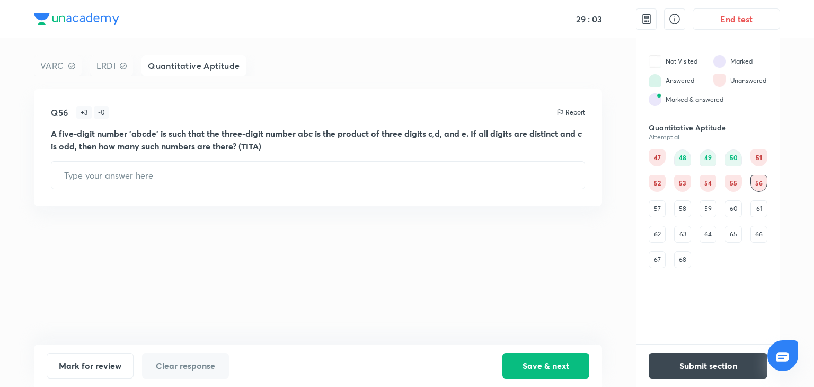
click at [708, 183] on div "54" at bounding box center [707, 183] width 17 height 17
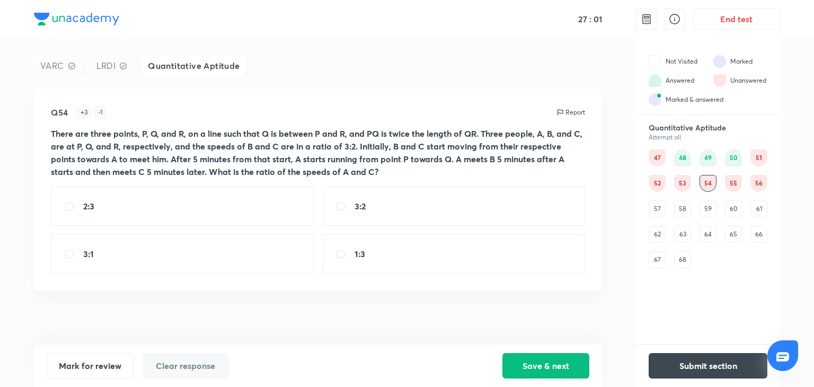
click at [657, 208] on div "57" at bounding box center [657, 208] width 17 height 17
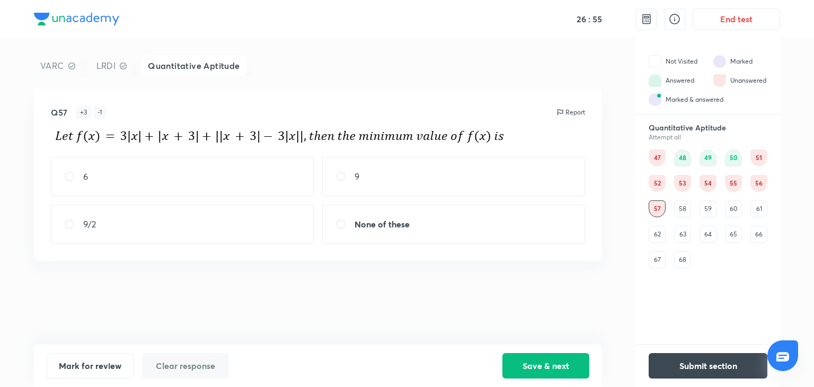
click at [683, 207] on div "58" at bounding box center [682, 208] width 17 height 17
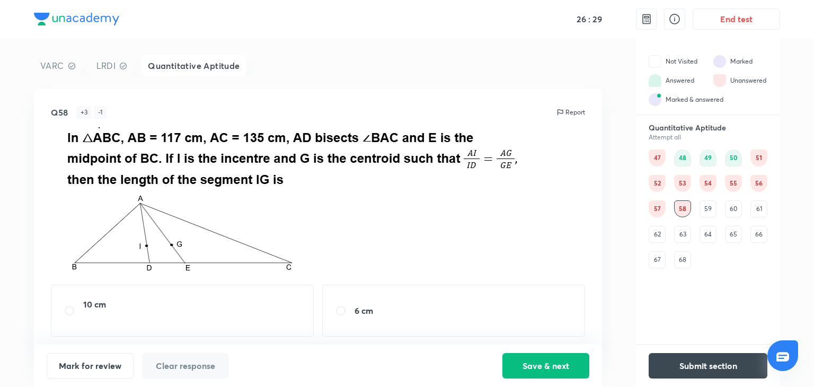
click at [702, 206] on div "59" at bounding box center [707, 208] width 17 height 17
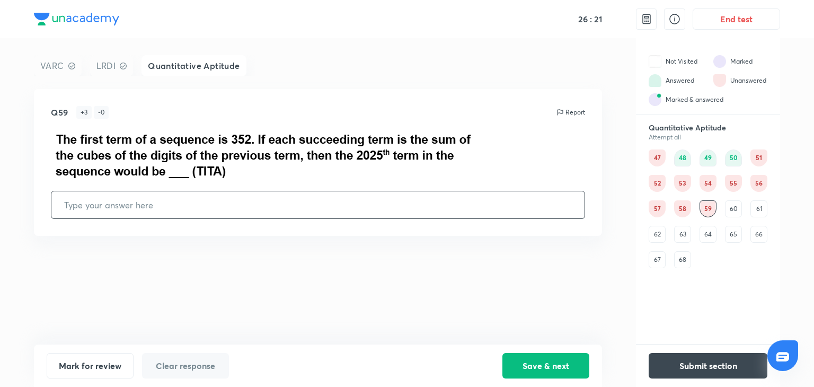
click at [731, 210] on div "60" at bounding box center [733, 208] width 17 height 17
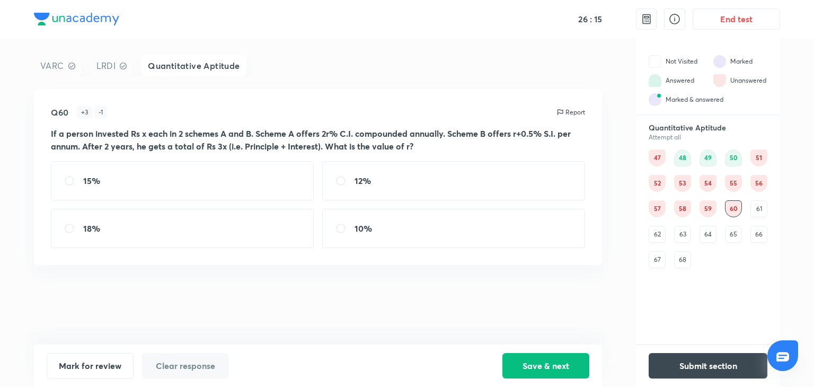
click at [754, 205] on div "61" at bounding box center [758, 208] width 17 height 17
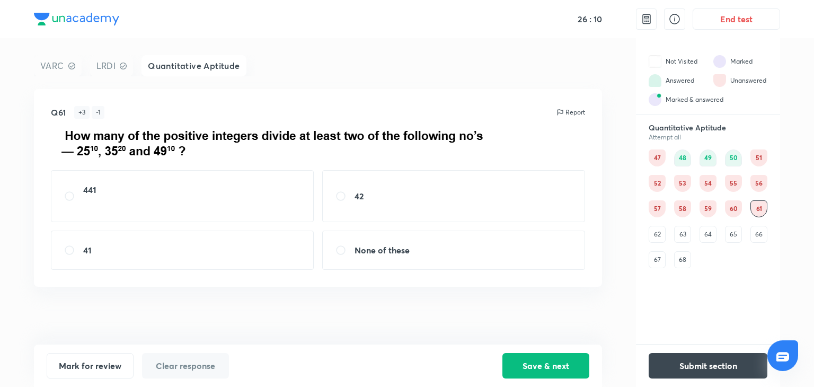
click at [652, 235] on div "62" at bounding box center [657, 234] width 17 height 17
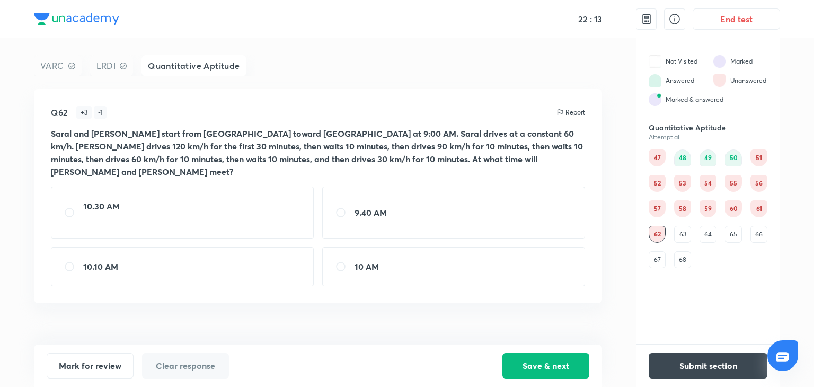
click at [197, 221] on div "10.30 AM" at bounding box center [182, 213] width 263 height 52
radio input "true"
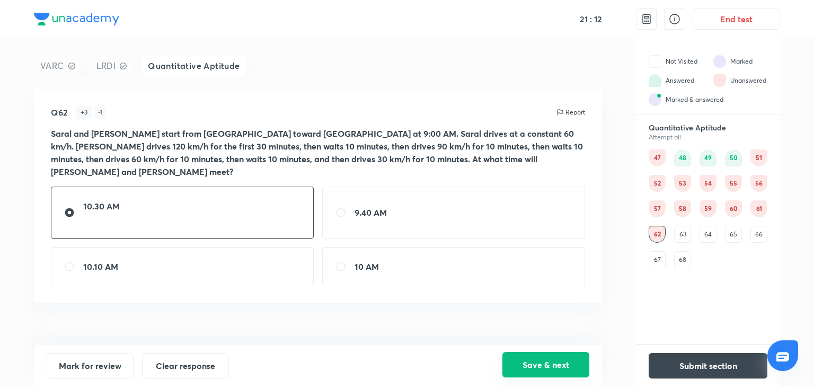
click at [536, 363] on button "Save & next" at bounding box center [545, 364] width 87 height 25
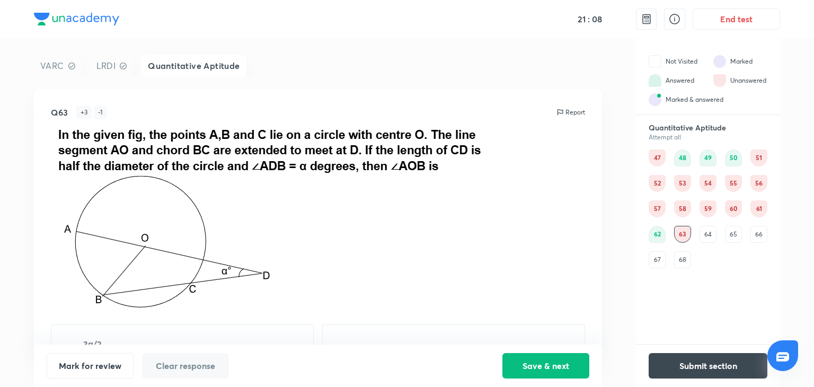
click at [660, 232] on div "62" at bounding box center [657, 234] width 17 height 17
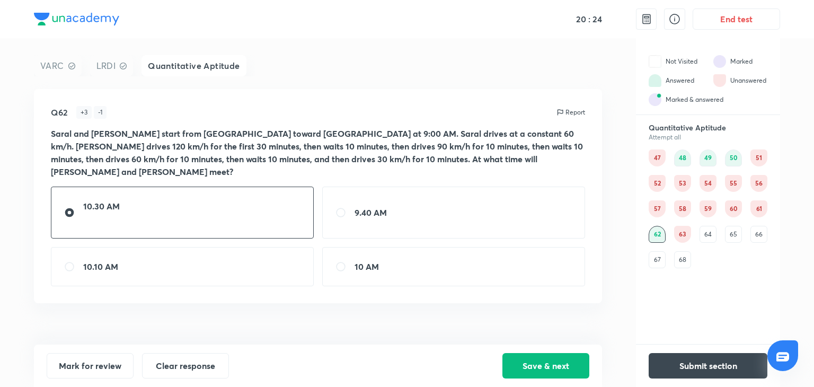
click at [705, 235] on div "64" at bounding box center [707, 234] width 17 height 17
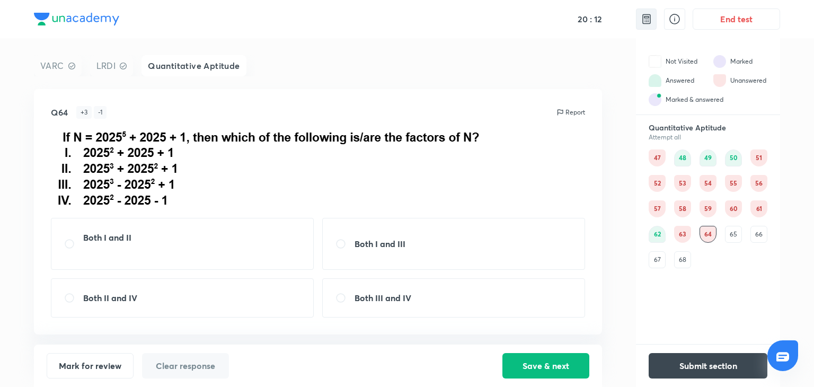
click at [643, 22] on img at bounding box center [646, 19] width 13 height 13
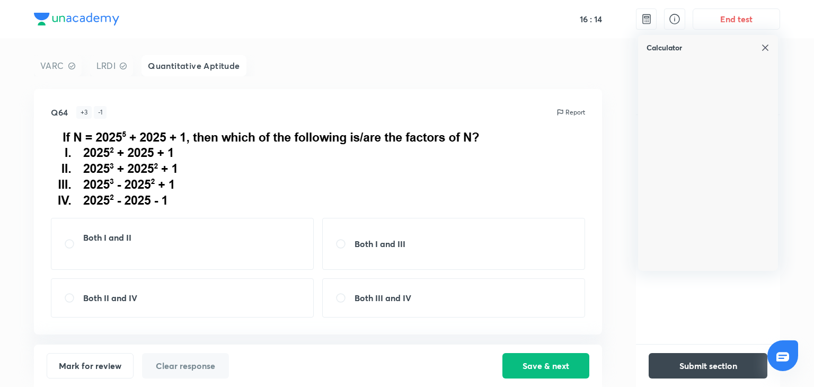
click at [445, 255] on div "Both I and III" at bounding box center [453, 244] width 263 height 52
radio input "true"
click at [522, 359] on button "Save & next" at bounding box center [545, 364] width 87 height 25
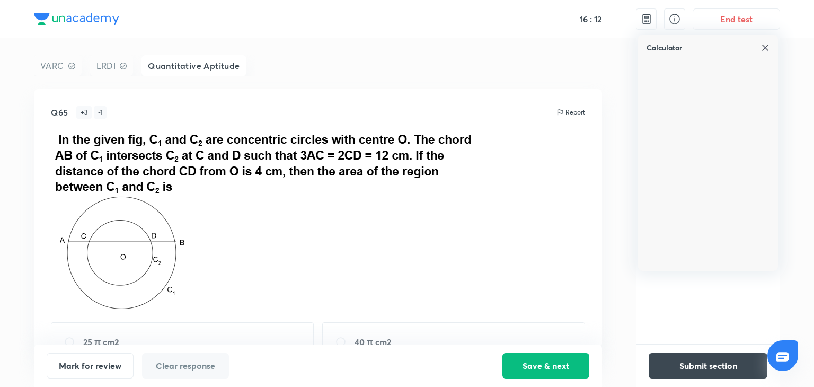
click at [766, 46] on img at bounding box center [765, 47] width 8 height 8
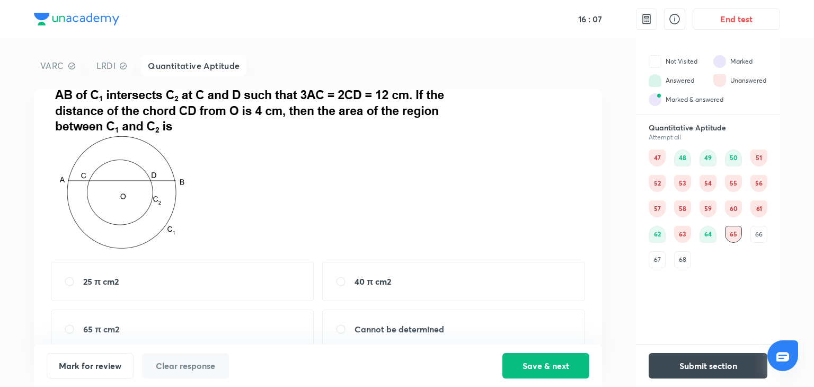
scroll to position [68, 0]
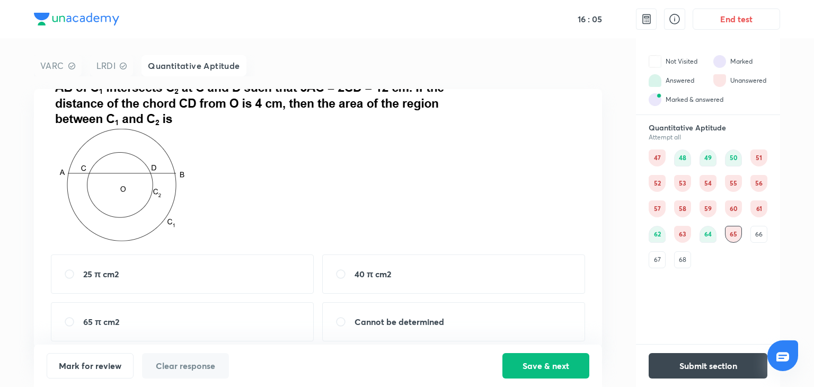
click at [395, 278] on div "40 π cm2" at bounding box center [453, 273] width 263 height 39
radio input "true"
click at [534, 366] on button "Save & next" at bounding box center [545, 364] width 87 height 25
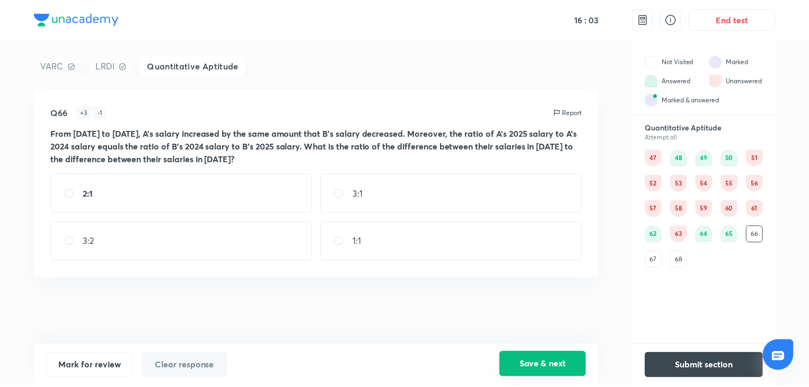
scroll to position [0, 0]
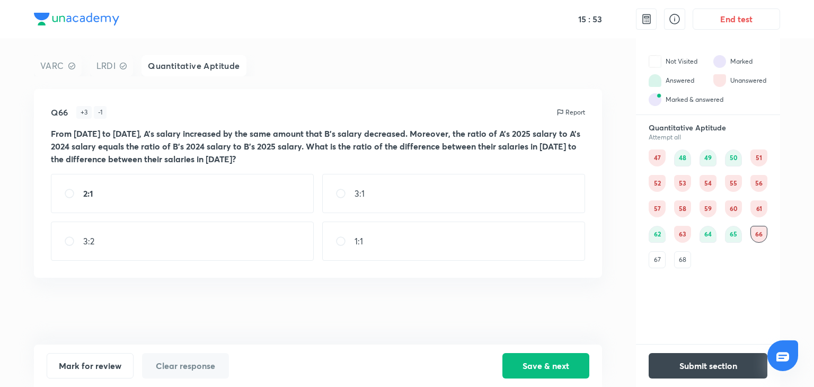
click at [334, 231] on div "1:1" at bounding box center [453, 240] width 263 height 39
radio input "true"
click at [553, 363] on button "Save & next" at bounding box center [545, 364] width 87 height 25
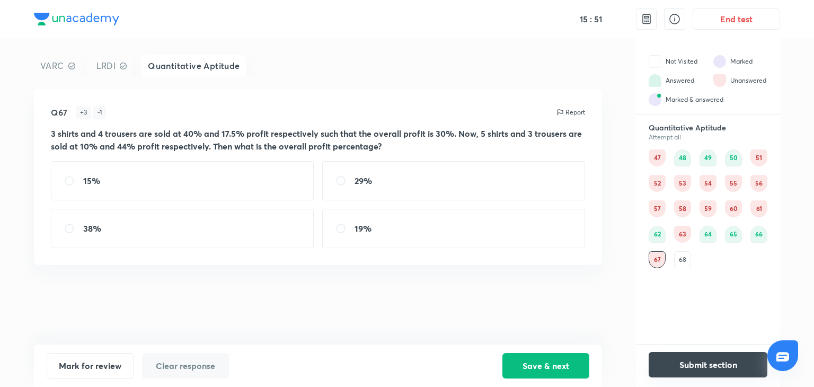
click at [682, 371] on button "Submit section" at bounding box center [708, 364] width 119 height 25
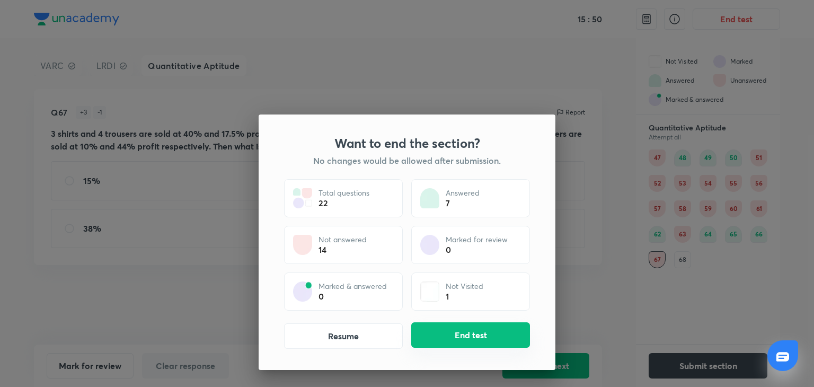
click at [509, 342] on button "End test" at bounding box center [470, 334] width 119 height 25
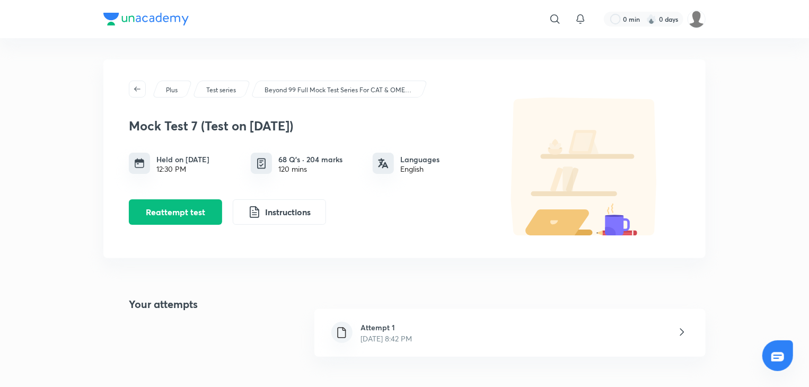
click at [393, 327] on h6 "Attempt 1" at bounding box center [386, 327] width 51 height 11
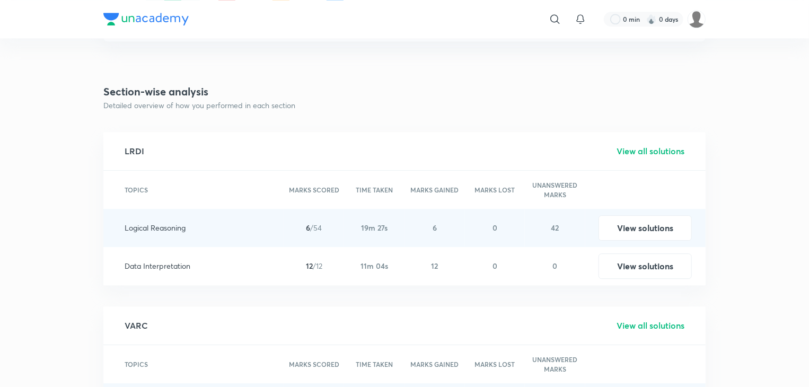
scroll to position [1386, 0]
click at [636, 148] on h5 "View all solutions" at bounding box center [650, 151] width 68 height 13
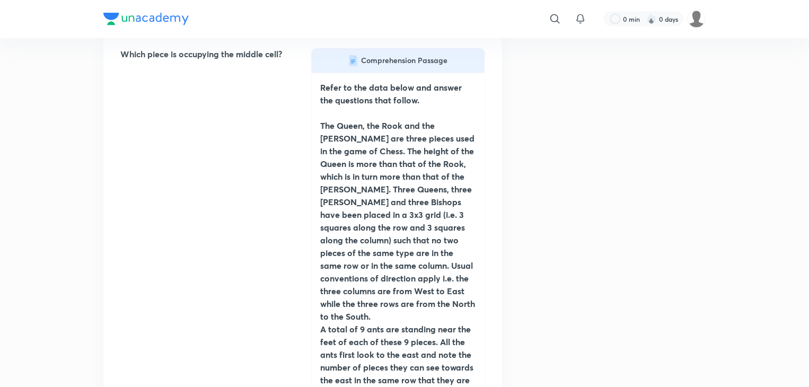
scroll to position [15117, 0]
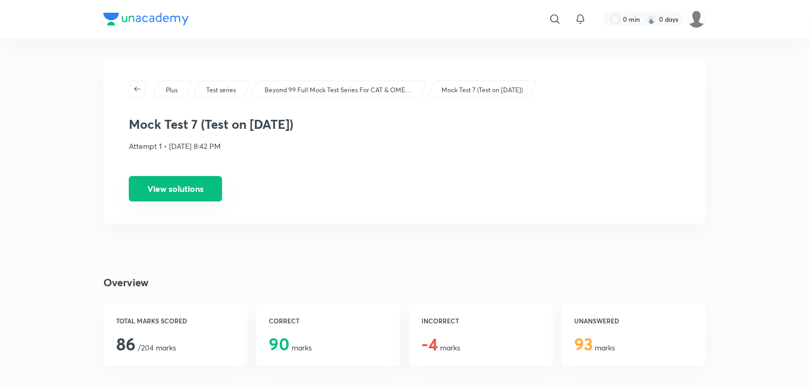
click at [207, 200] on button "View solutions" at bounding box center [175, 188] width 93 height 25
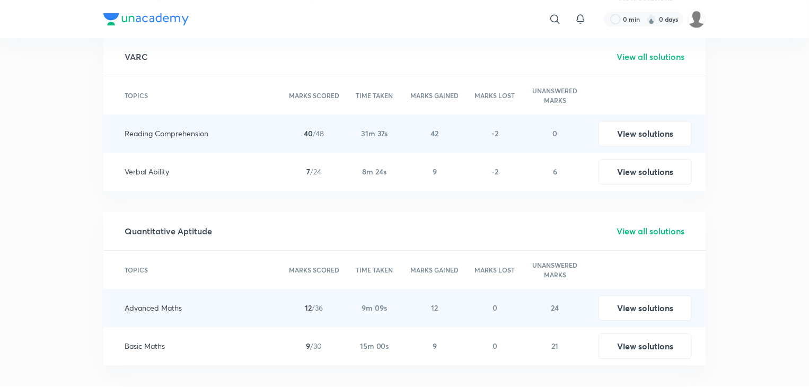
scroll to position [1654, 0]
